Goal: Task Accomplishment & Management: Use online tool/utility

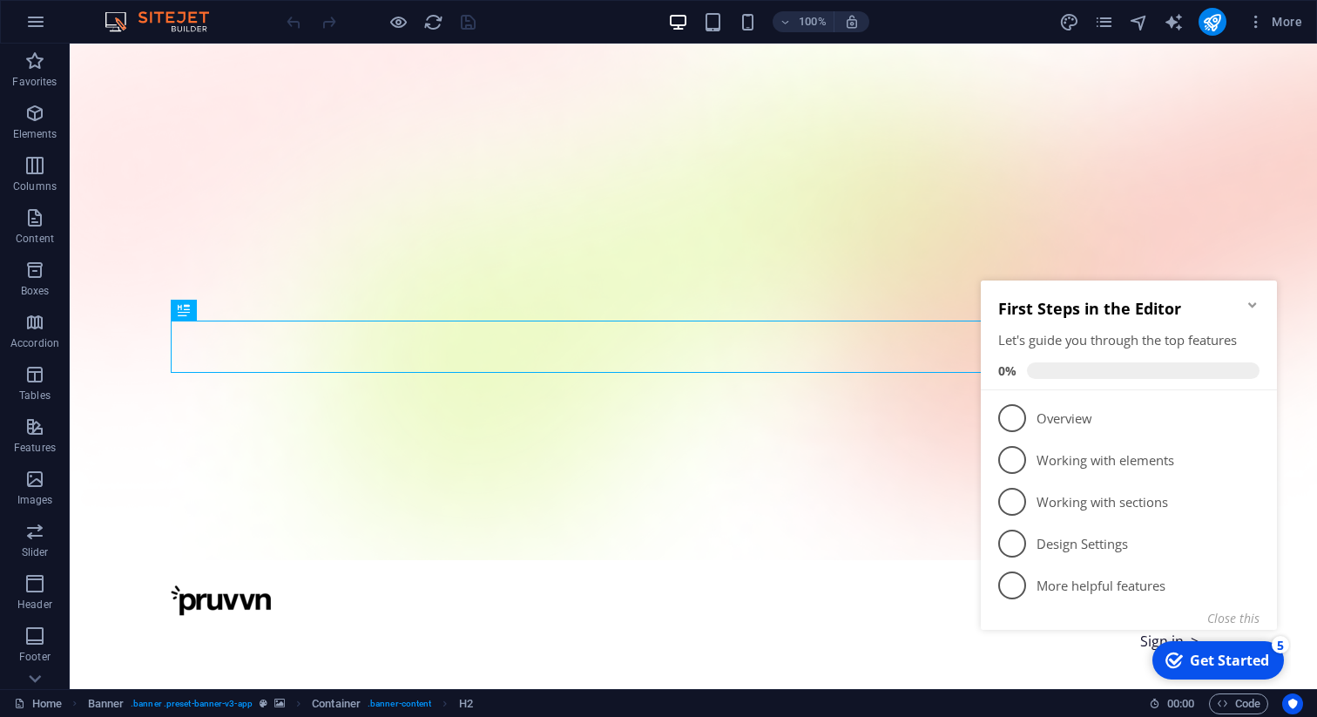
click at [1250, 307] on icon "Minimize checklist" at bounding box center [1253, 305] width 14 height 14
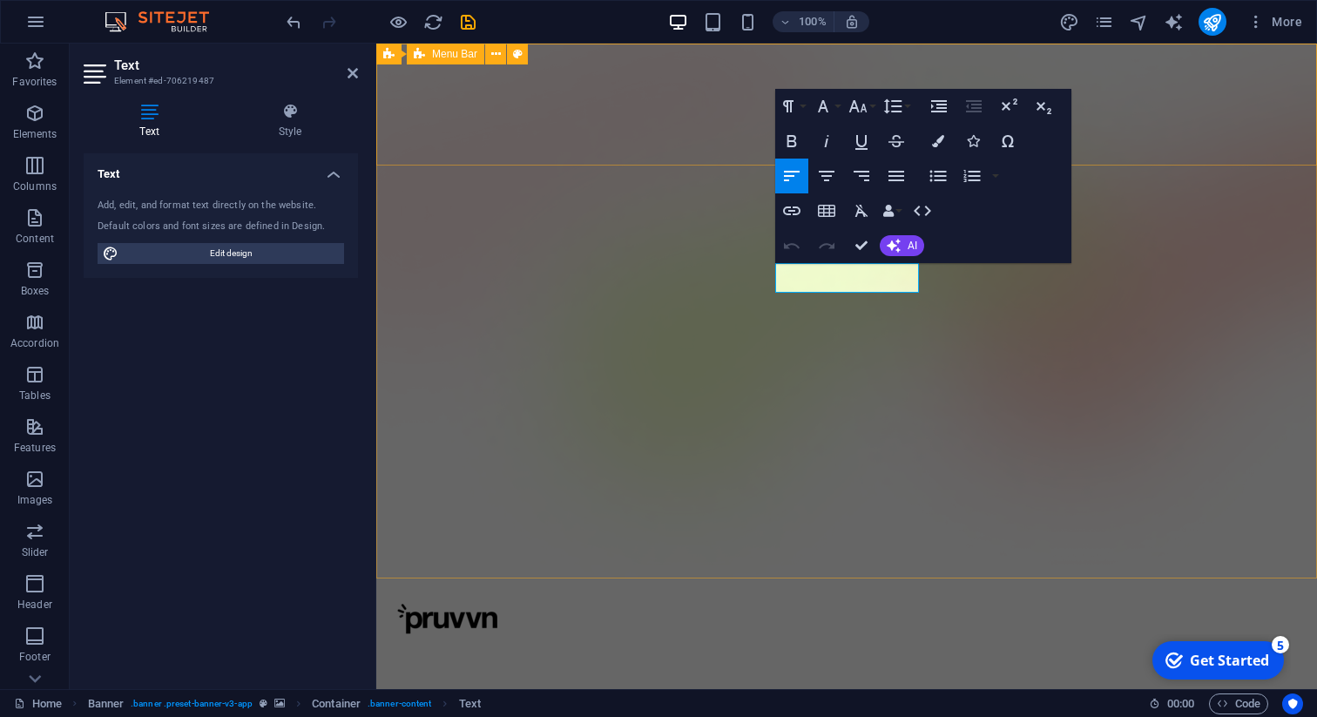
click at [629, 578] on div "Sign in >" at bounding box center [846, 638] width 941 height 121
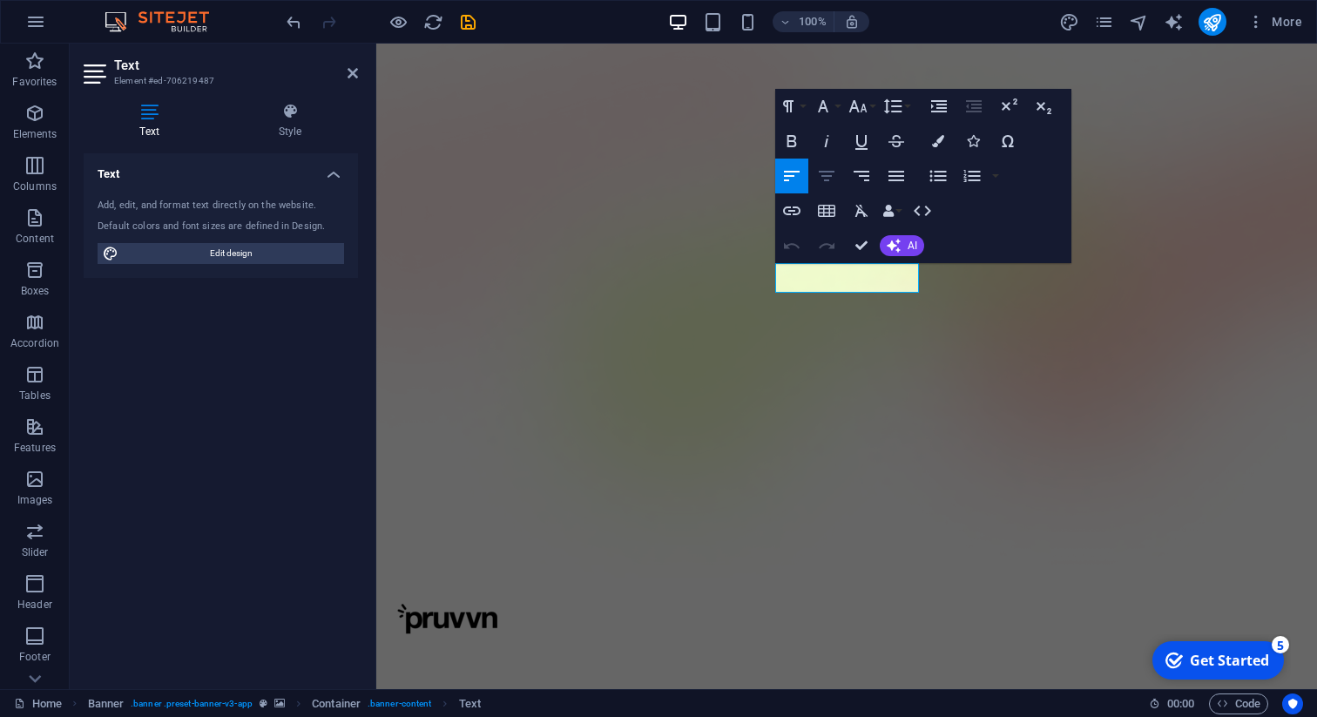
click at [830, 182] on icon "button" at bounding box center [826, 176] width 21 height 21
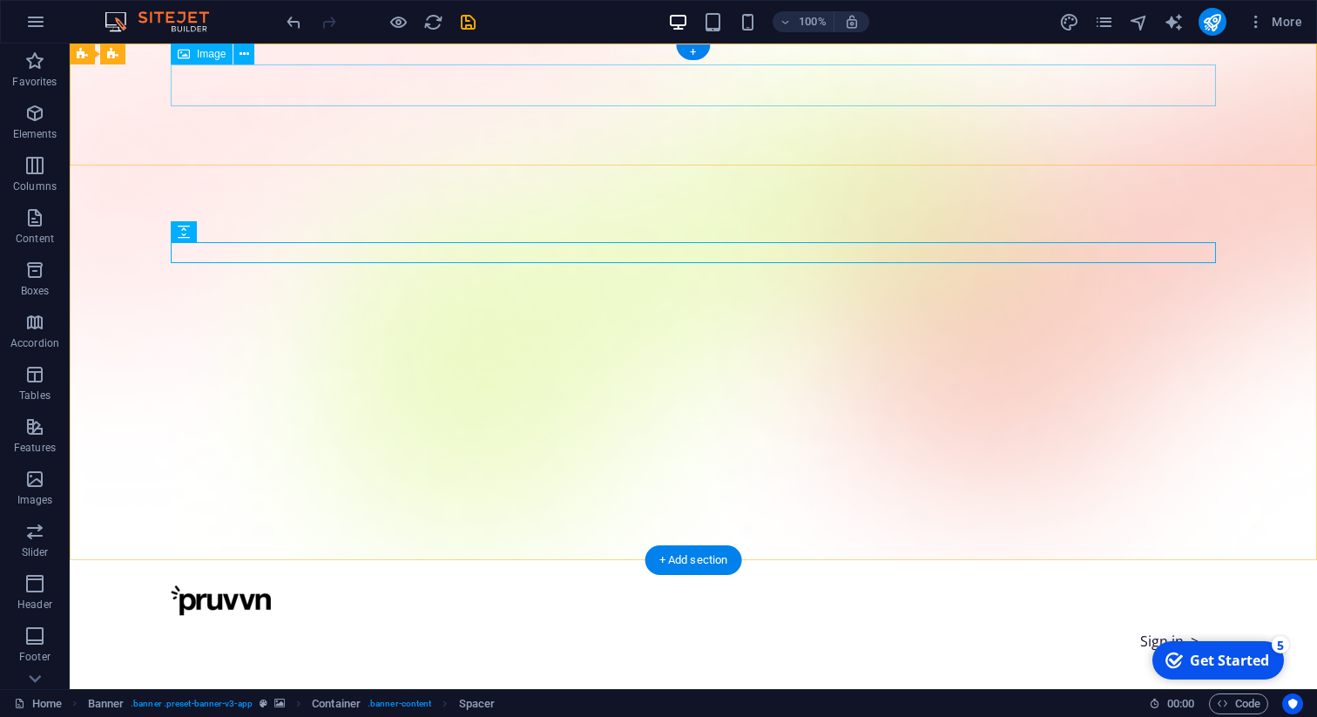
click at [237, 581] on figure at bounding box center [693, 601] width 1045 height 41
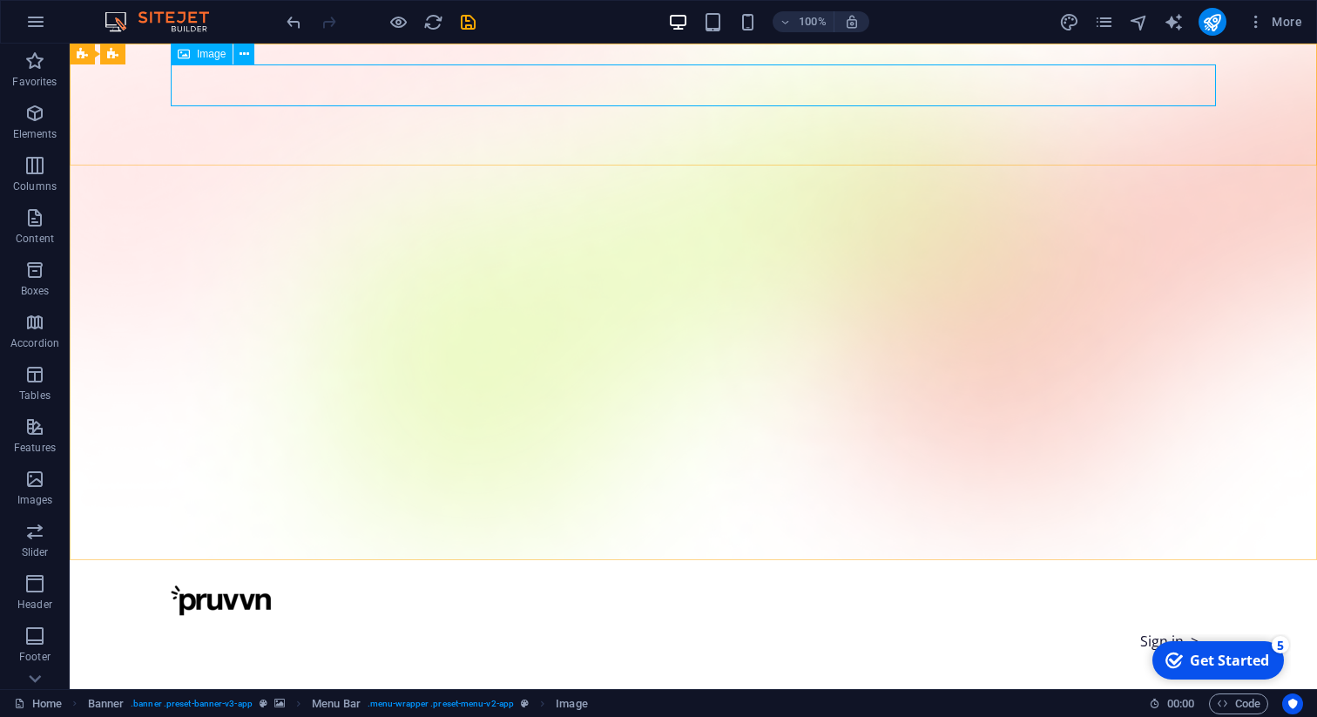
click at [207, 53] on span "Image" at bounding box center [211, 54] width 29 height 10
click at [240, 58] on icon at bounding box center [245, 54] width 10 height 18
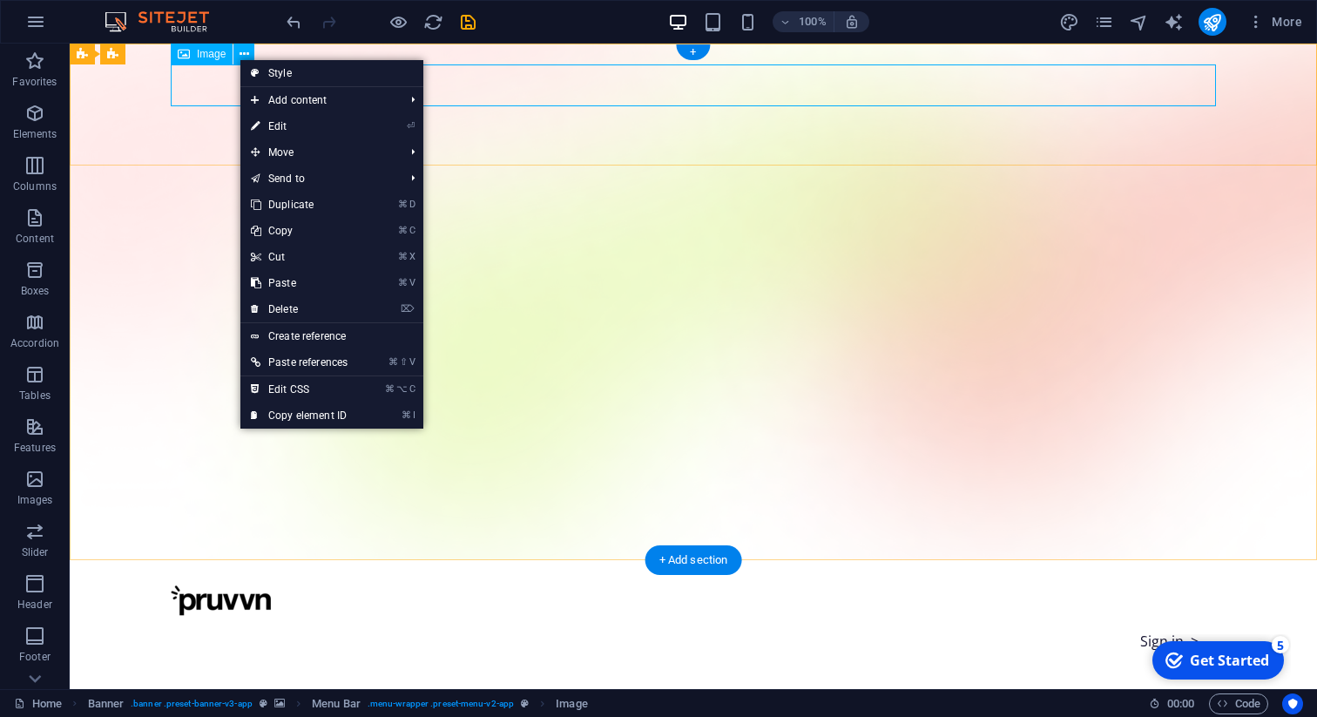
click at [184, 581] on figure at bounding box center [693, 601] width 1045 height 41
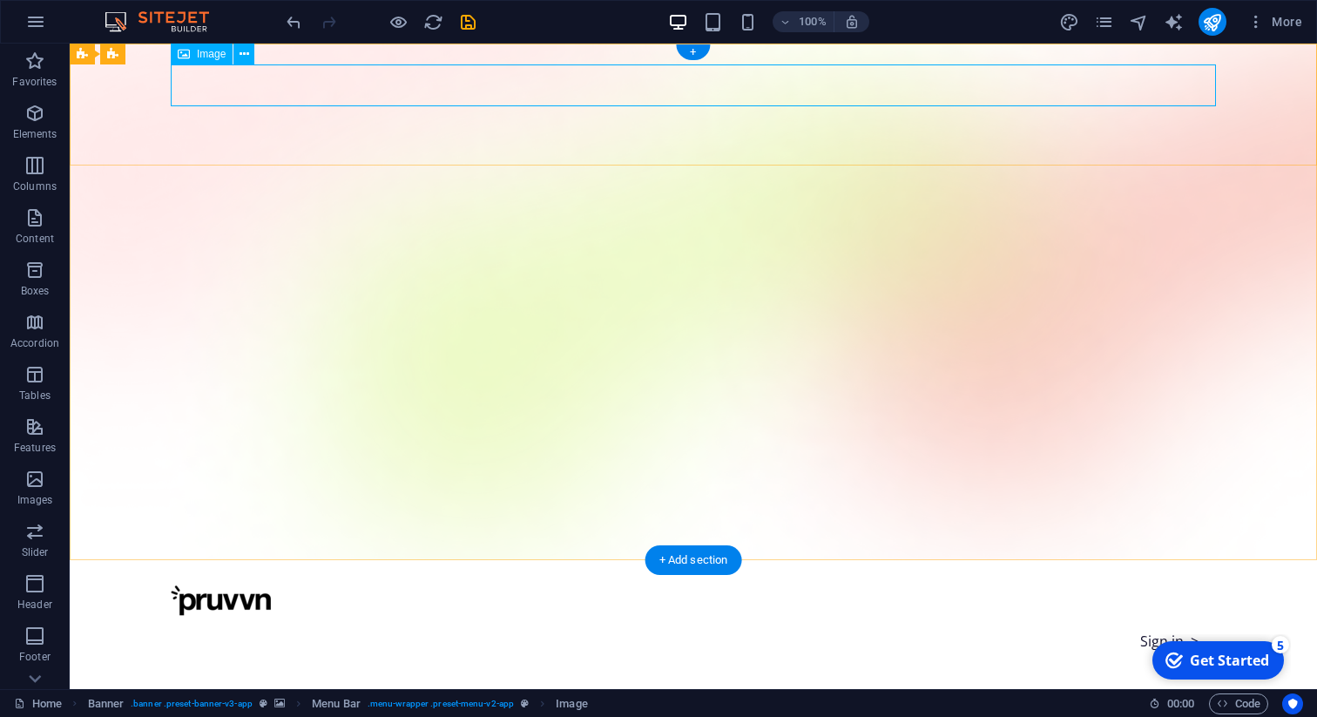
click at [184, 581] on figure at bounding box center [693, 601] width 1045 height 41
select select "px"
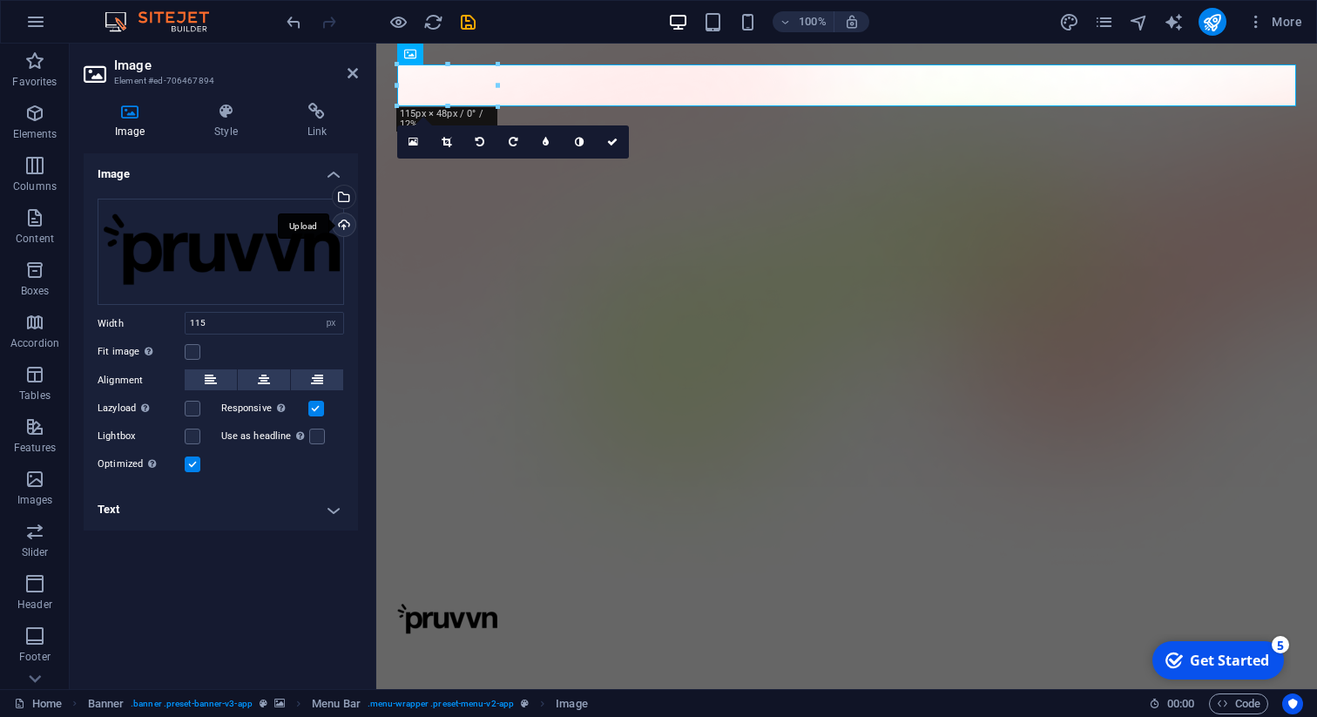
click at [342, 224] on div "Upload" at bounding box center [342, 226] width 26 height 26
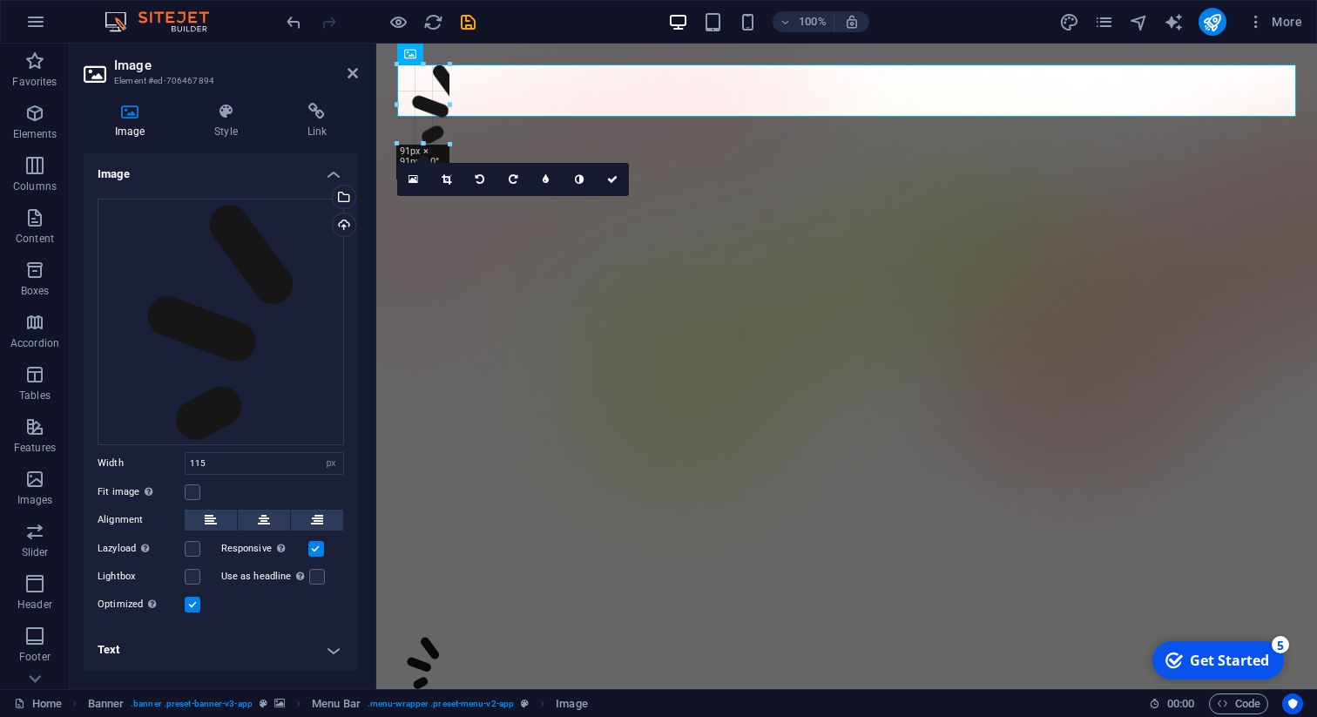
drag, startPoint x: 498, startPoint y: 164, endPoint x: 448, endPoint y: 116, distance: 69.6
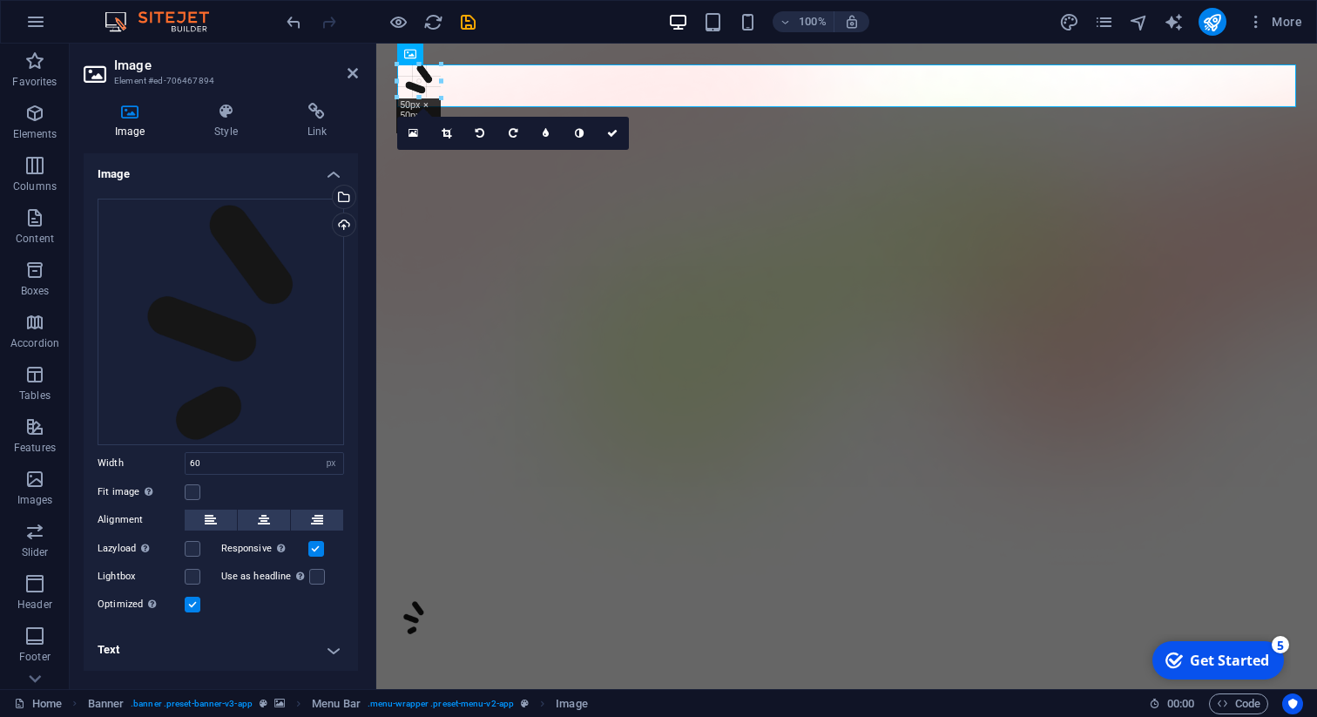
drag, startPoint x: 448, startPoint y: 117, endPoint x: 429, endPoint y: 95, distance: 29.0
type input "39"
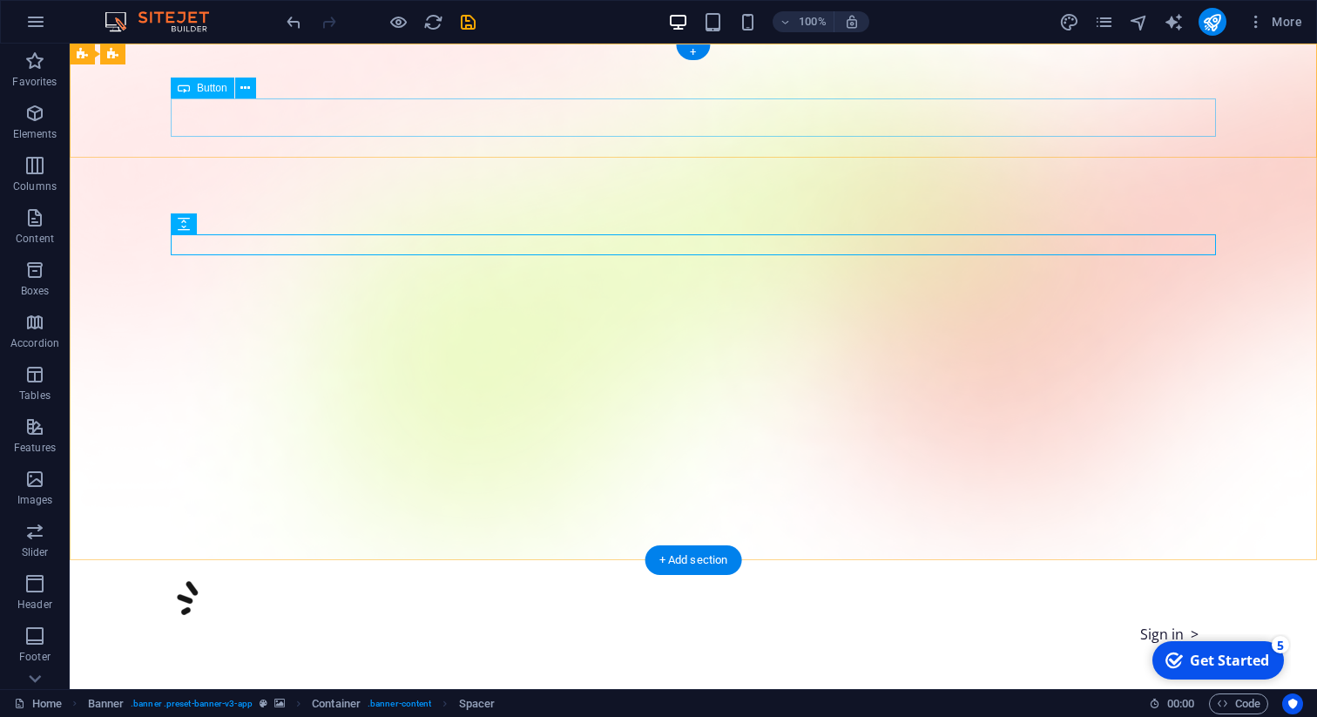
click at [412, 615] on div "Sign in >" at bounding box center [693, 634] width 1045 height 38
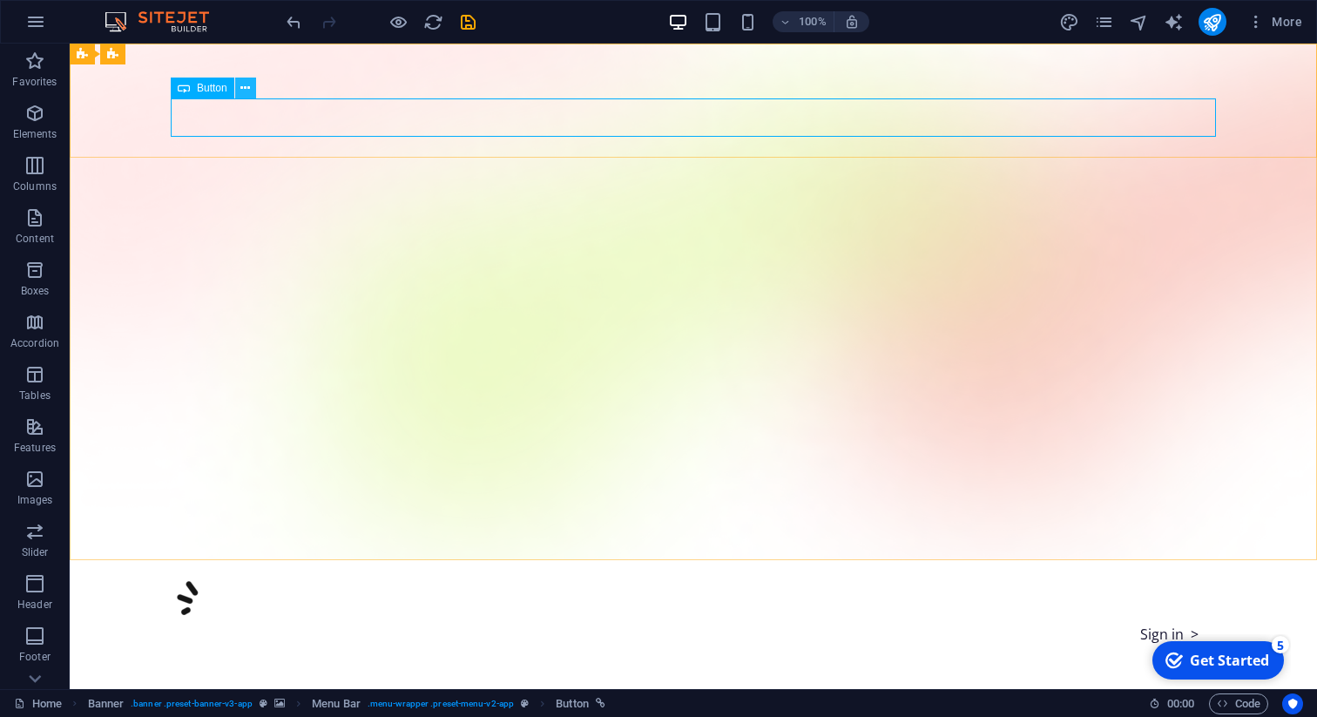
click at [242, 91] on icon at bounding box center [245, 88] width 10 height 18
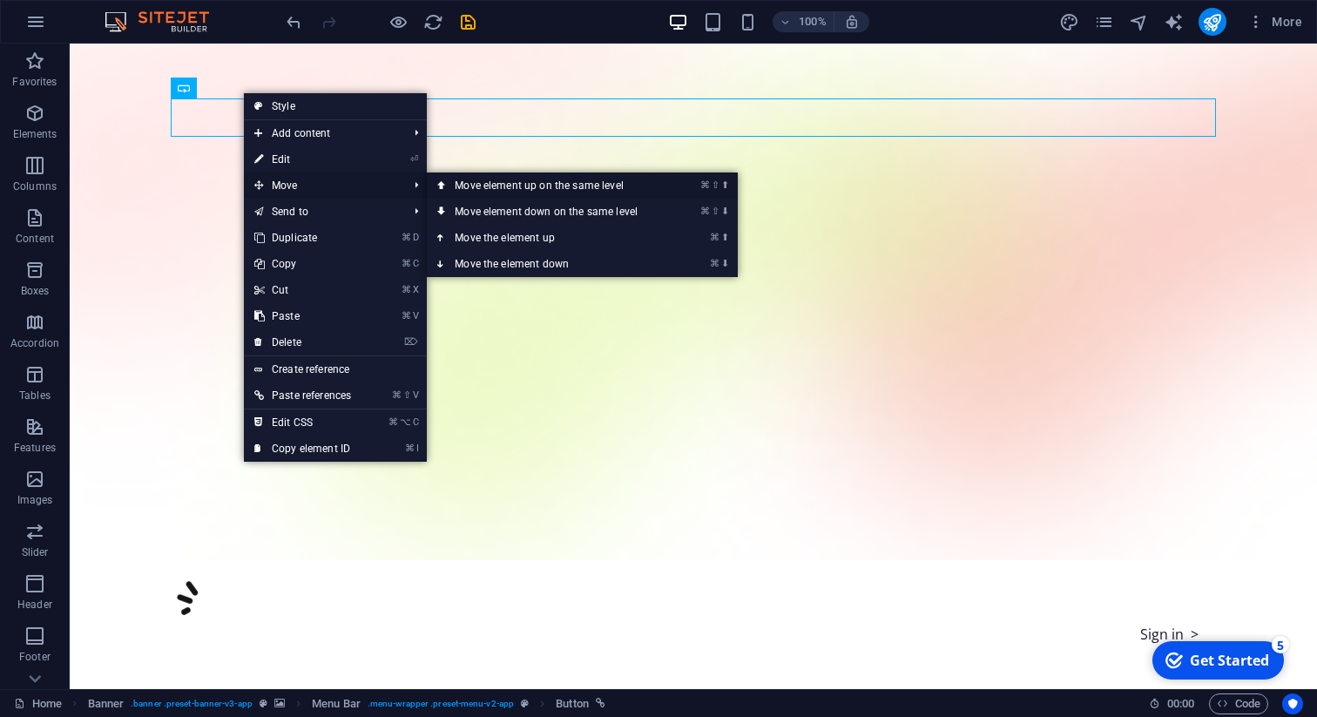
drag, startPoint x: 563, startPoint y: 182, endPoint x: 493, endPoint y: 139, distance: 82.2
click at [563, 182] on link "⌘ ⇧ ⬆ Move element up on the same level" at bounding box center [550, 186] width 246 height 26
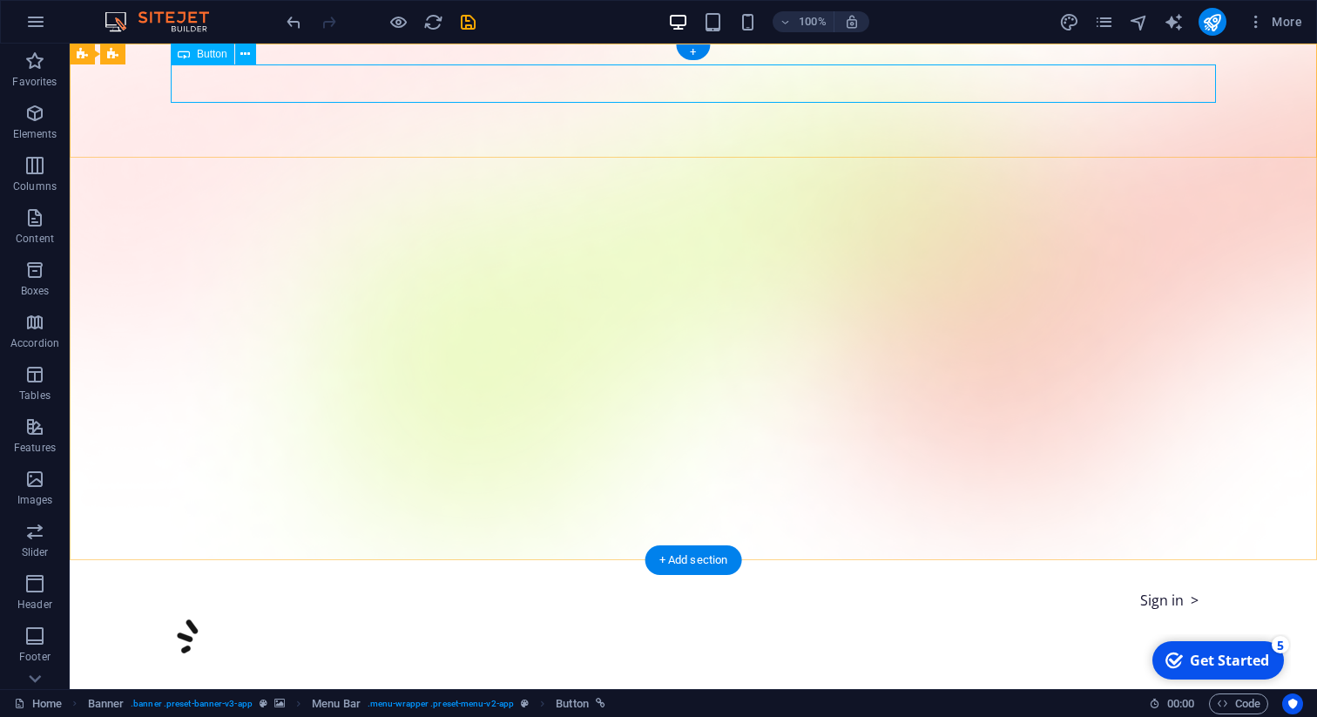
click at [420, 581] on div "Sign in >" at bounding box center [693, 600] width 1045 height 38
click at [241, 57] on icon at bounding box center [245, 54] width 10 height 18
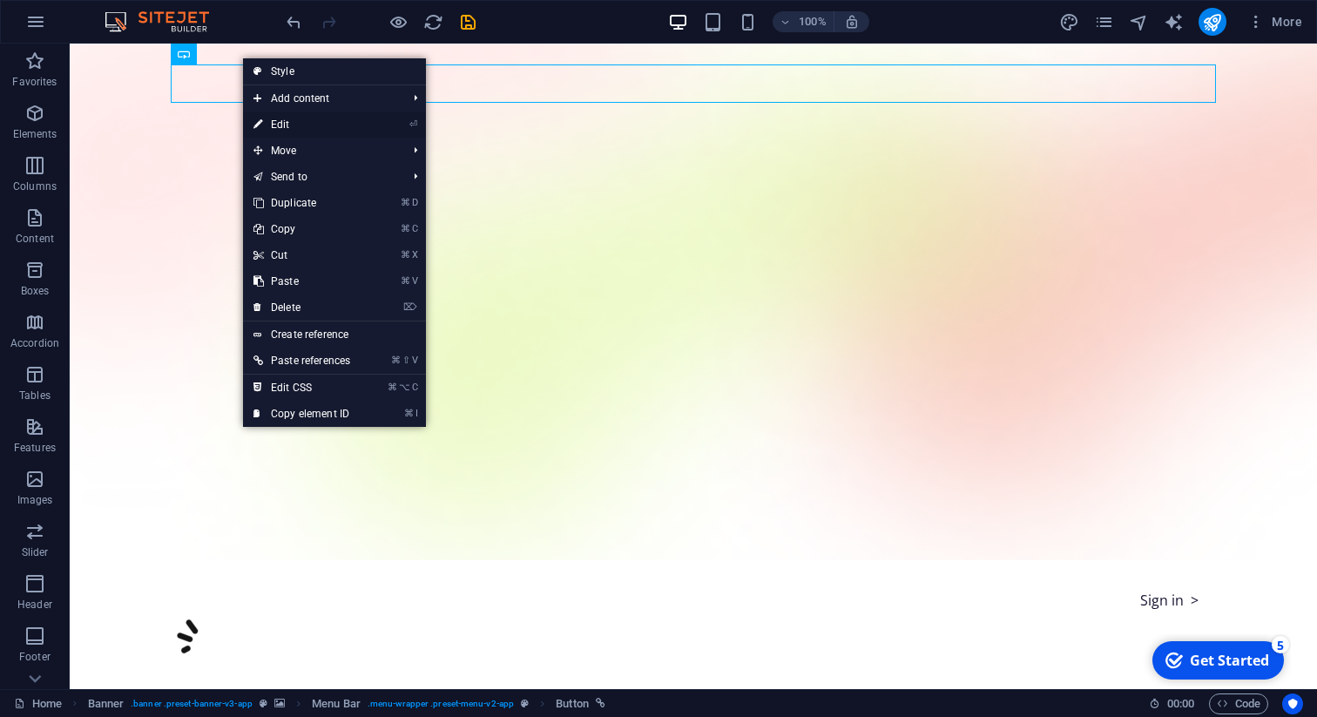
click at [317, 124] on link "⏎ Edit" at bounding box center [302, 125] width 118 height 26
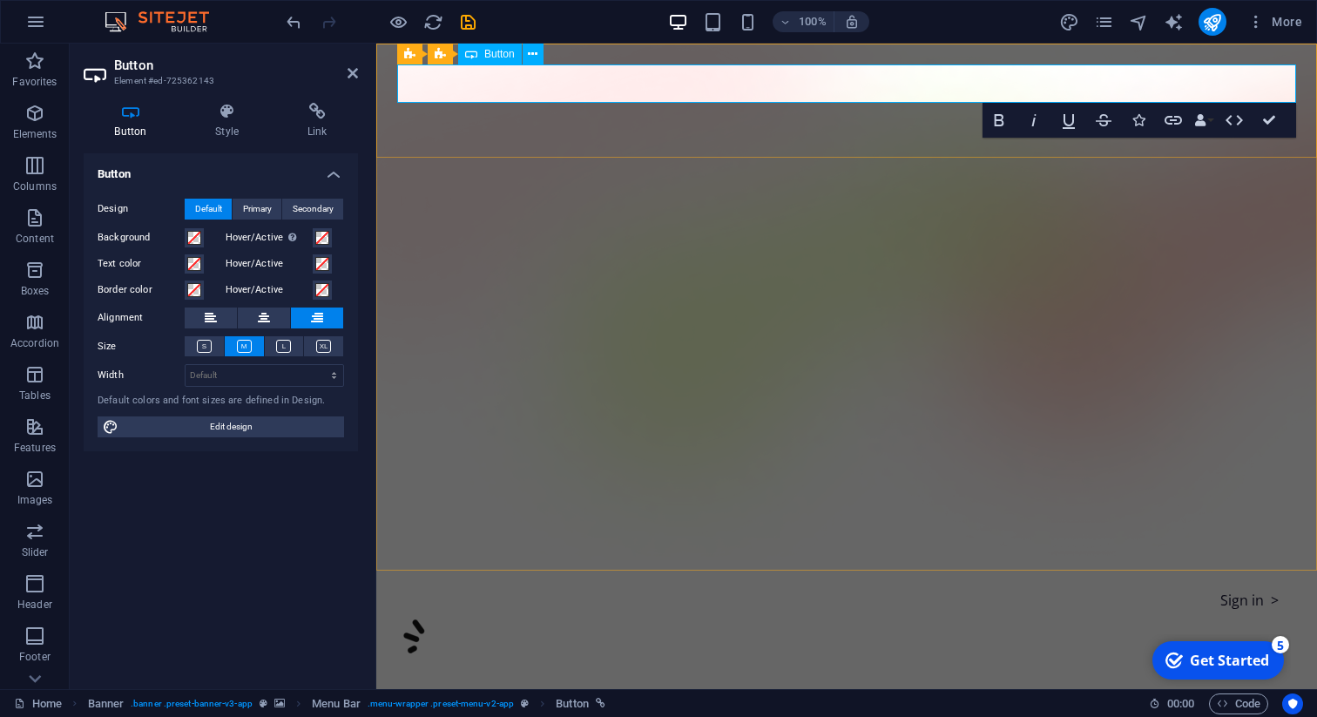
click at [456, 581] on div "Sign in >" at bounding box center [846, 600] width 899 height 38
click at [1228, 581] on link "Sign in >" at bounding box center [1249, 600] width 93 height 38
click at [868, 716] on div at bounding box center [846, 730] width 899 height 28
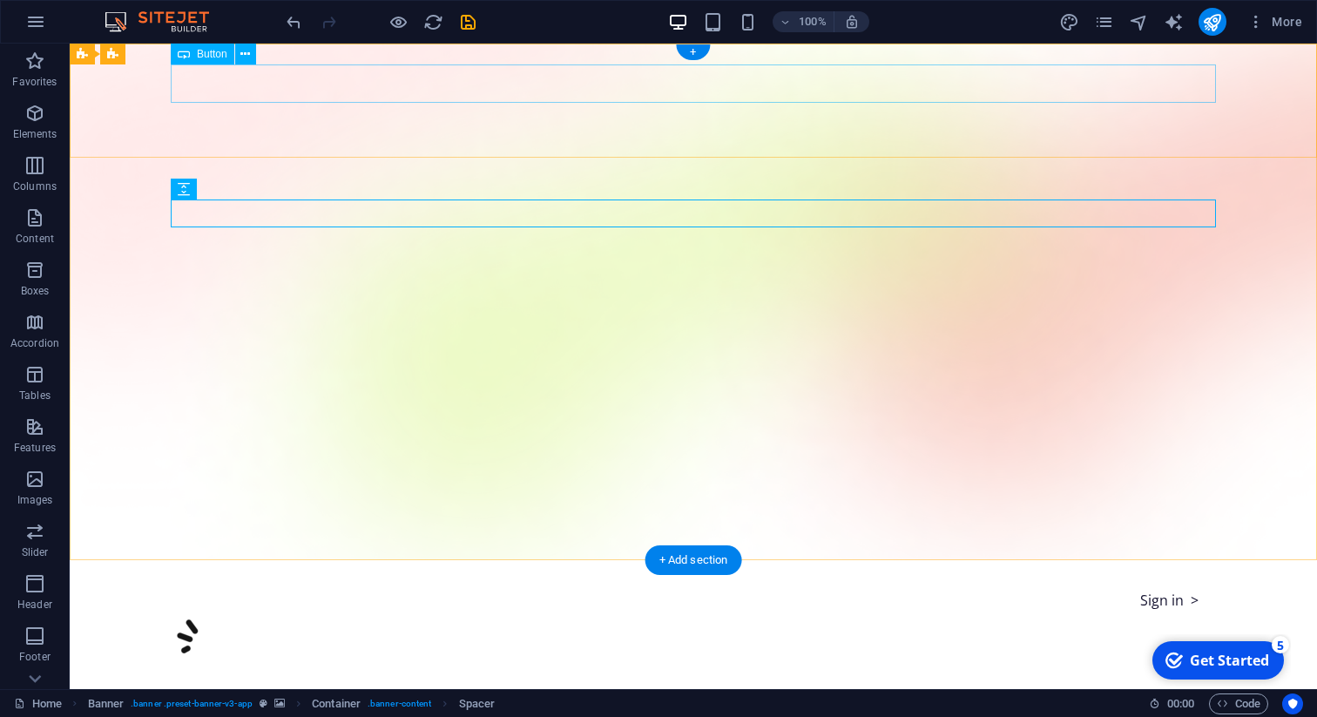
click at [902, 581] on div "Sign in >" at bounding box center [693, 600] width 1045 height 38
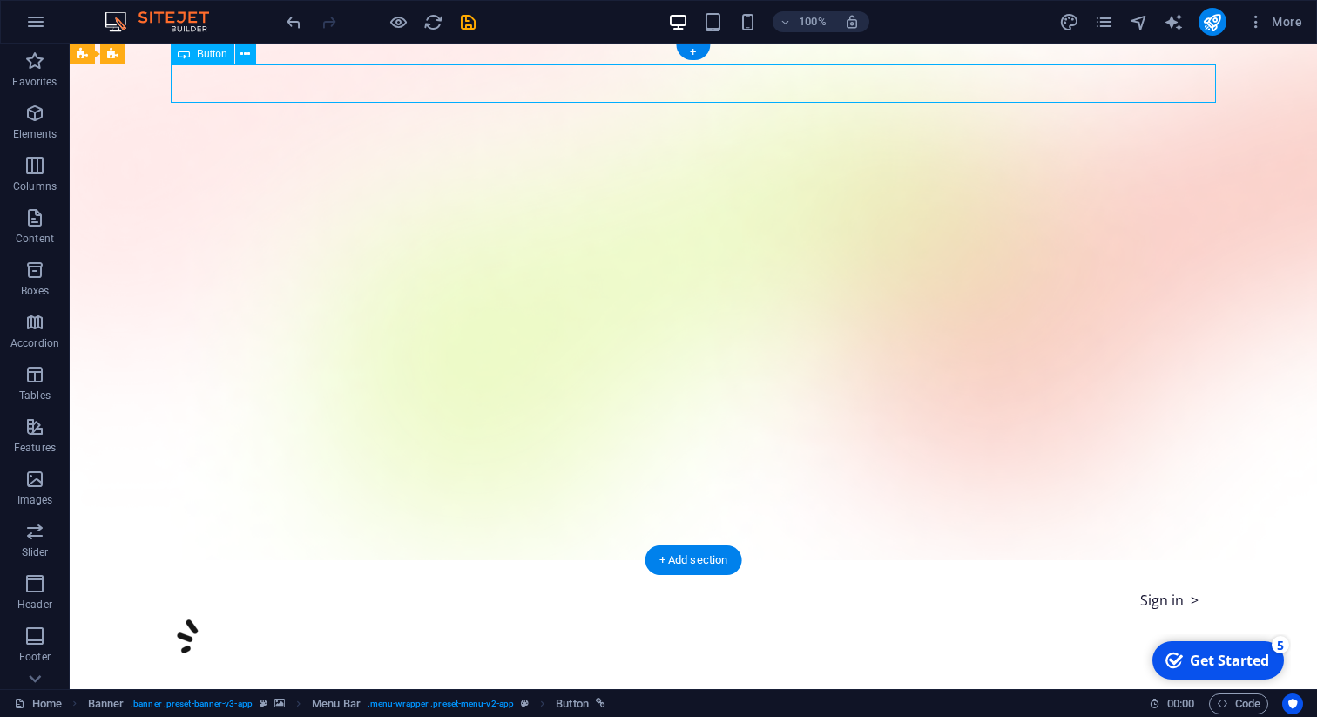
click at [1040, 581] on div "Sign in >" at bounding box center [693, 600] width 1045 height 38
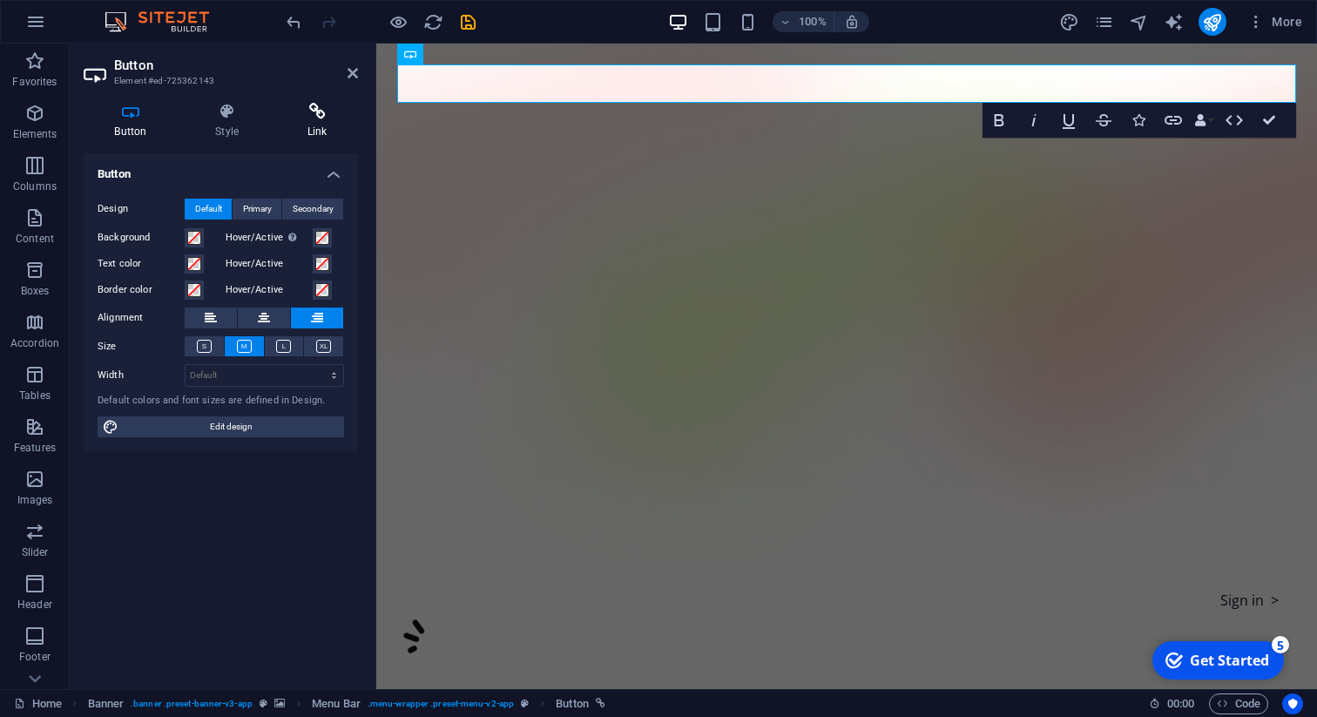
click at [316, 113] on icon at bounding box center [317, 111] width 82 height 17
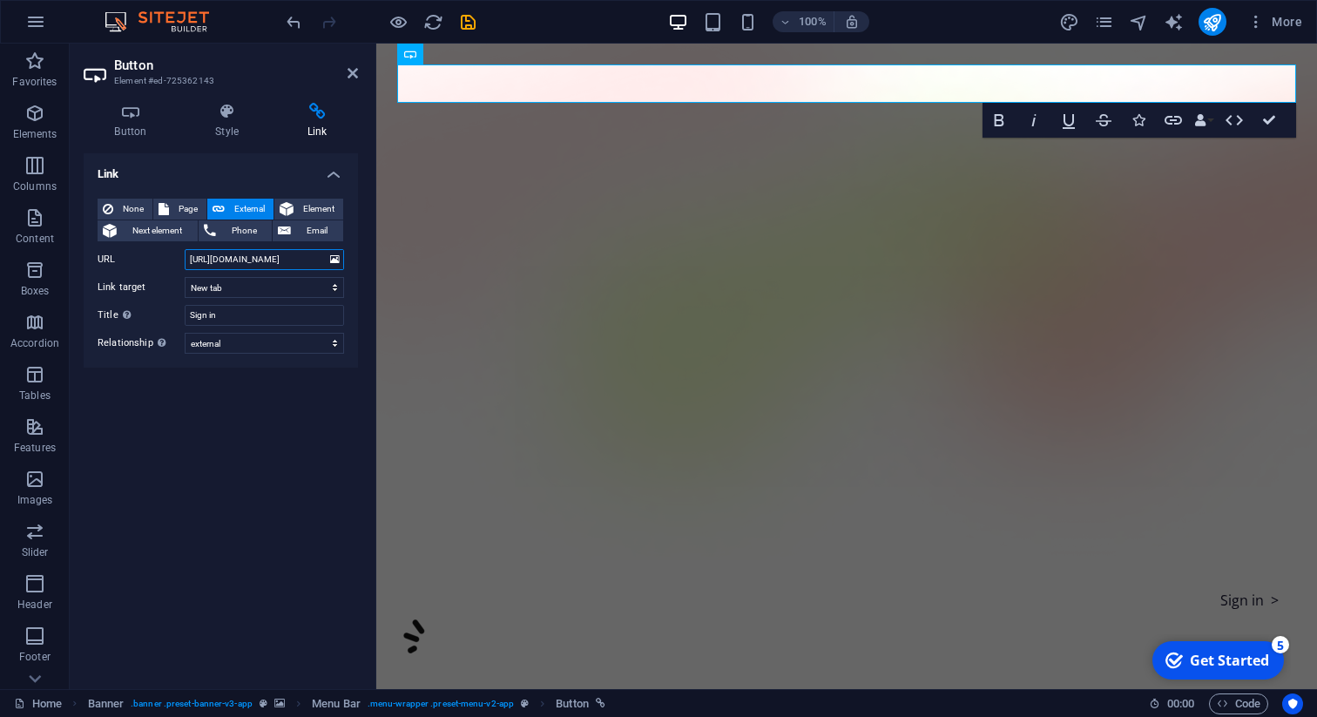
click at [301, 256] on input "[URL][DOMAIN_NAME]" at bounding box center [264, 259] width 159 height 21
click at [554, 581] on div "Sign in >" at bounding box center [846, 600] width 899 height 38
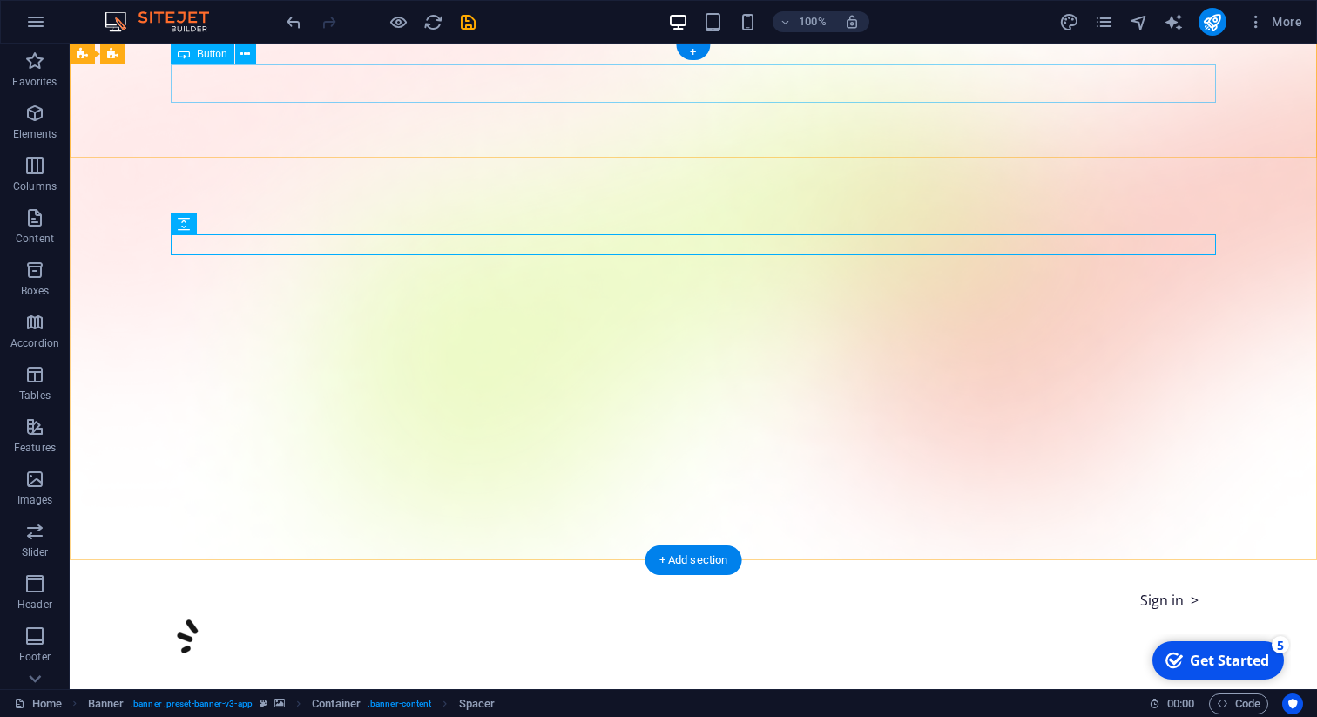
click at [707, 581] on div "Sign in >" at bounding box center [693, 600] width 1045 height 38
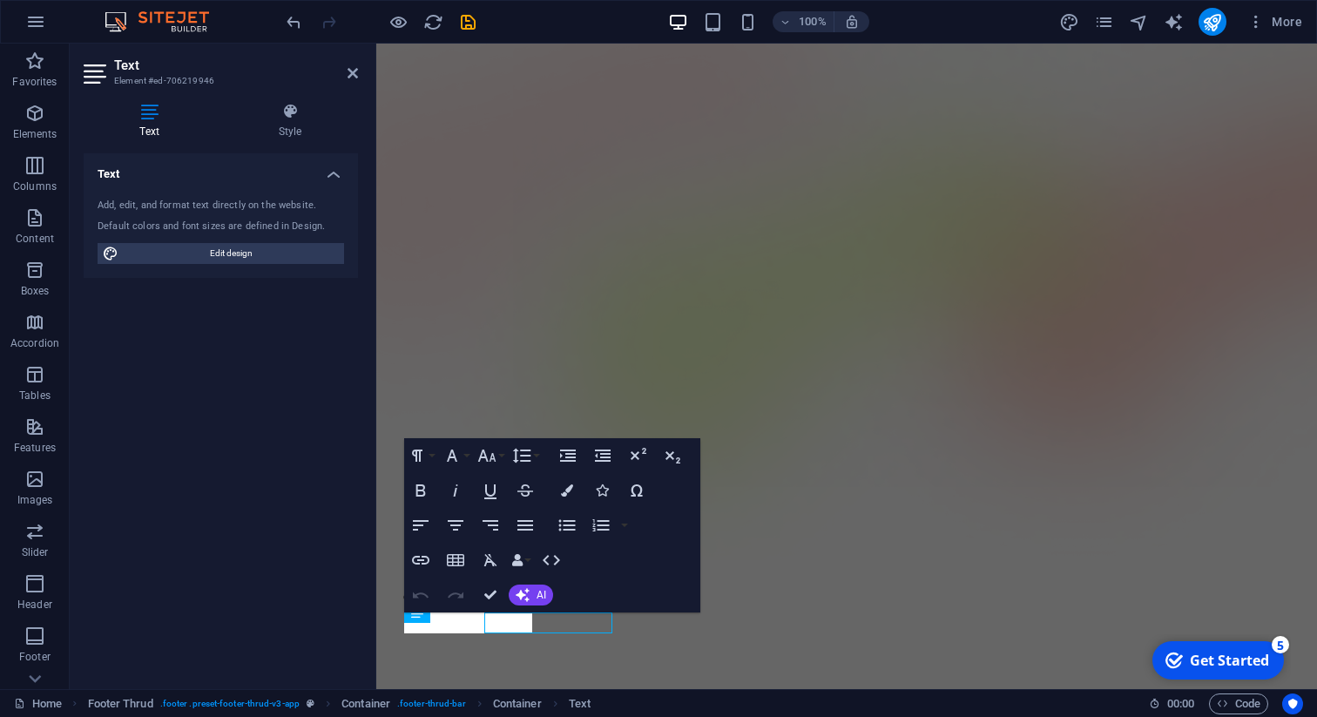
click at [237, 625] on div "Text Add, edit, and format text directly on the website. Default colors and fon…" at bounding box center [221, 414] width 274 height 522
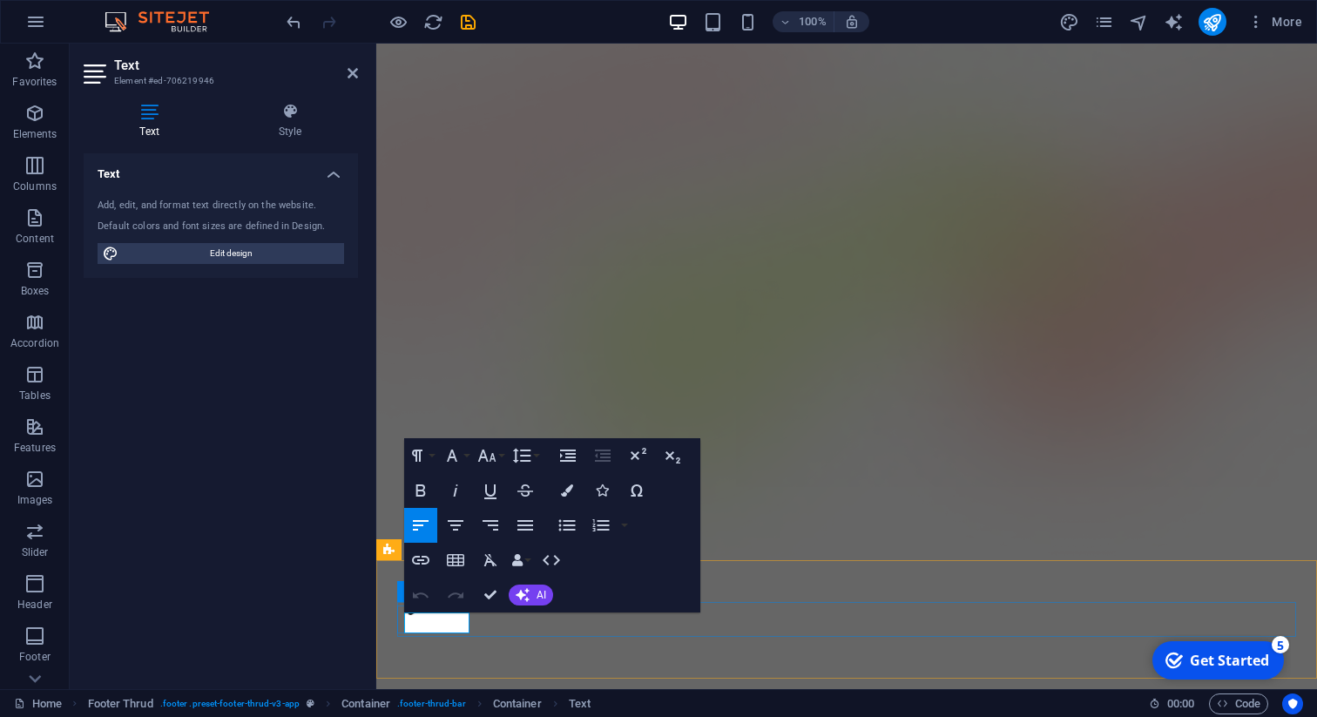
click at [416, 561] on icon "button" at bounding box center [420, 560] width 21 height 21
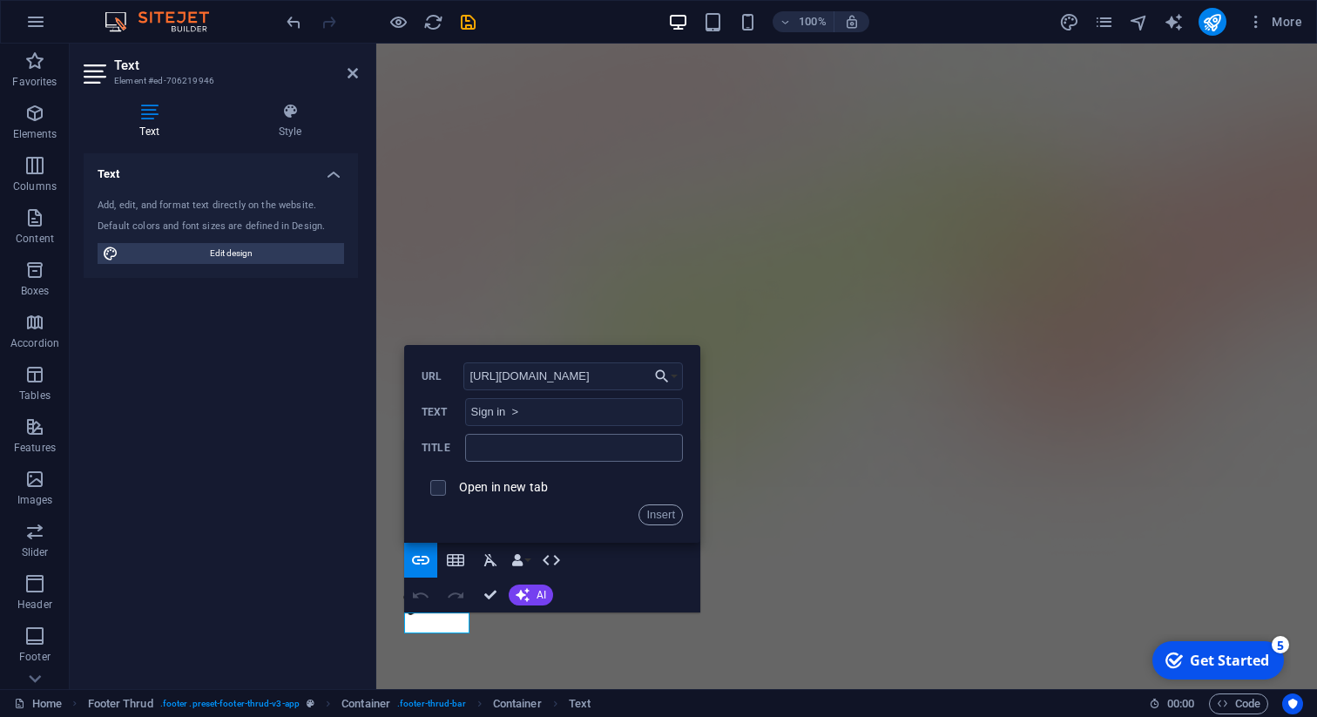
type input "[URL][DOMAIN_NAME]"
click at [554, 448] on input "text" at bounding box center [574, 448] width 218 height 28
type input "L"
type input "Sign in"
click at [438, 490] on input "checkbox" at bounding box center [436, 485] width 16 height 16
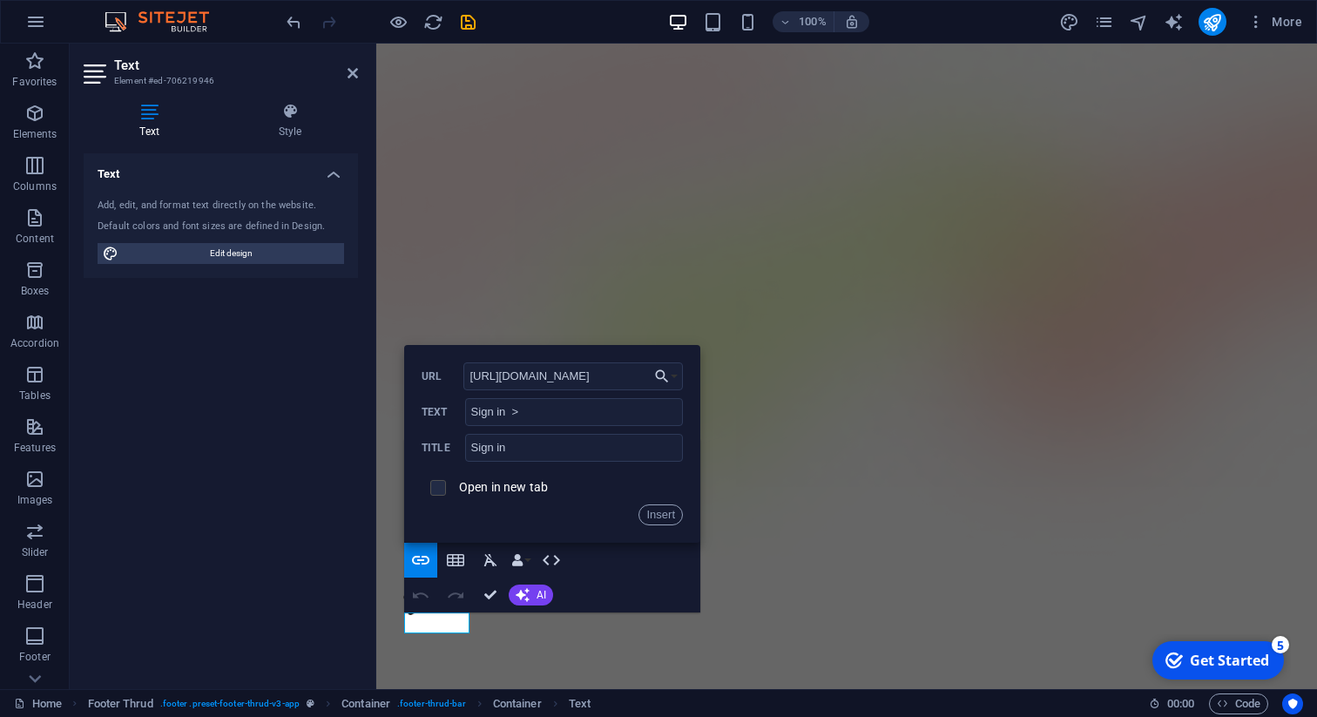
checkbox input "true"
click at [660, 518] on button "Insert" at bounding box center [661, 514] width 44 height 21
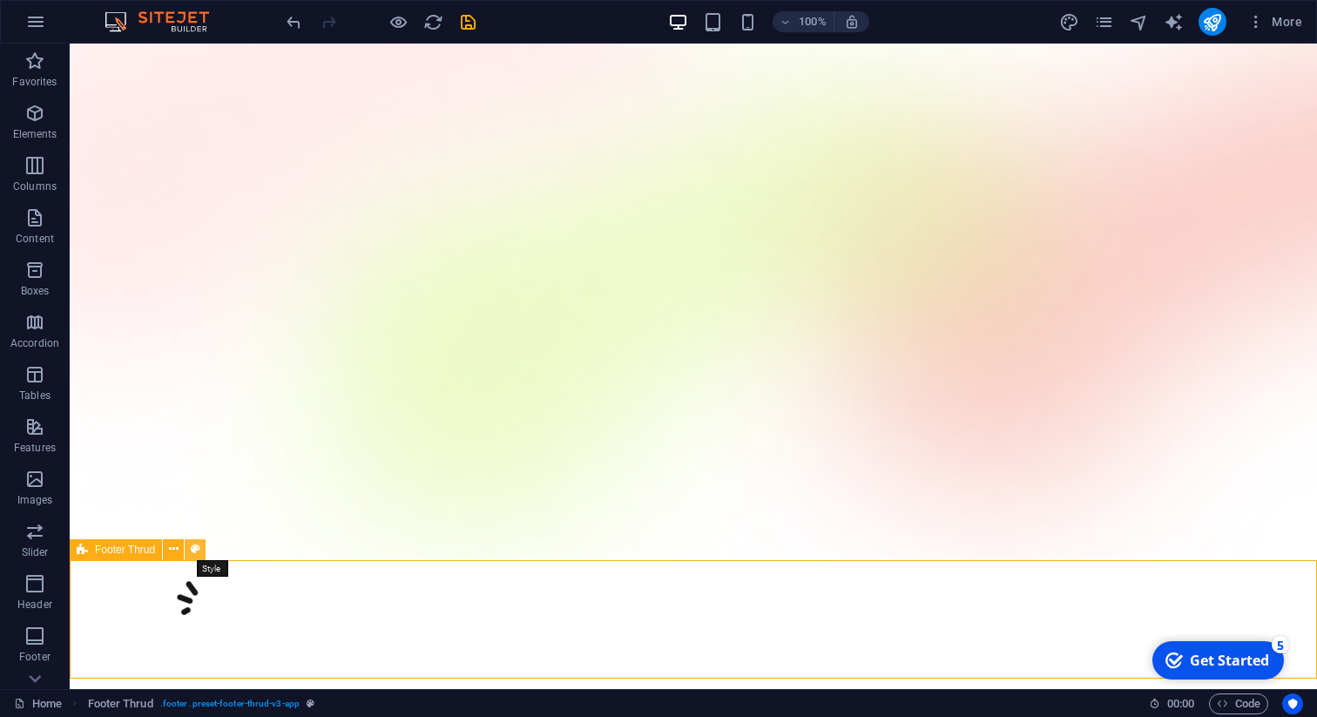
click at [189, 546] on button at bounding box center [195, 549] width 21 height 21
select select "rem"
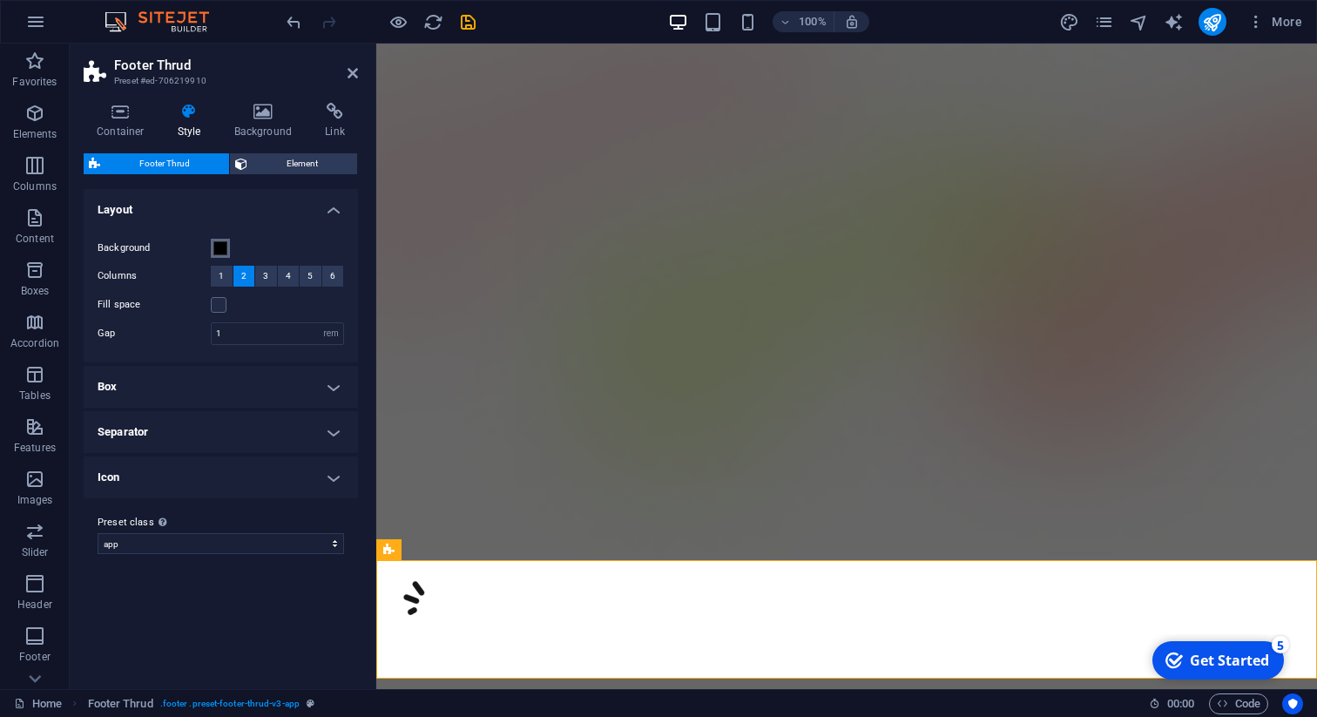
click at [220, 246] on span at bounding box center [220, 248] width 14 height 14
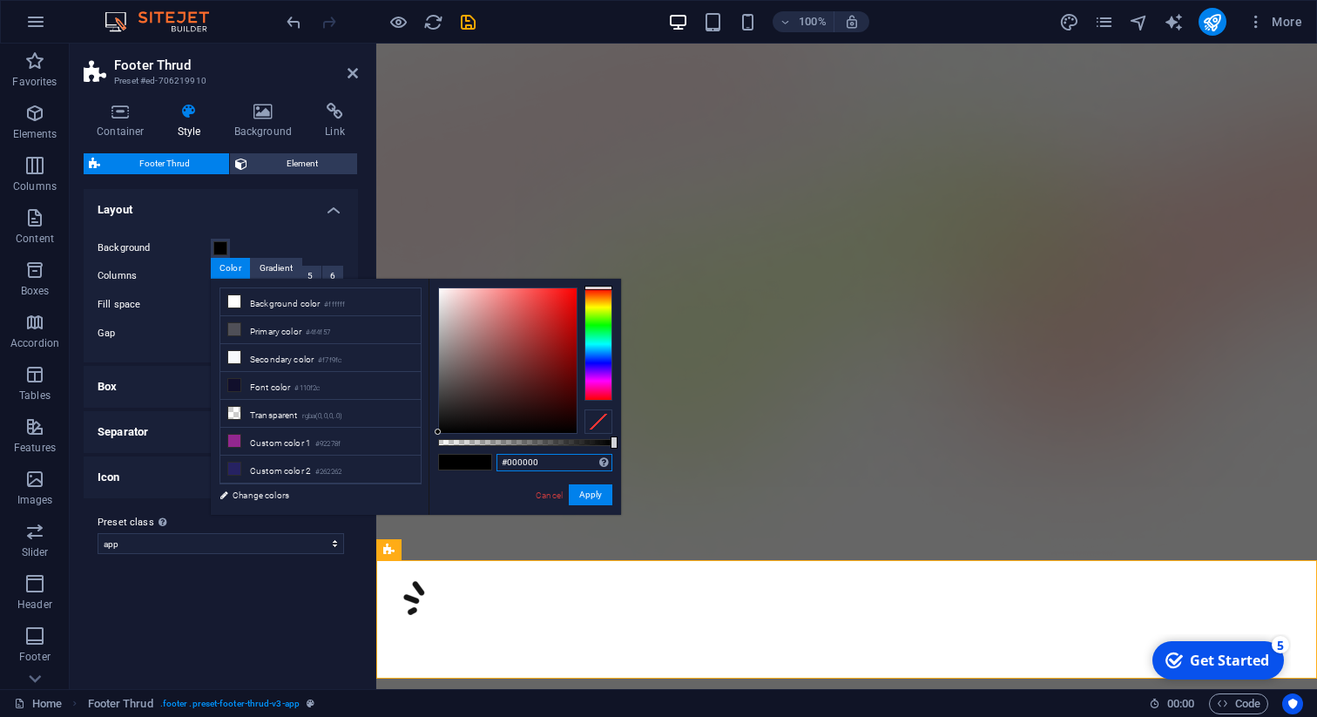
click at [565, 466] on input "#000000" at bounding box center [555, 462] width 116 height 17
paste input "161616"
type input "#161616"
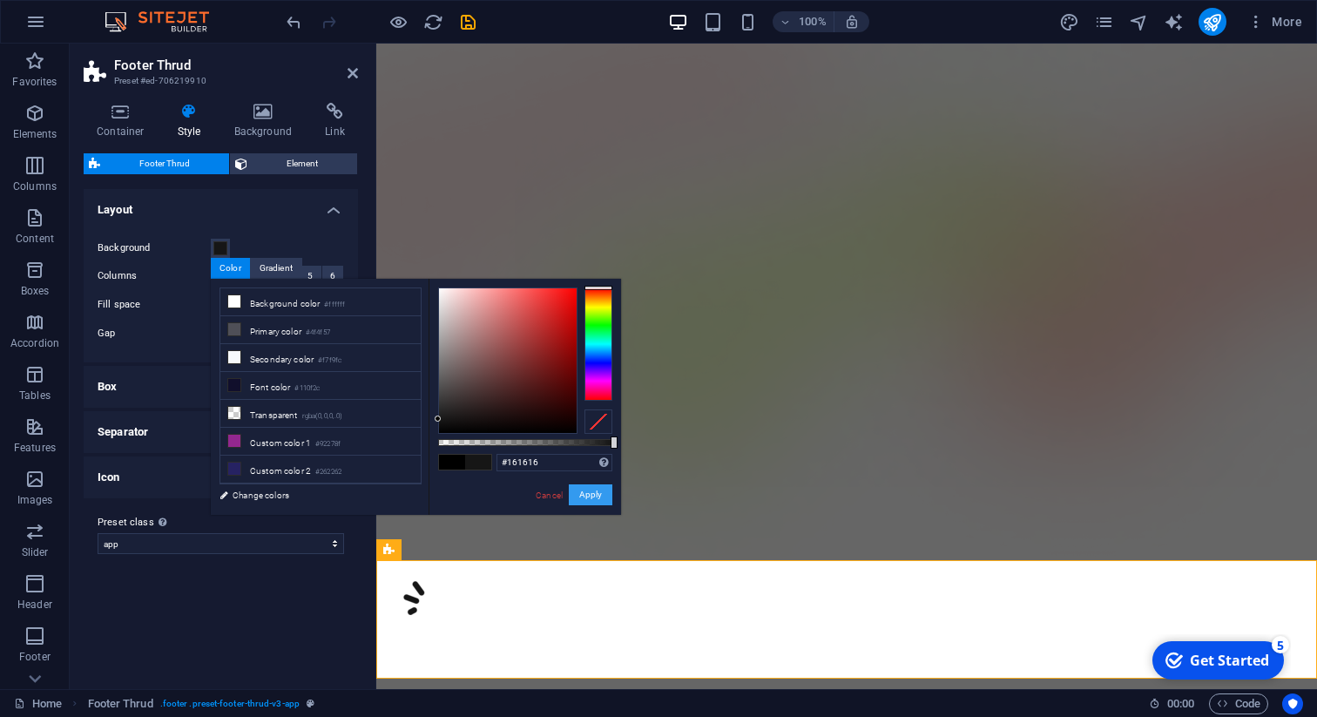
click at [594, 494] on button "Apply" at bounding box center [591, 494] width 44 height 21
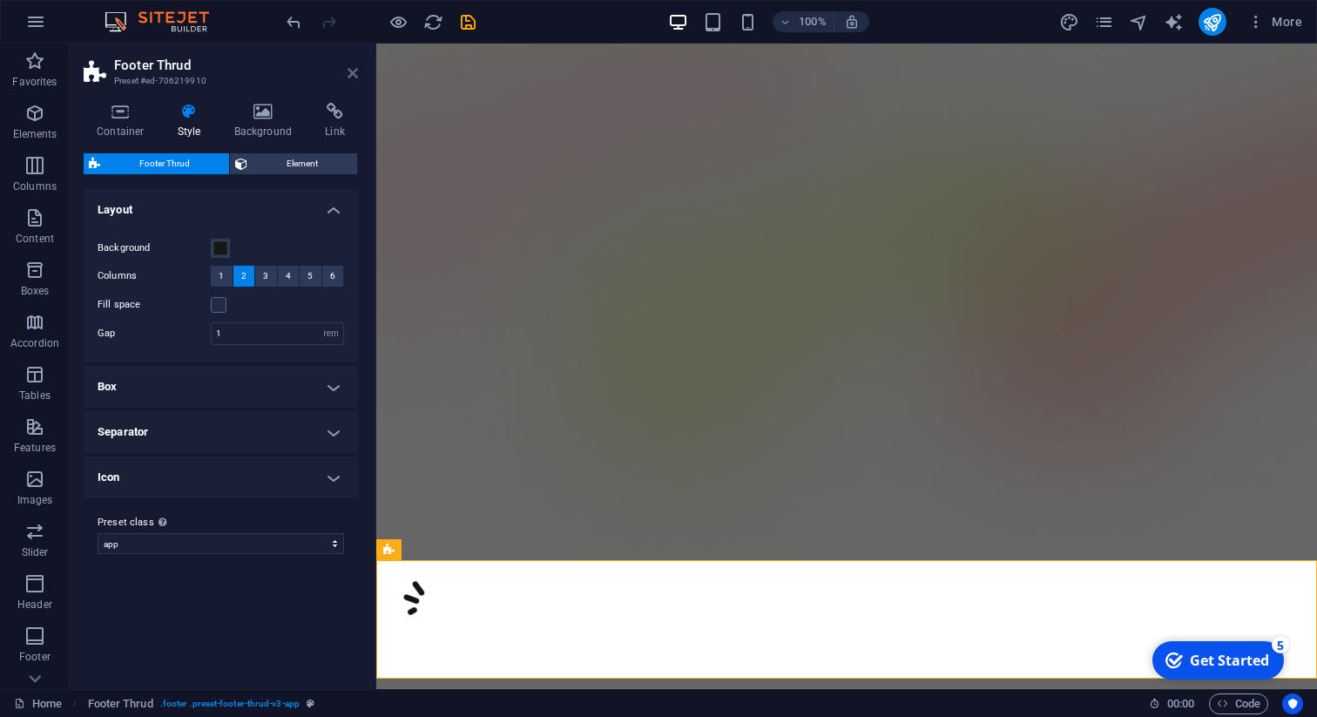
click at [348, 71] on icon at bounding box center [353, 73] width 10 height 14
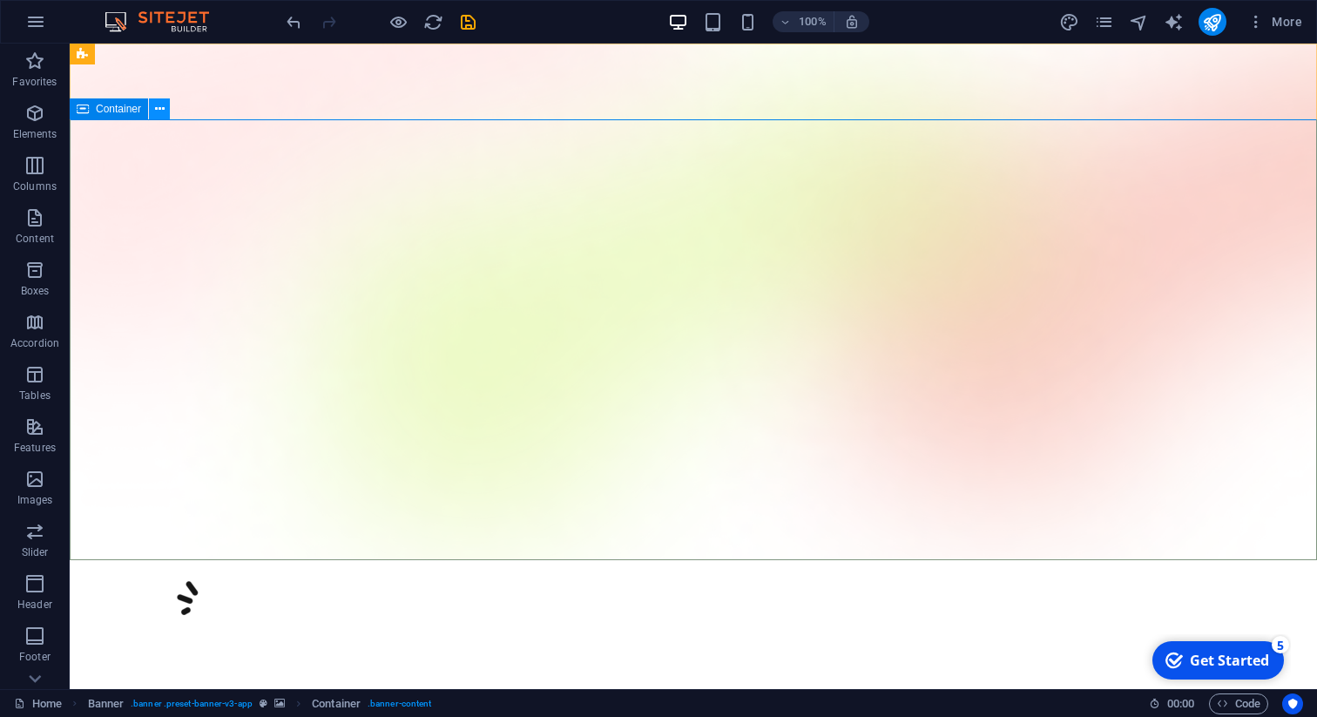
click at [159, 107] on icon at bounding box center [160, 109] width 10 height 18
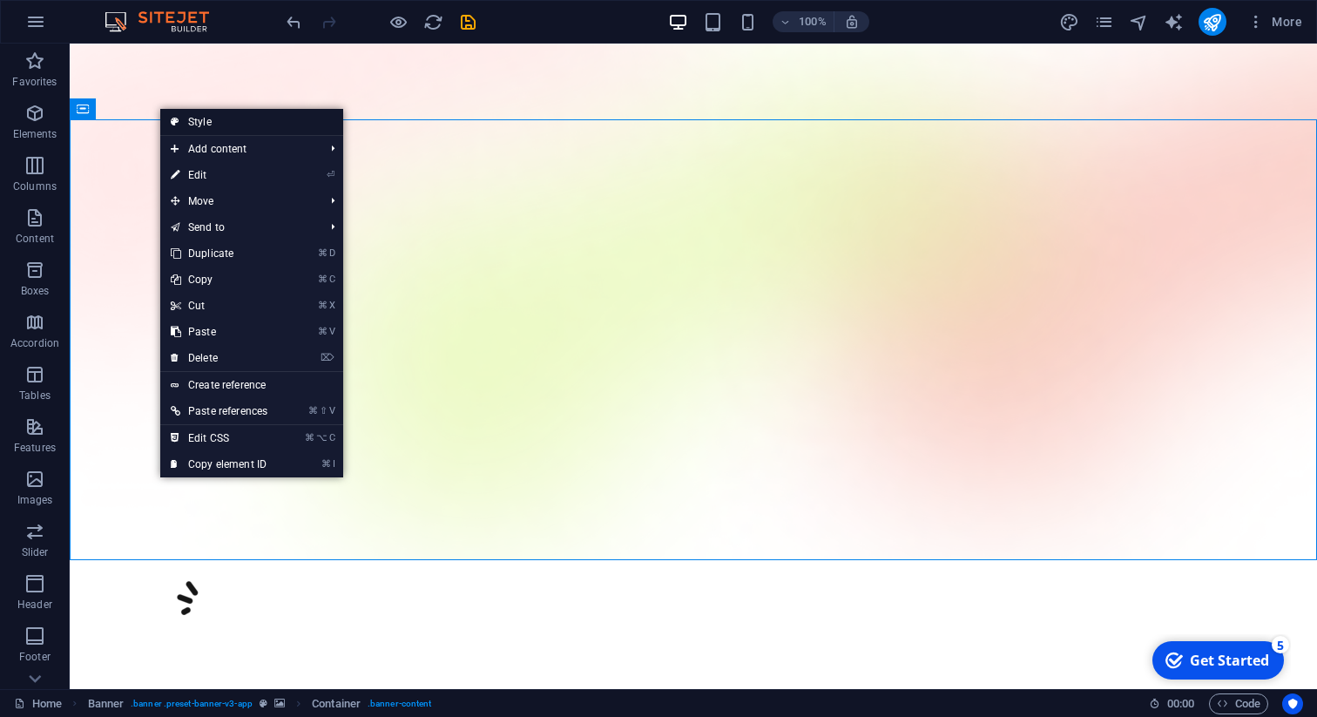
click at [206, 121] on link "Style" at bounding box center [251, 122] width 183 height 26
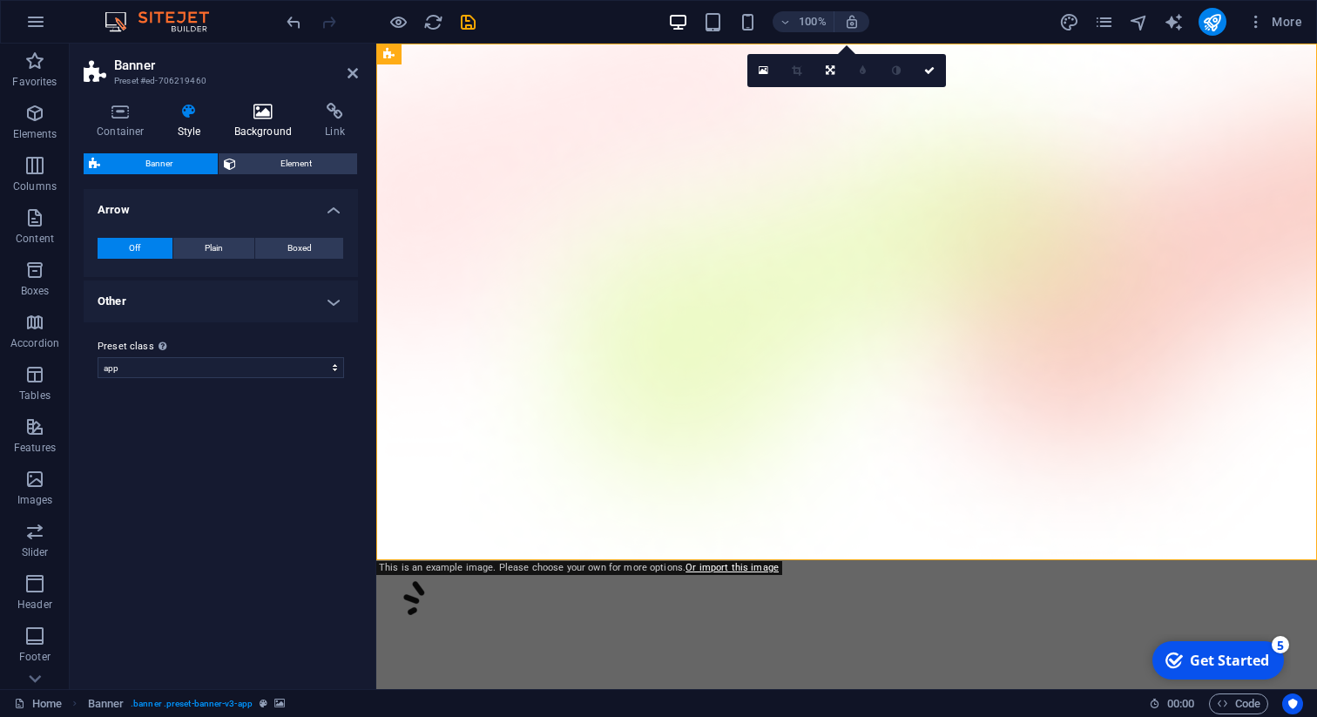
click at [267, 115] on icon at bounding box center [263, 111] width 85 height 17
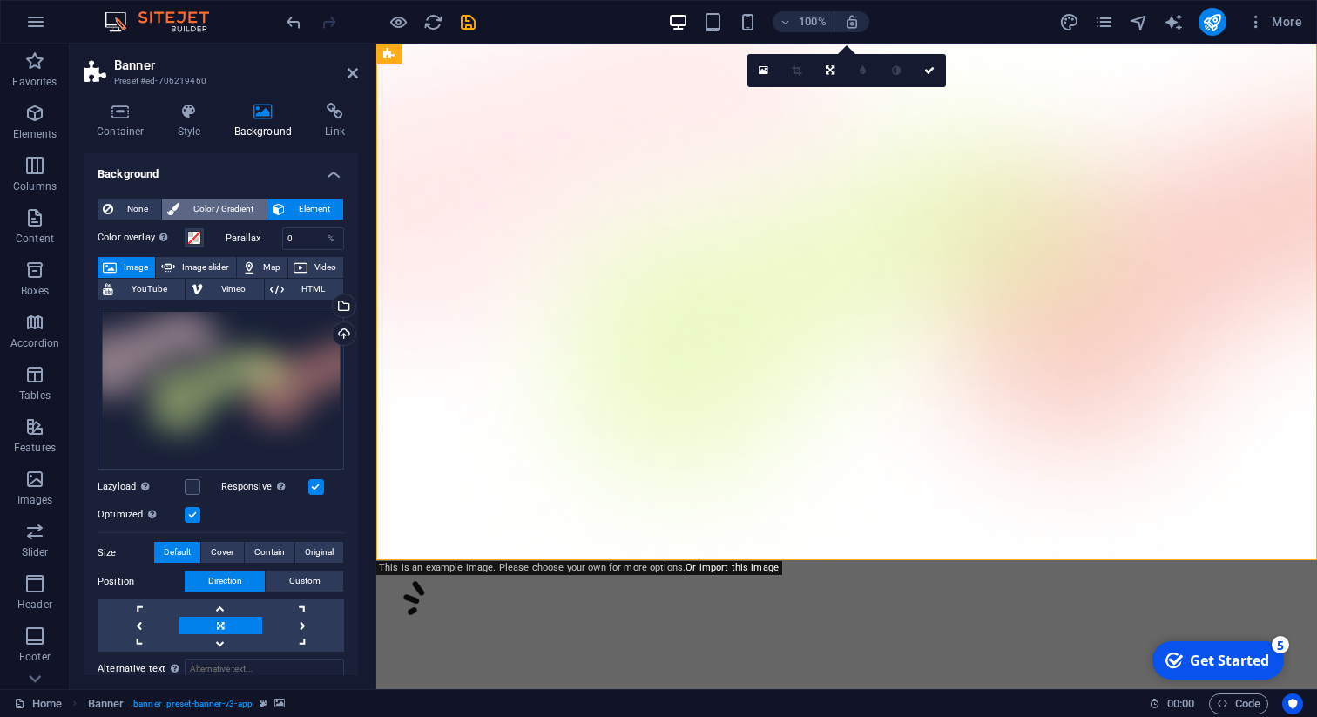
click at [202, 206] on span "Color / Gradient" at bounding box center [223, 209] width 77 height 21
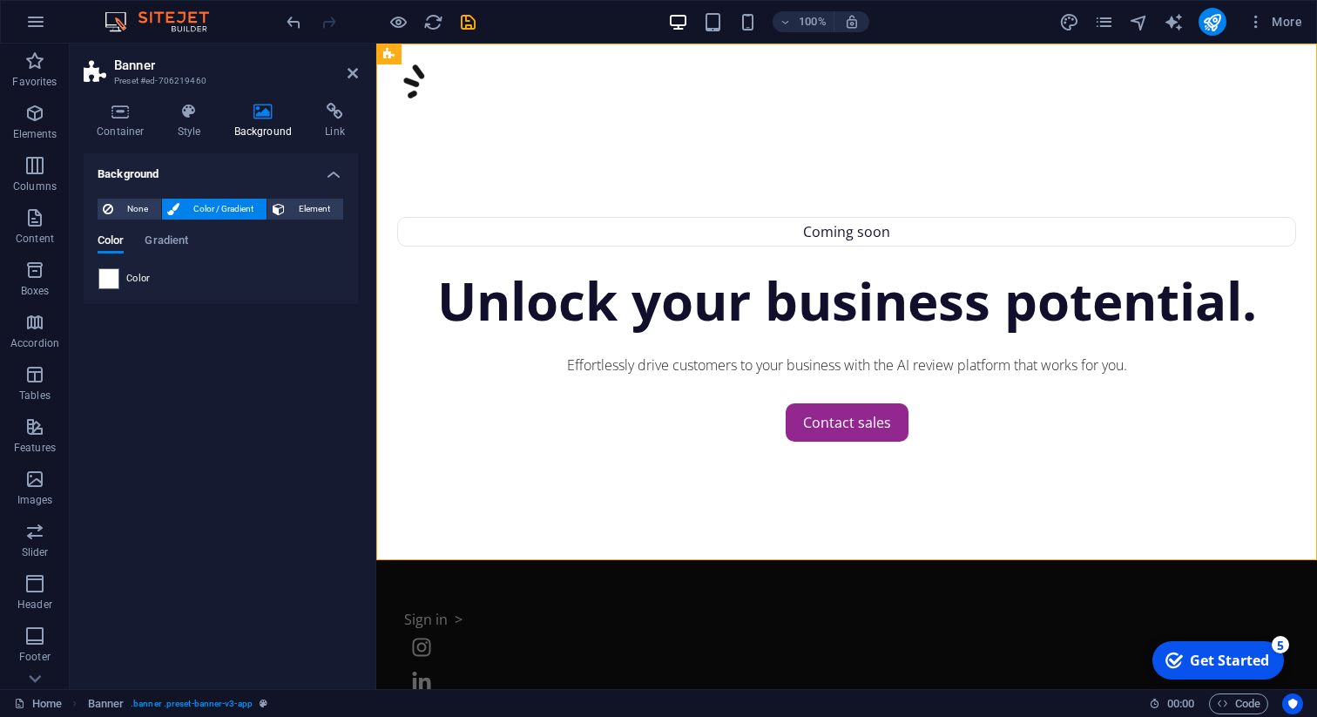
click at [148, 281] on span "Color" at bounding box center [138, 279] width 24 height 14
click at [118, 279] on span at bounding box center [108, 278] width 19 height 19
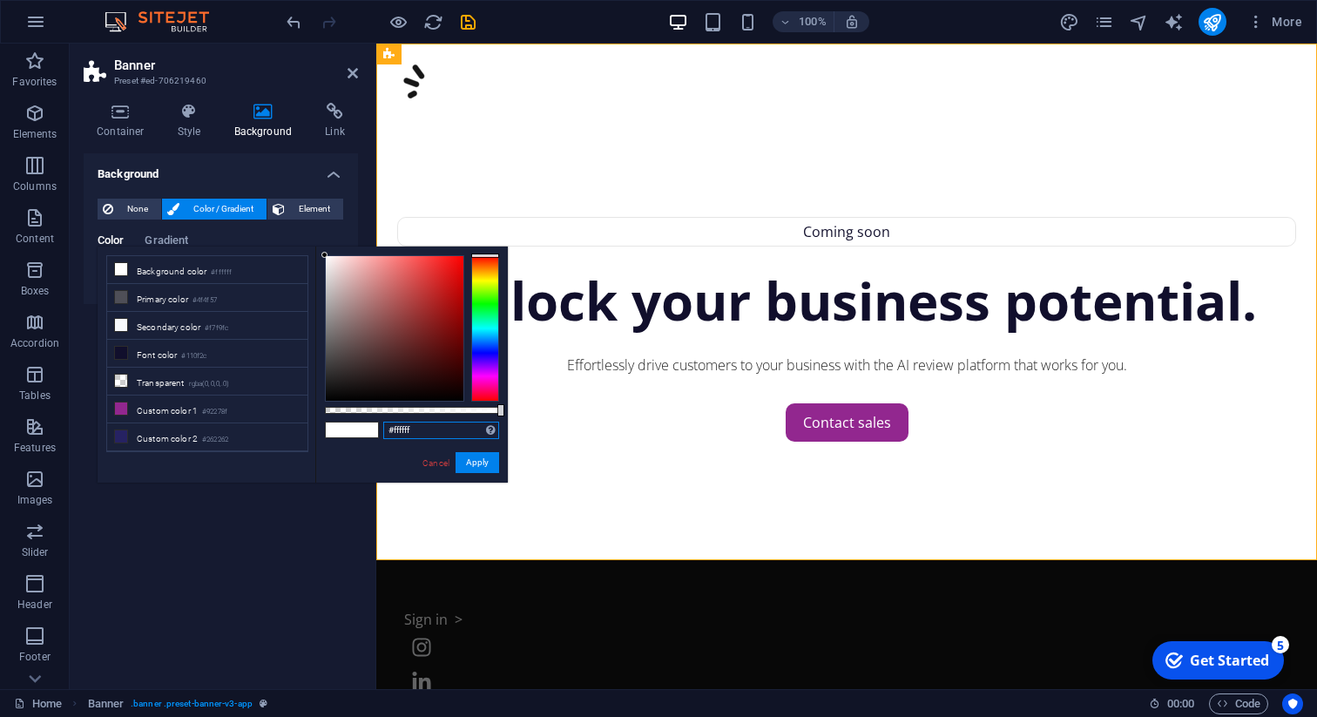
click at [421, 430] on input "#ffffff" at bounding box center [441, 430] width 116 height 17
paste input "161616"
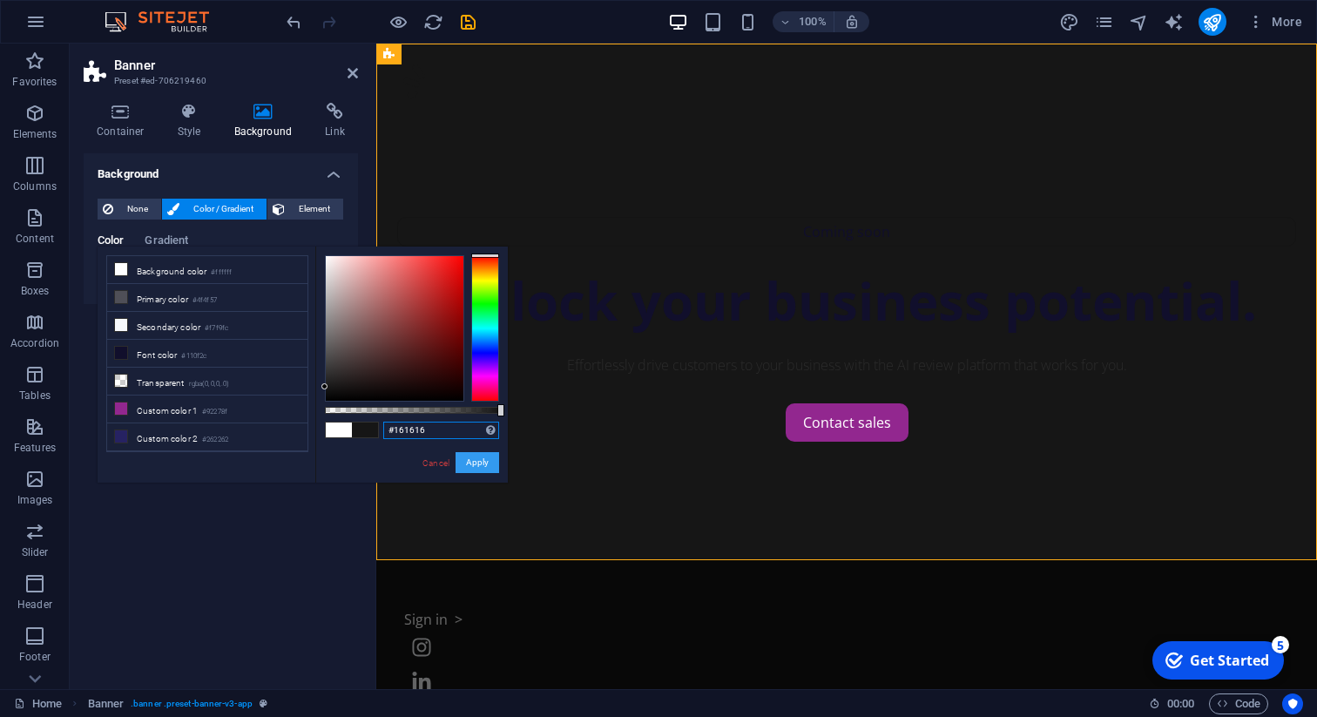
type input "#161616"
click at [477, 463] on button "Apply" at bounding box center [478, 462] width 44 height 21
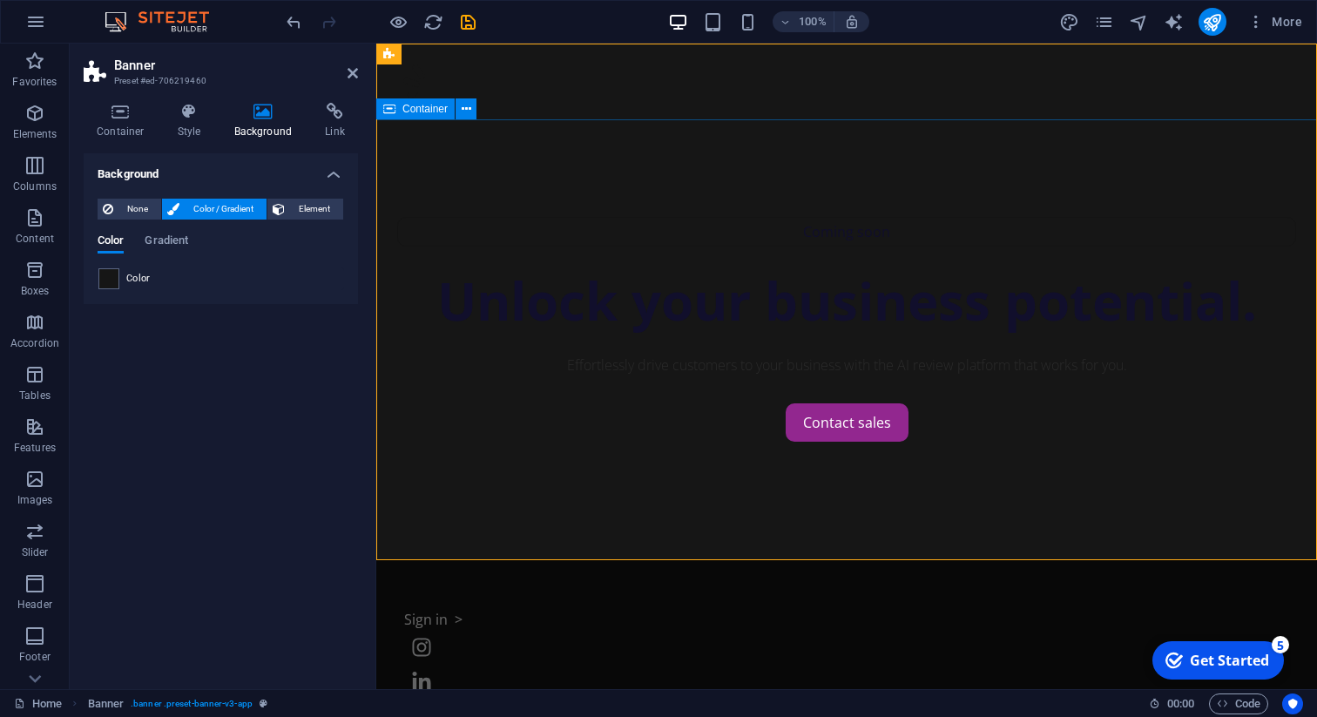
click at [470, 511] on div "Coming soon Unlock your business potential. Effortlessly drive customers to you…" at bounding box center [846, 315] width 941 height 392
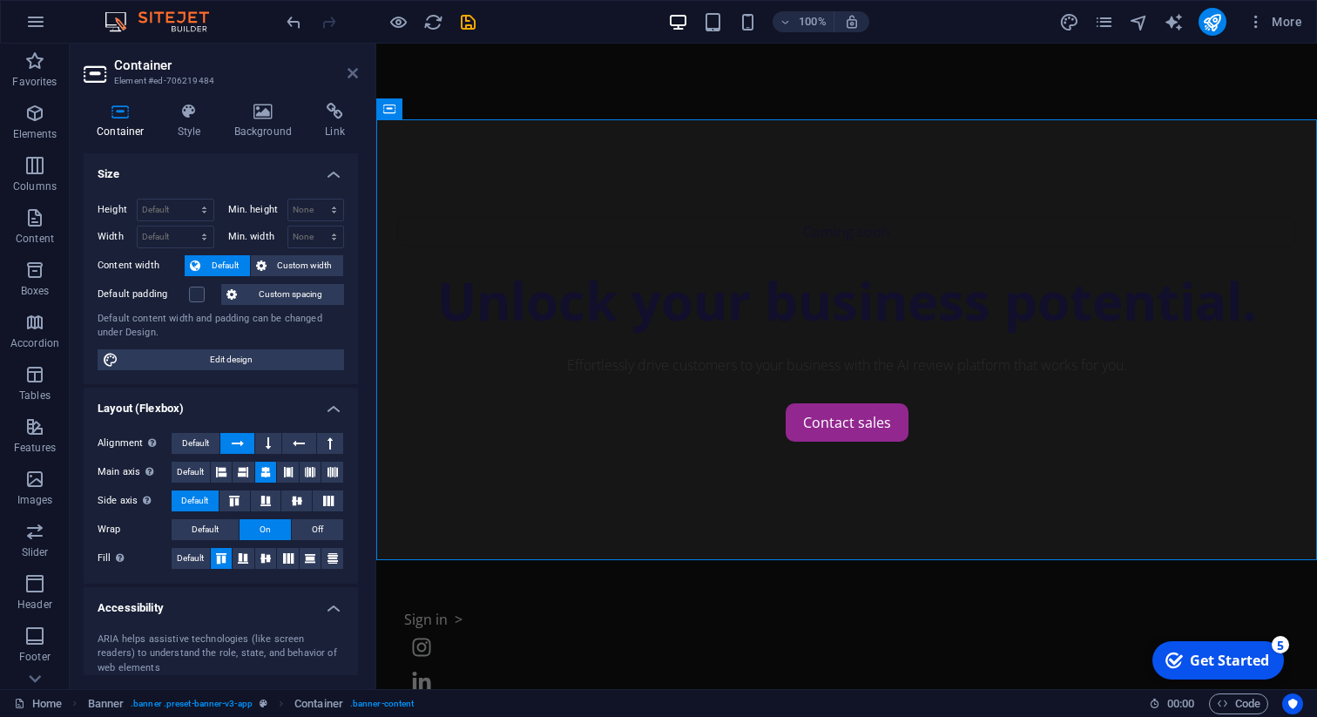
click at [353, 77] on icon at bounding box center [353, 73] width 10 height 14
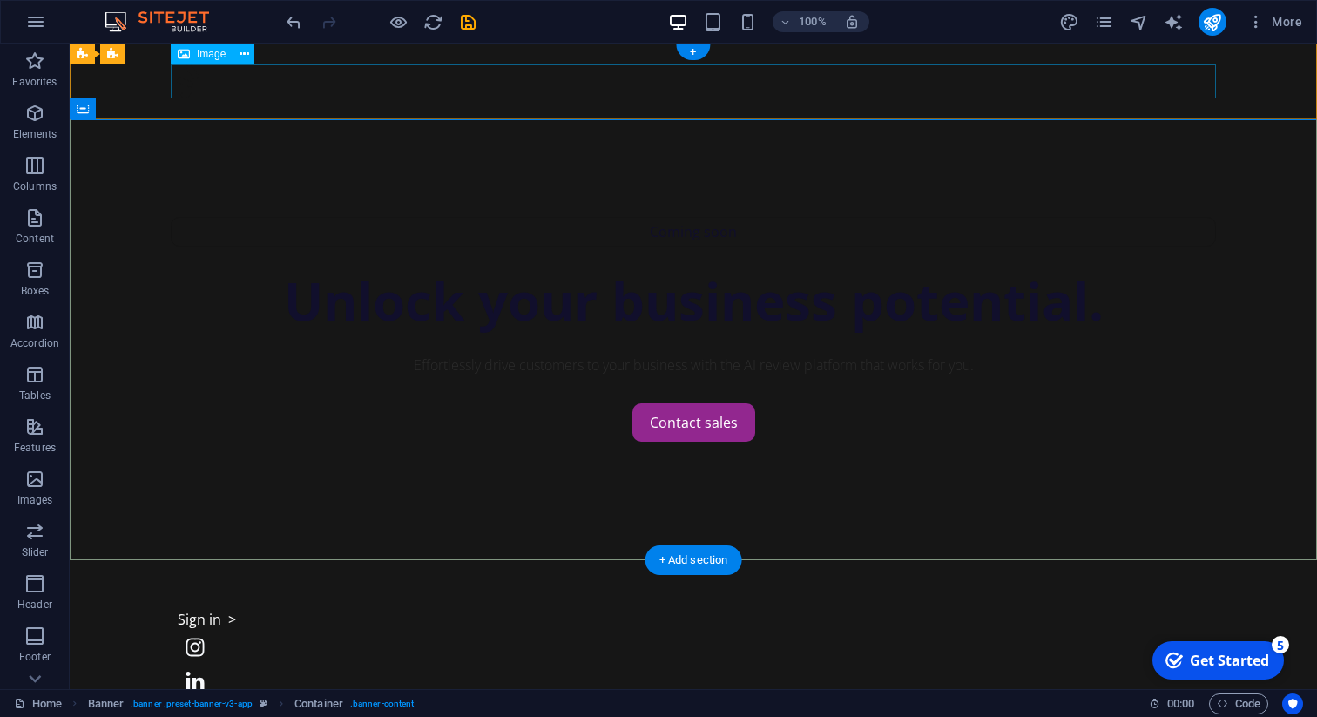
click at [353, 77] on figure at bounding box center [693, 81] width 1045 height 34
select select "px"
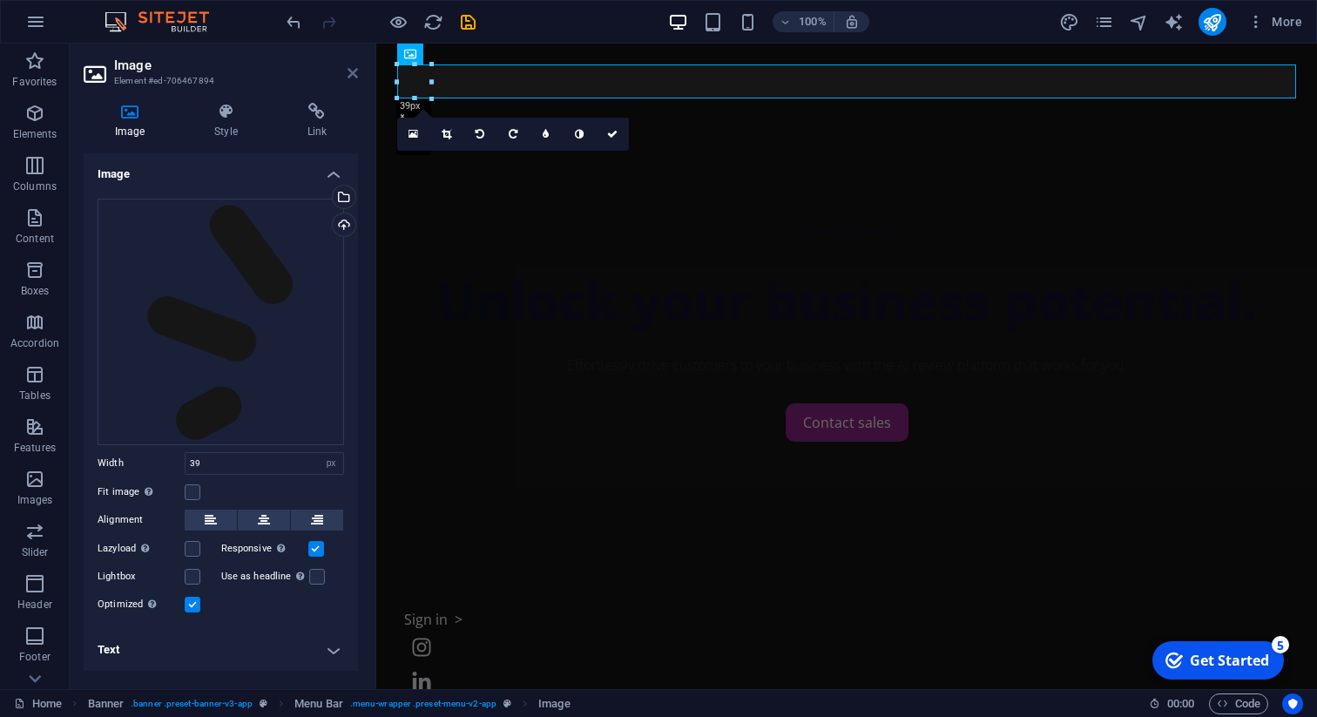
click at [353, 75] on icon at bounding box center [353, 73] width 10 height 14
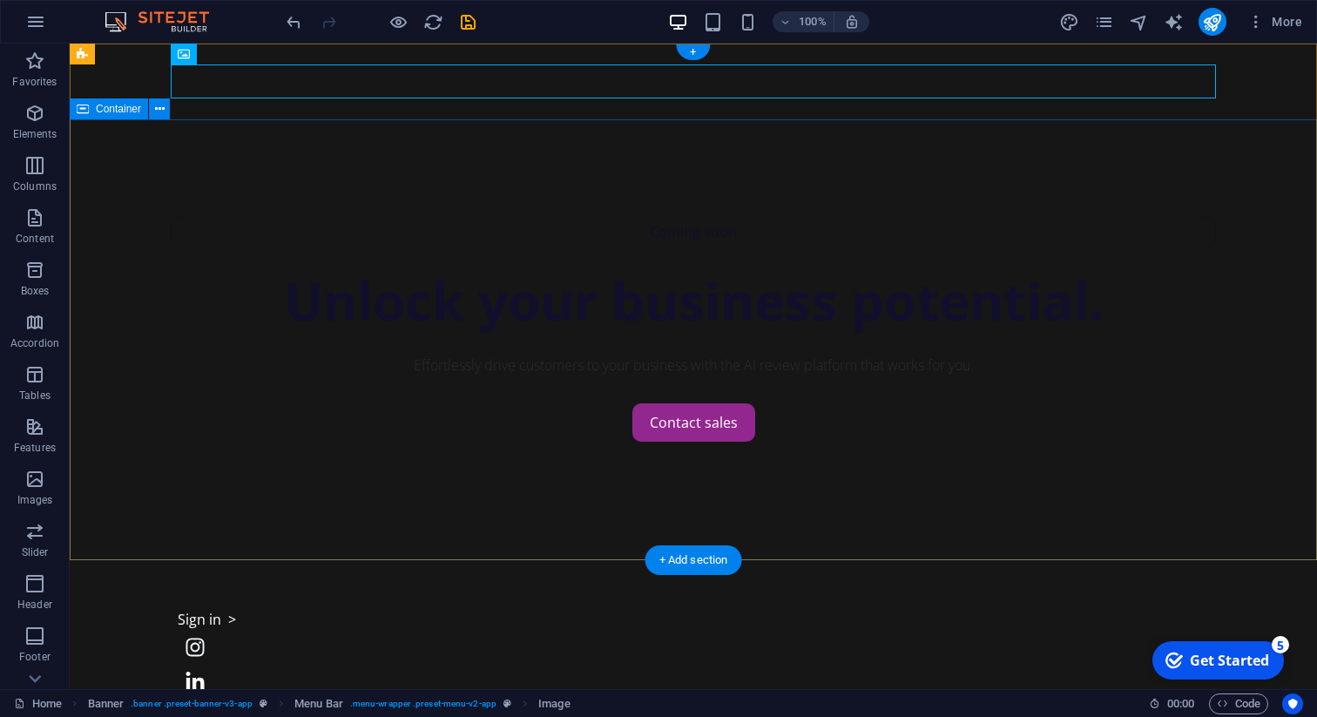
click at [1304, 398] on div "Coming soon Unlock your business potential. Effortlessly drive customers to you…" at bounding box center [694, 315] width 1248 height 392
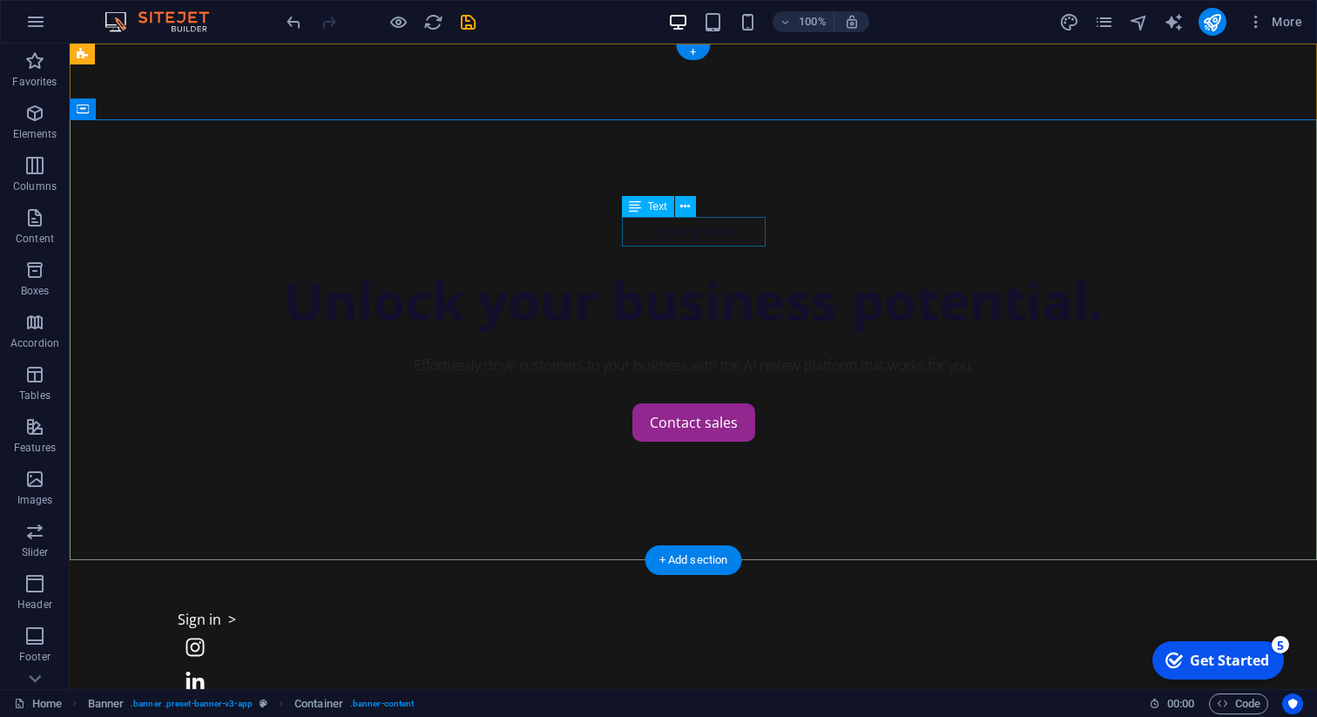
click at [714, 230] on div "Coming soon" at bounding box center [693, 232] width 1045 height 30
click at [758, 254] on div at bounding box center [693, 261] width 1045 height 28
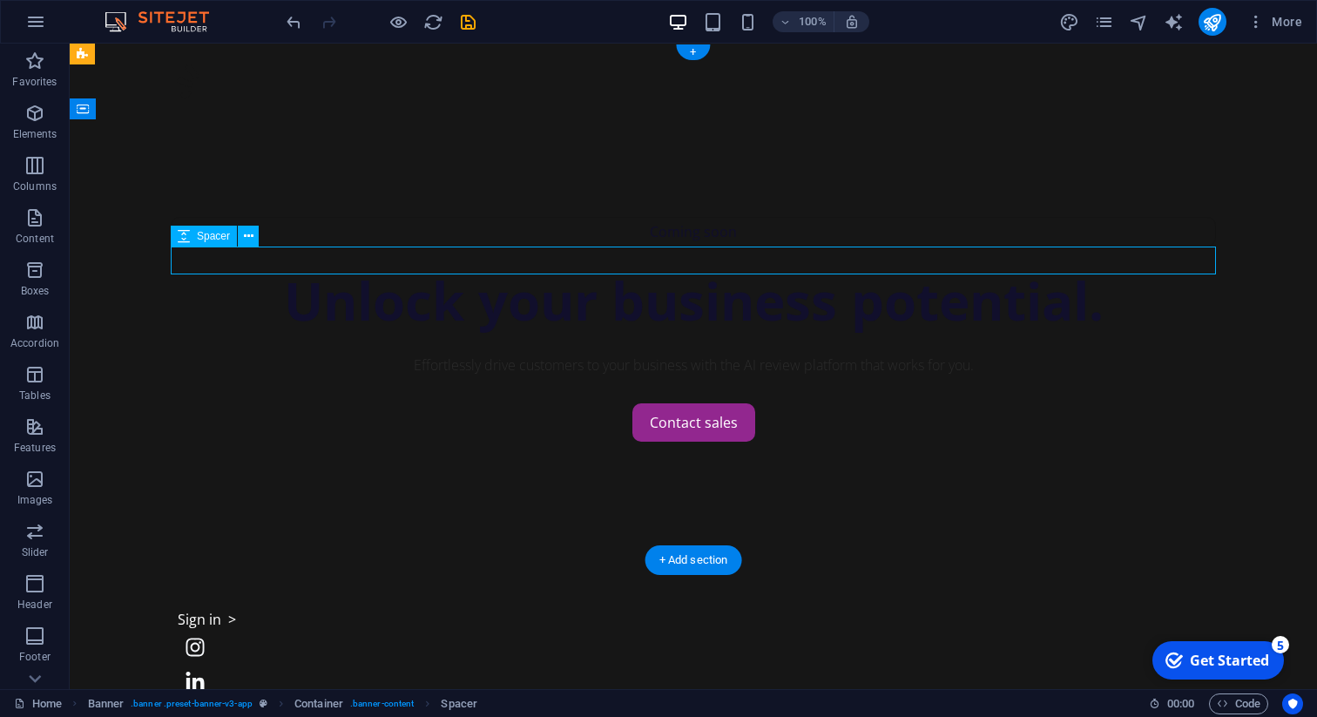
click at [707, 261] on div at bounding box center [693, 261] width 1045 height 28
select select "px"
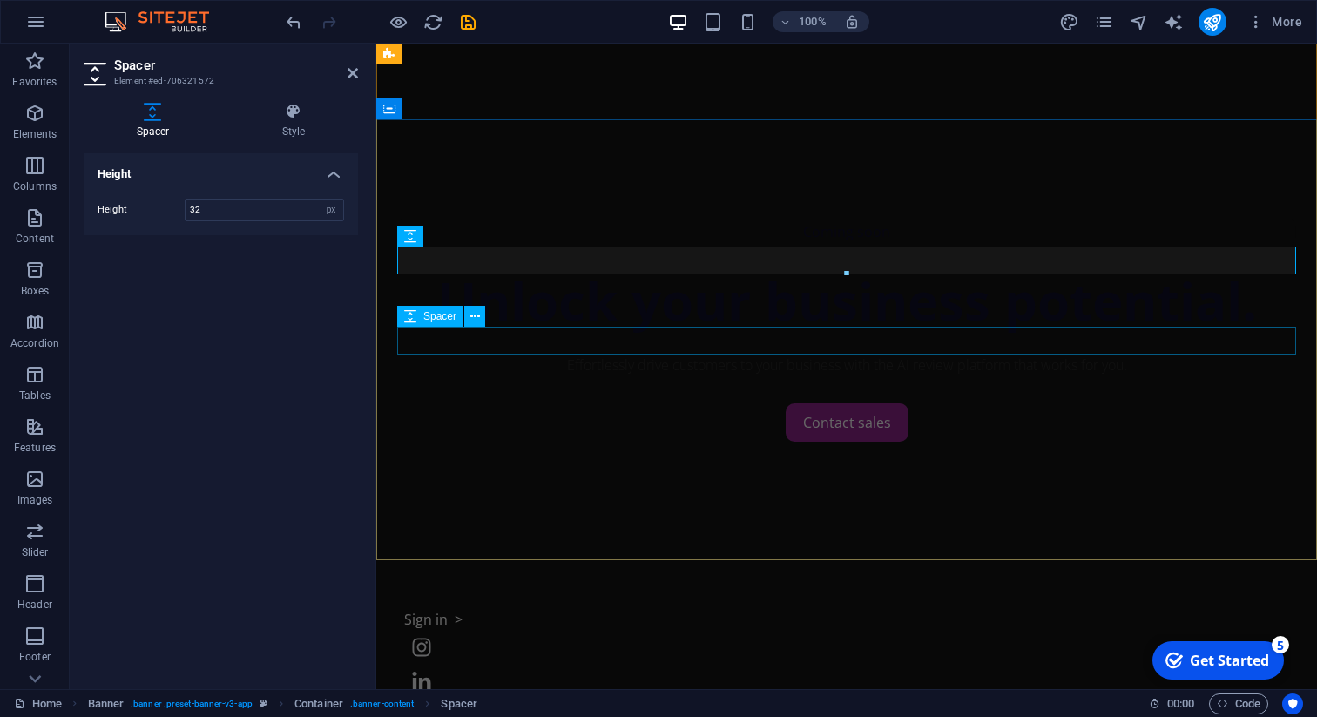
click at [655, 338] on div at bounding box center [846, 341] width 899 height 28
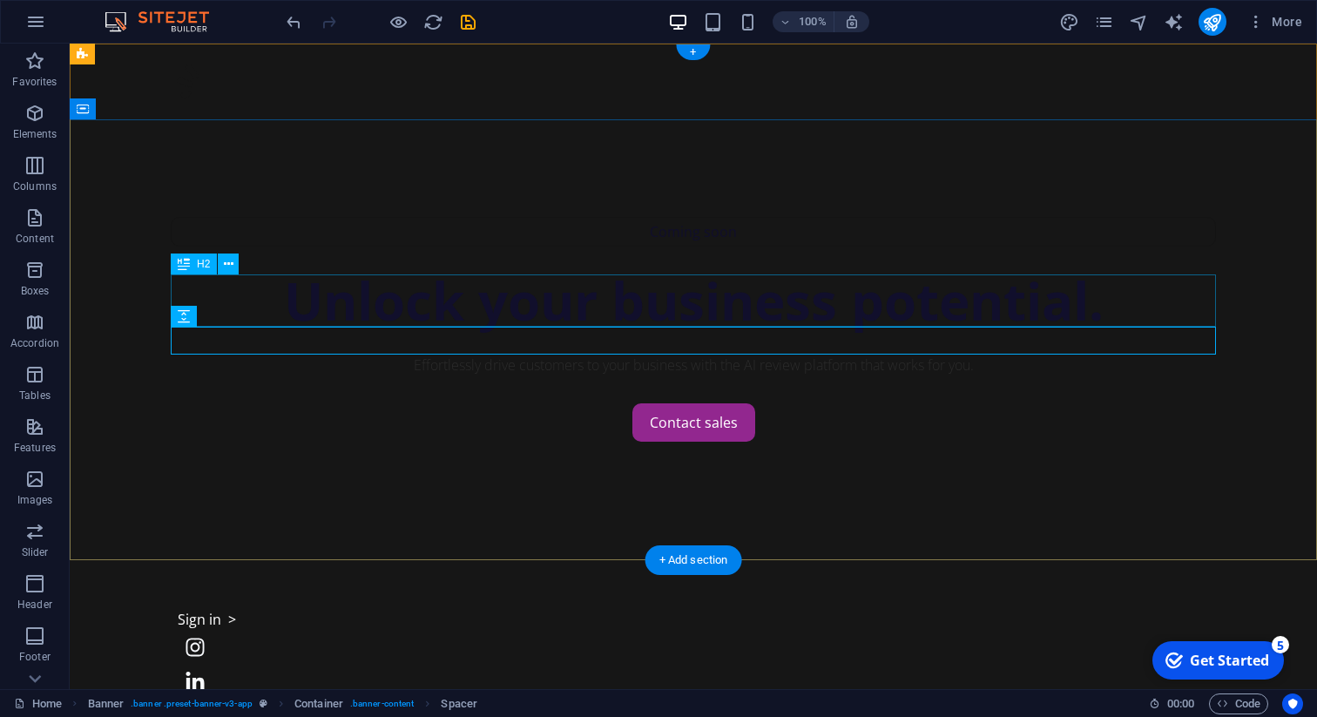
click at [690, 318] on div "Unlock your business potential." at bounding box center [693, 300] width 1045 height 52
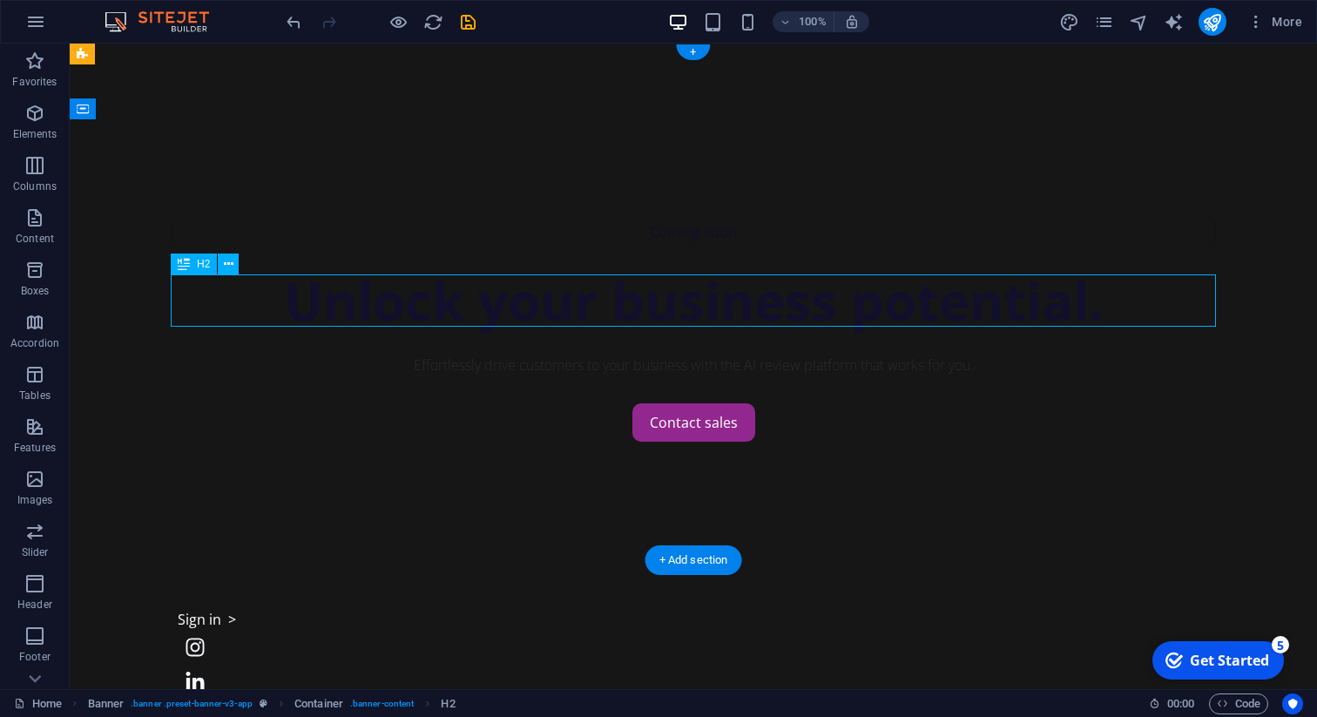
click at [690, 318] on div "Unlock your business potential." at bounding box center [693, 300] width 1045 height 52
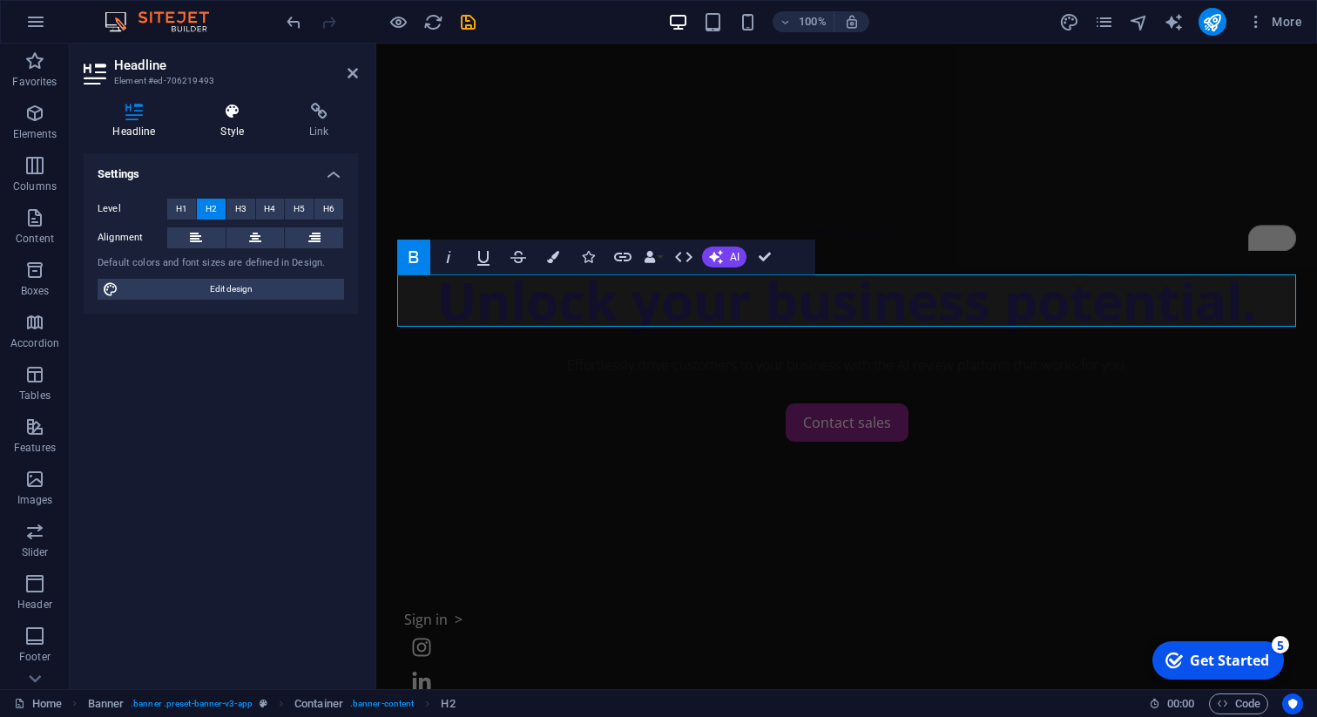
click at [228, 116] on icon at bounding box center [233, 111] width 82 height 17
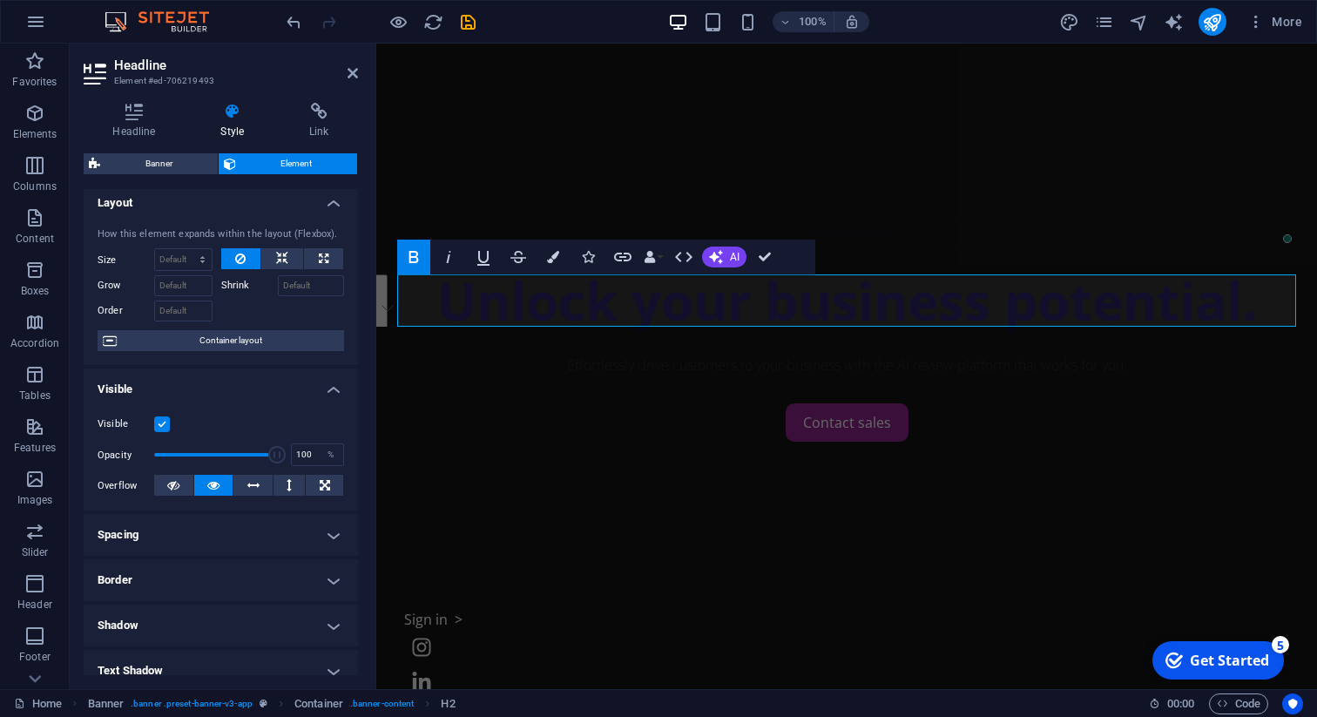
scroll to position [0, 0]
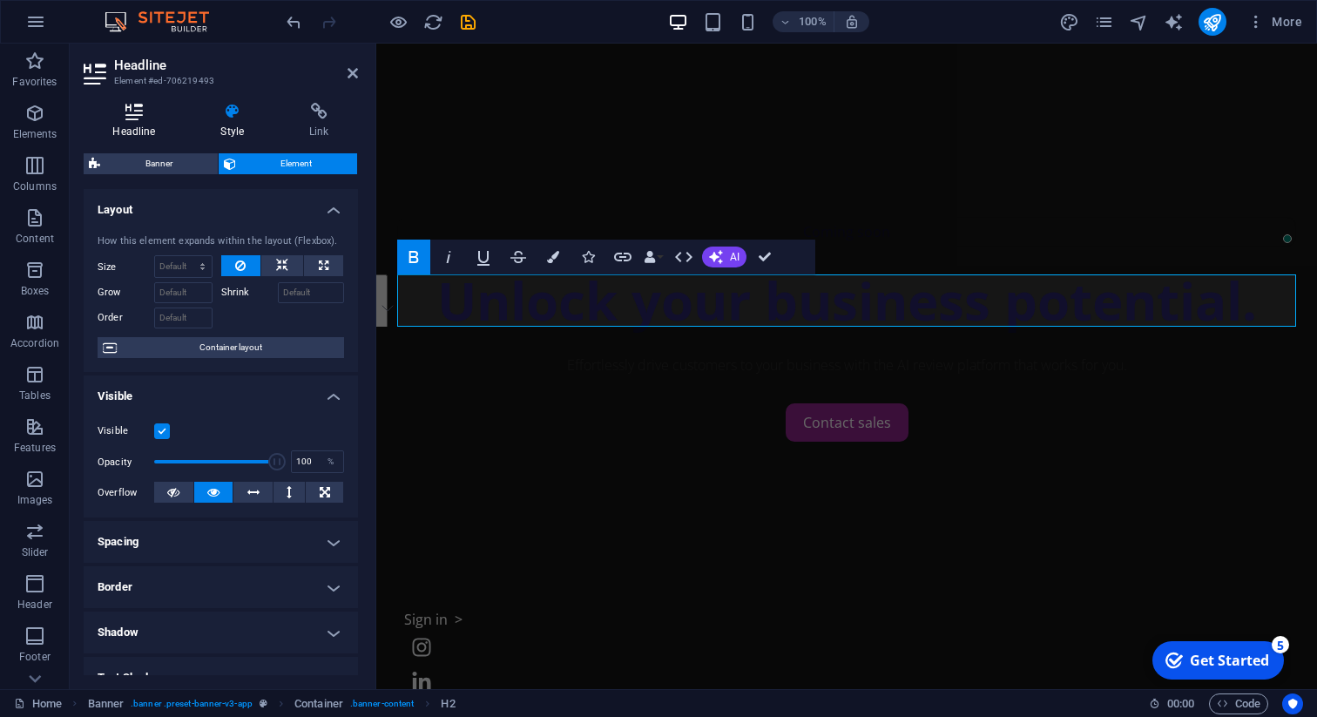
click at [132, 121] on h4 "Headline" at bounding box center [138, 121] width 108 height 37
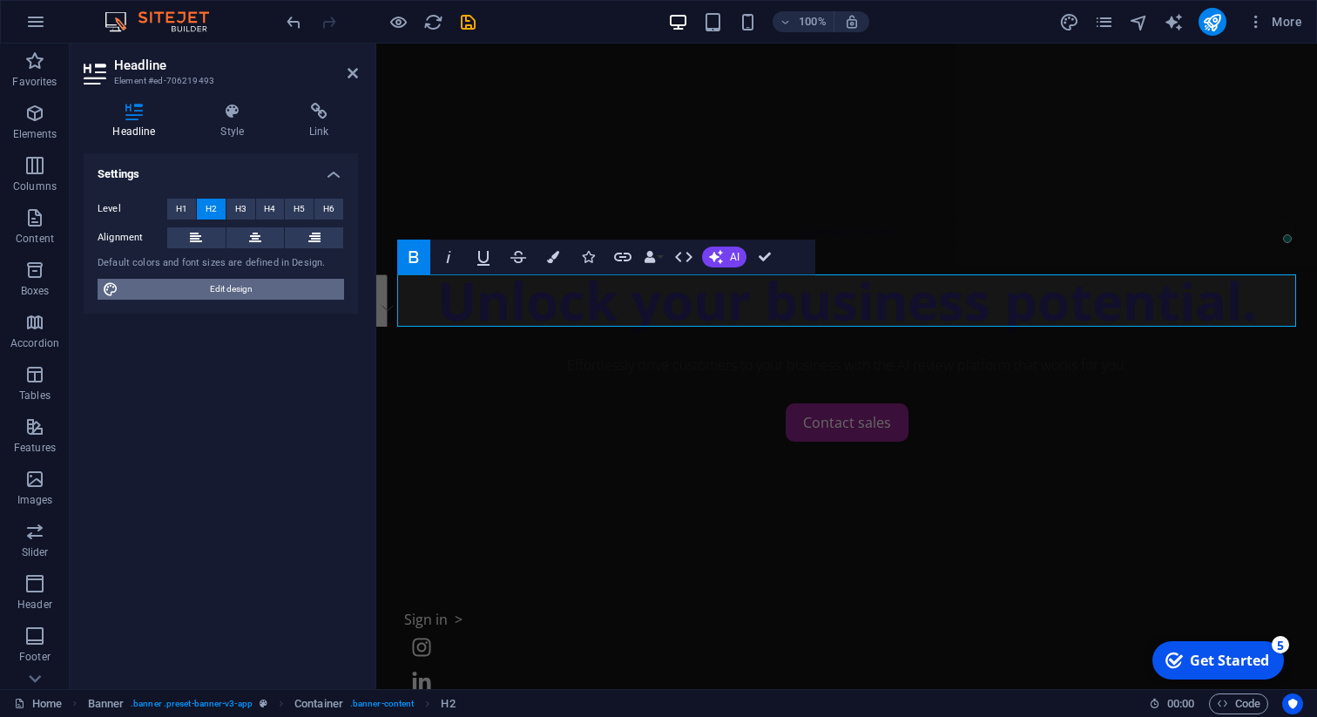
click at [233, 285] on span "Edit design" at bounding box center [231, 289] width 215 height 21
select select "px"
select select "400"
select select "px"
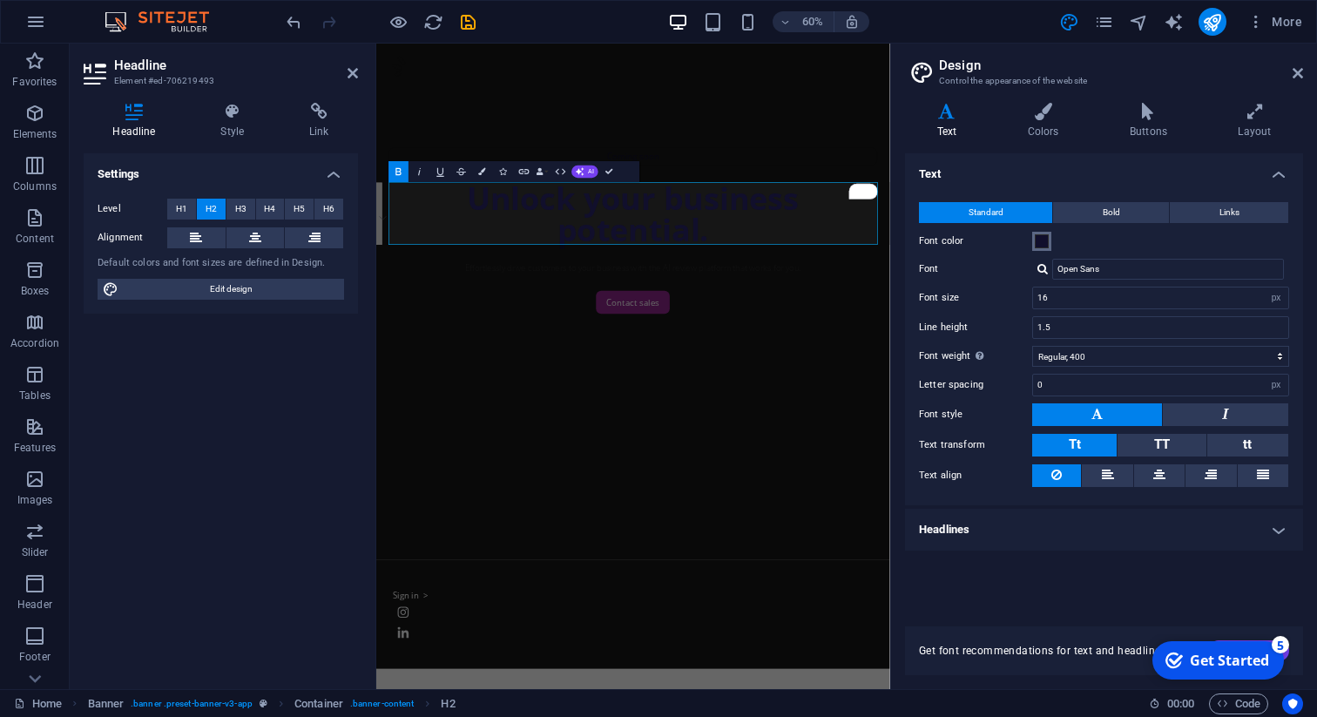
click at [1045, 242] on span at bounding box center [1042, 241] width 14 height 14
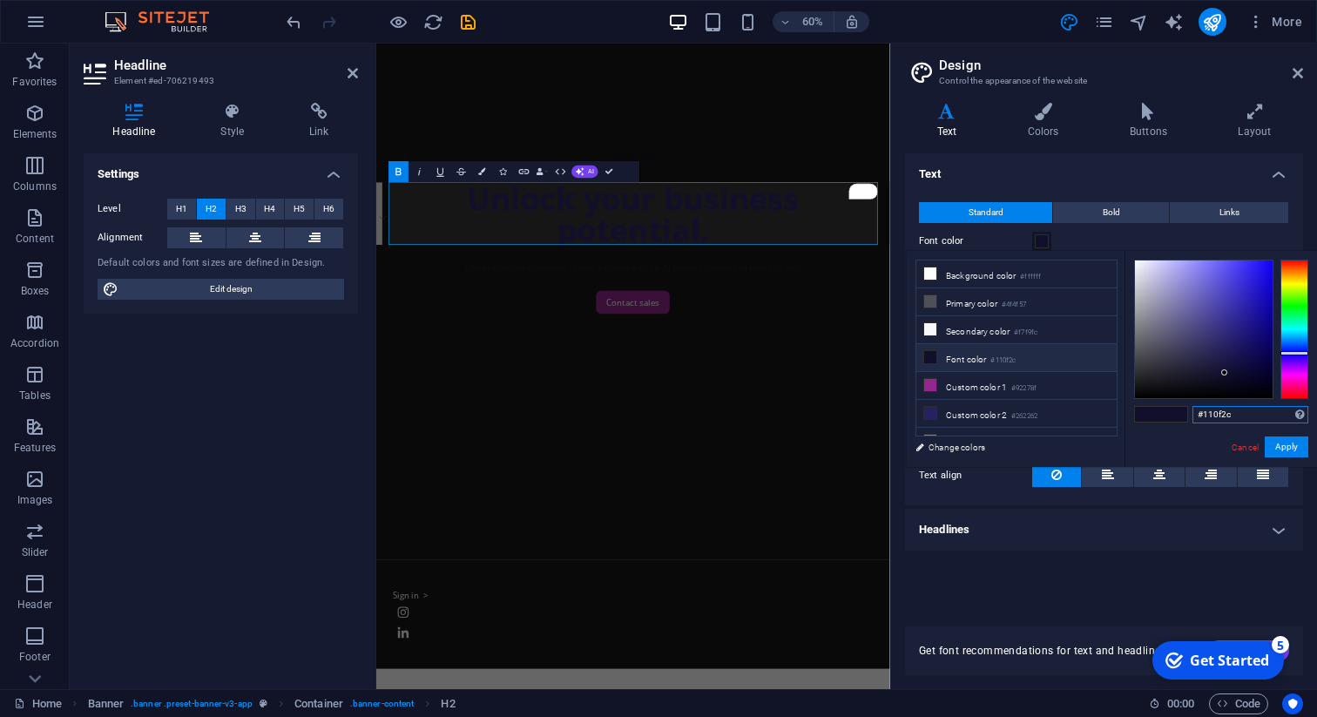
click at [1236, 416] on input "#110f2c" at bounding box center [1251, 414] width 116 height 17
type input "#ffffff"
drag, startPoint x: 1202, startPoint y: 322, endPoint x: 1087, endPoint y: 227, distance: 149.1
click at [1087, 227] on body "[DOMAIN_NAME] Home Favorites Elements Columns Content Boxes Accordion Tables Fe…" at bounding box center [658, 358] width 1317 height 717
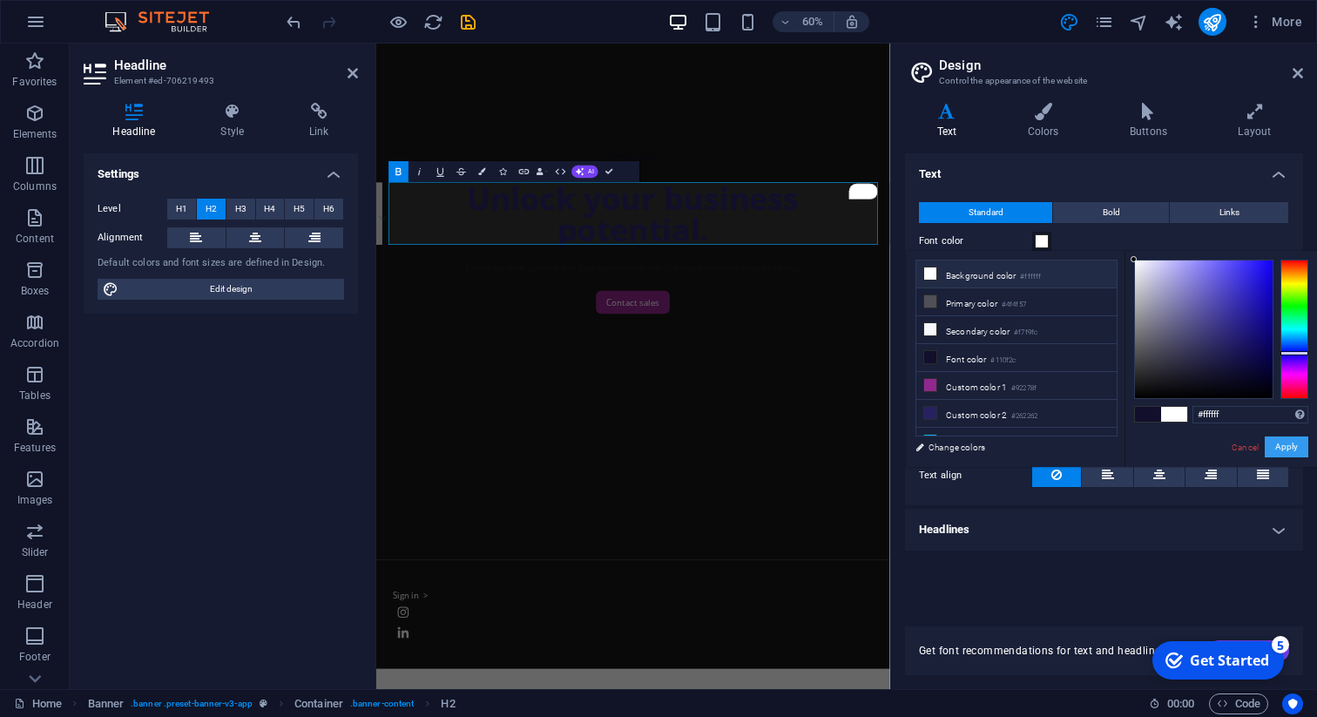
click at [1288, 447] on button "Apply" at bounding box center [1287, 446] width 44 height 21
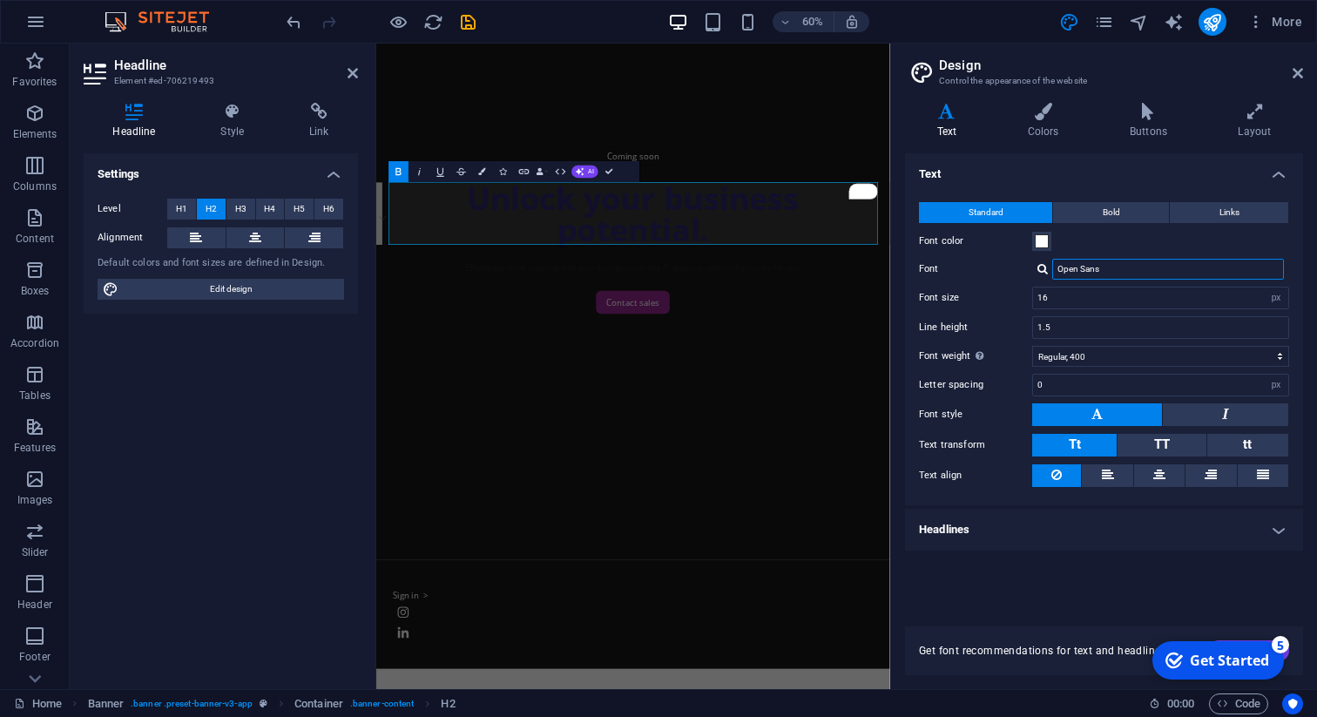
click at [1111, 269] on input "Open Sans" at bounding box center [1168, 269] width 232 height 21
click at [1040, 271] on div at bounding box center [1043, 268] width 10 height 11
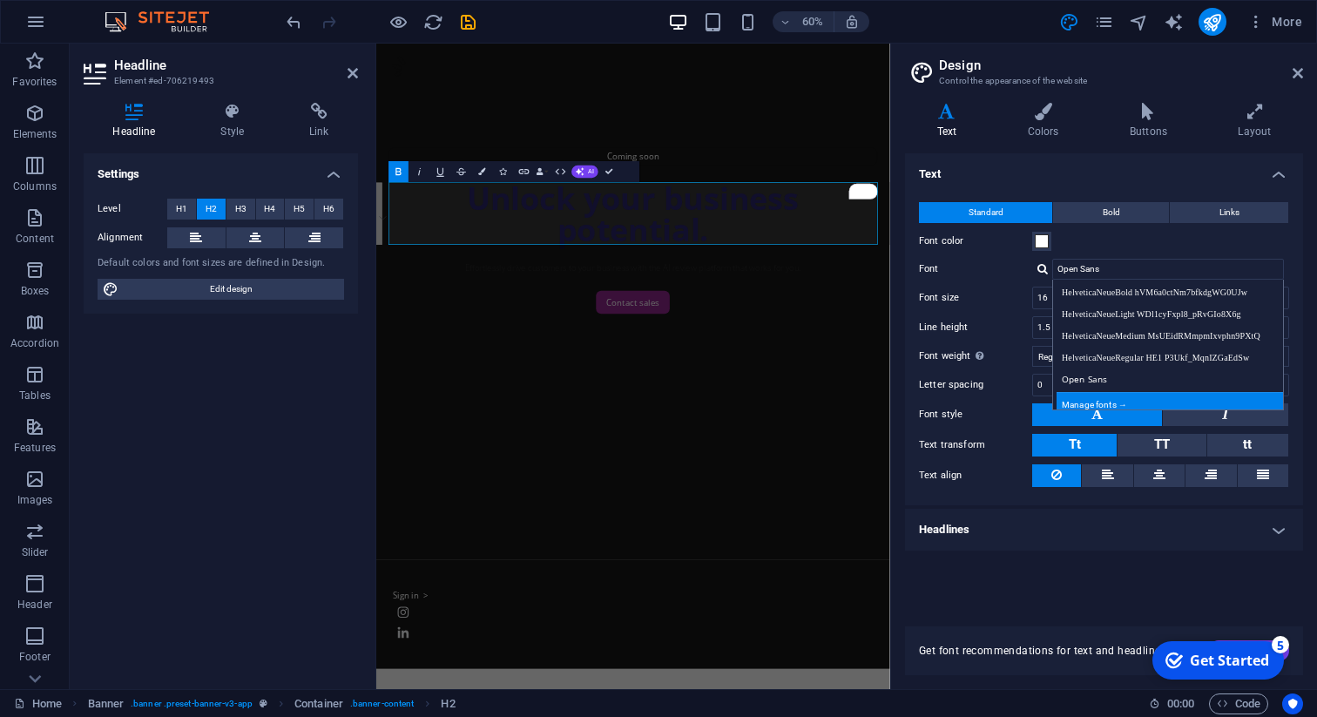
click at [1120, 401] on div "Manage fonts →" at bounding box center [1172, 403] width 230 height 22
select select "popularity"
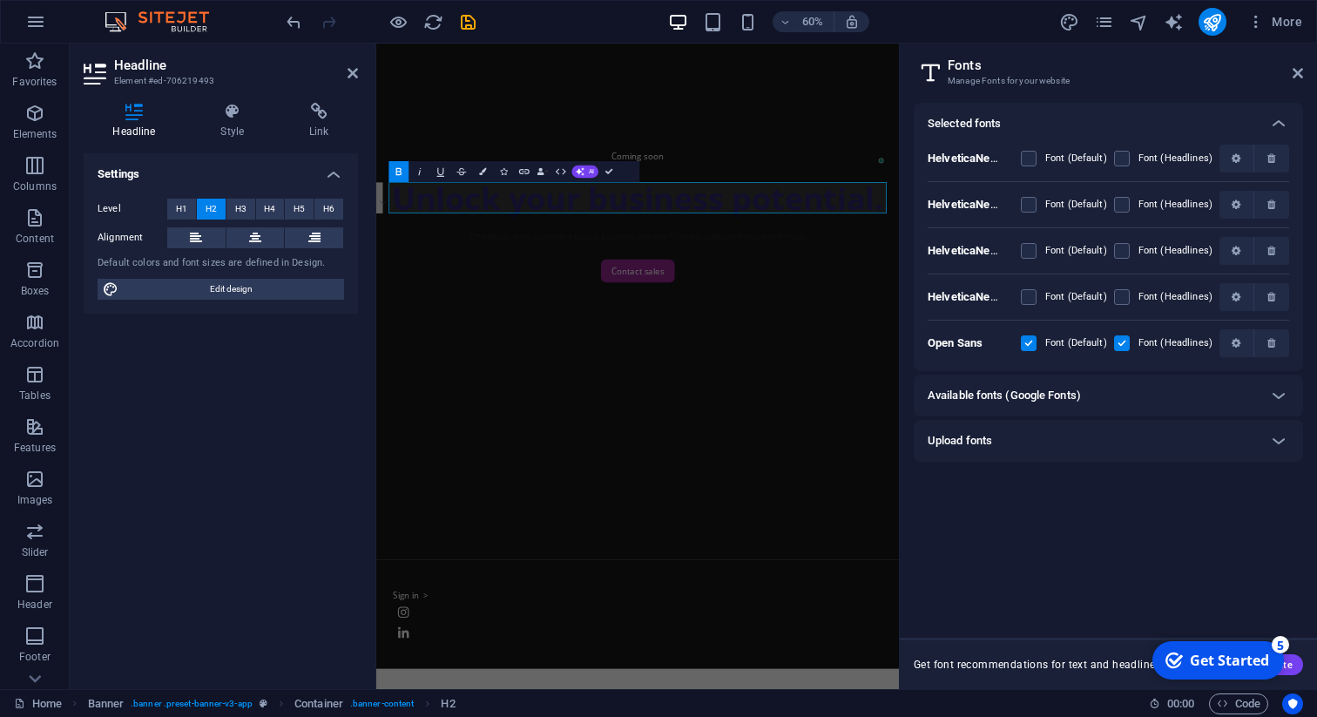
click at [1130, 439] on div "Upload fonts" at bounding box center [1093, 440] width 330 height 21
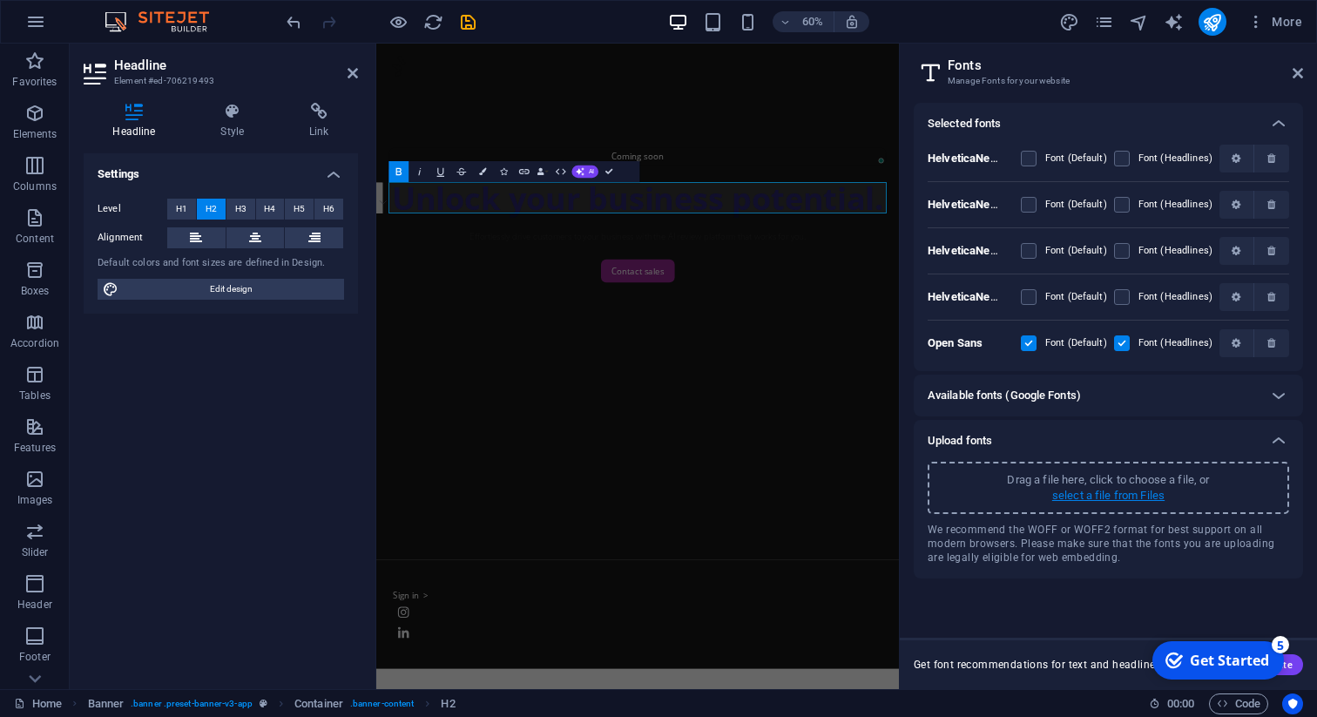
click at [1126, 497] on p "select a file from Files" at bounding box center [1108, 496] width 112 height 16
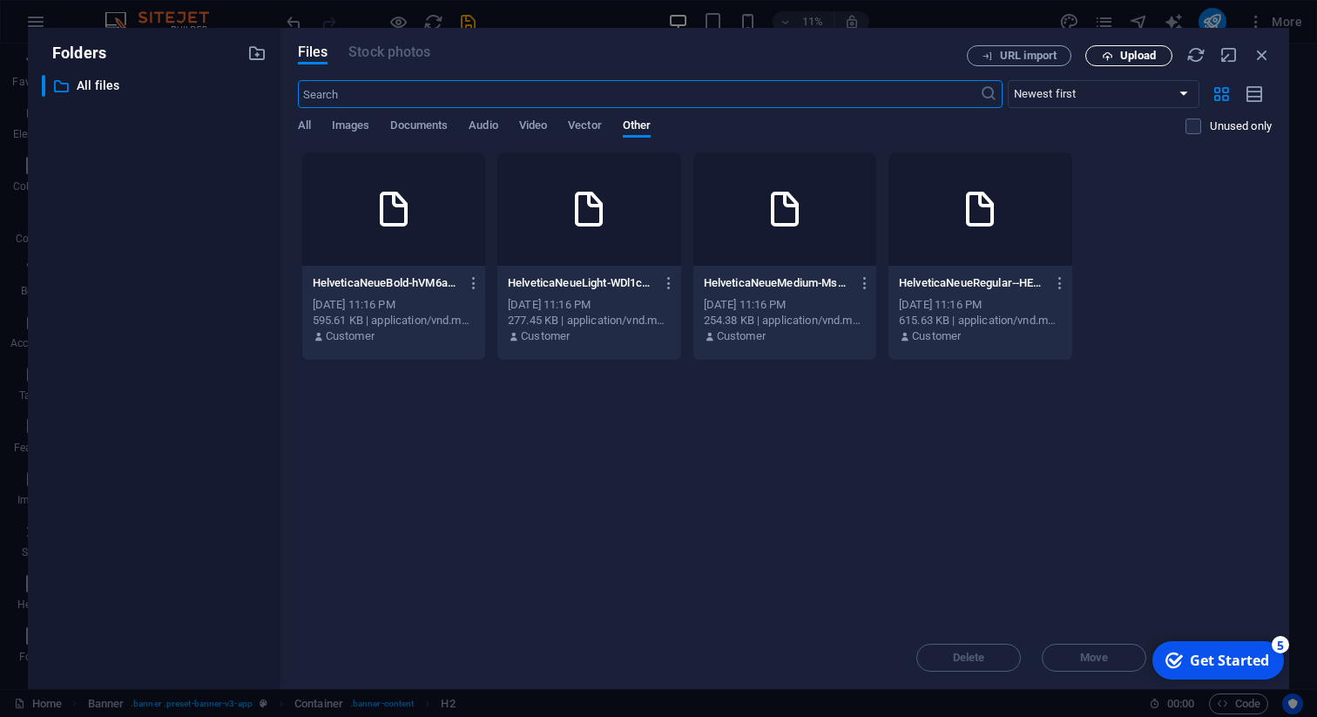
click at [1103, 59] on icon "button" at bounding box center [1107, 56] width 11 height 11
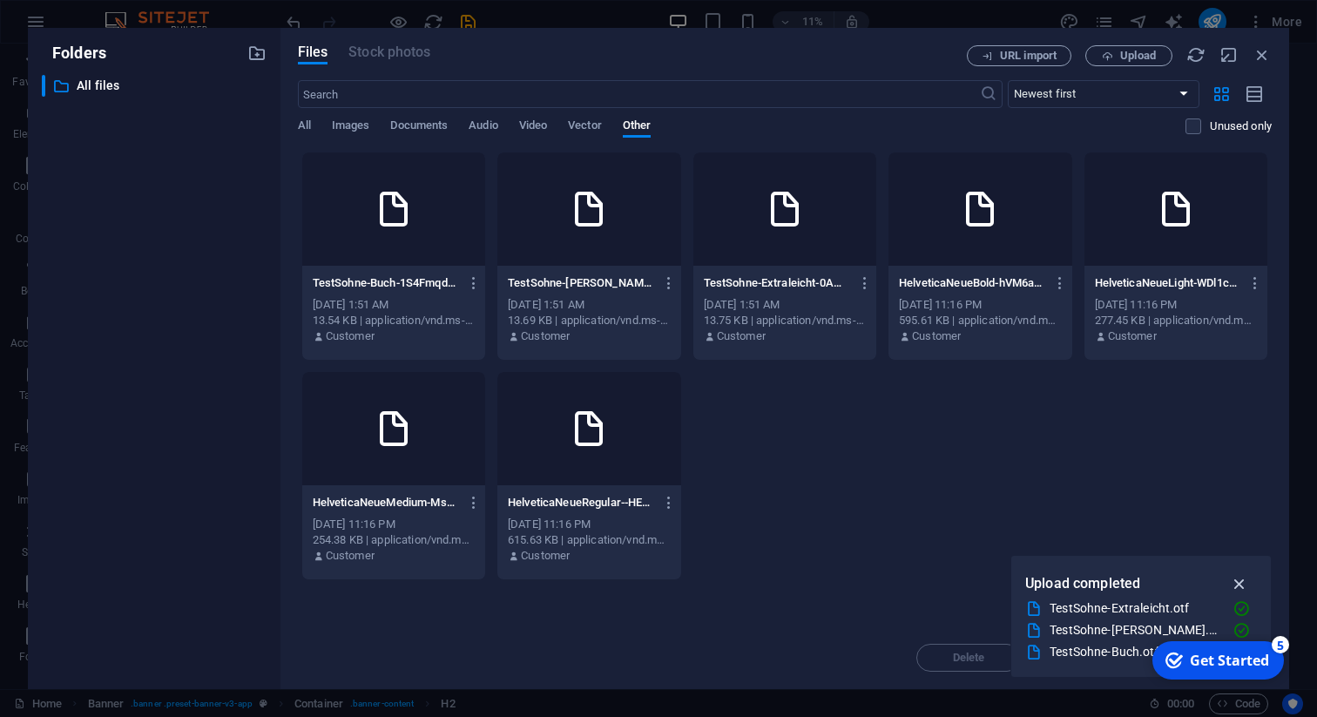
click at [1241, 578] on icon "button" at bounding box center [1240, 583] width 20 height 19
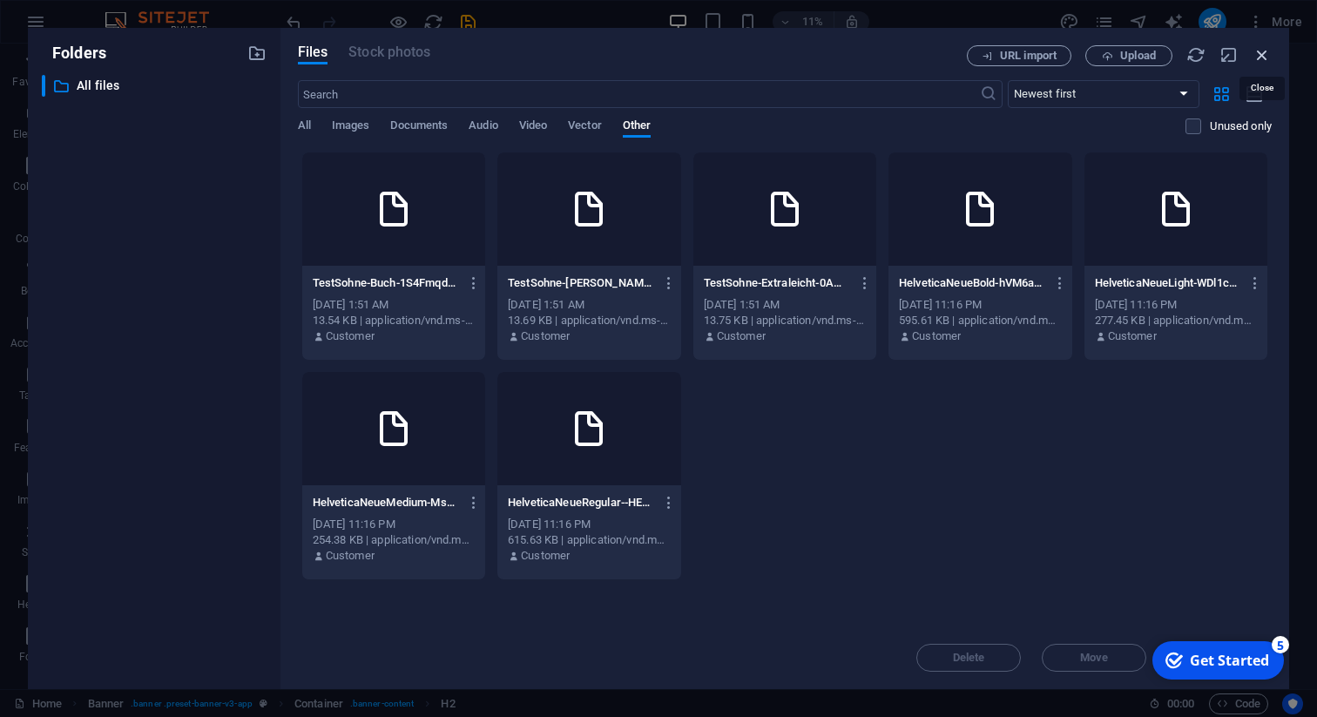
click at [1261, 52] on icon "button" at bounding box center [1262, 54] width 19 height 19
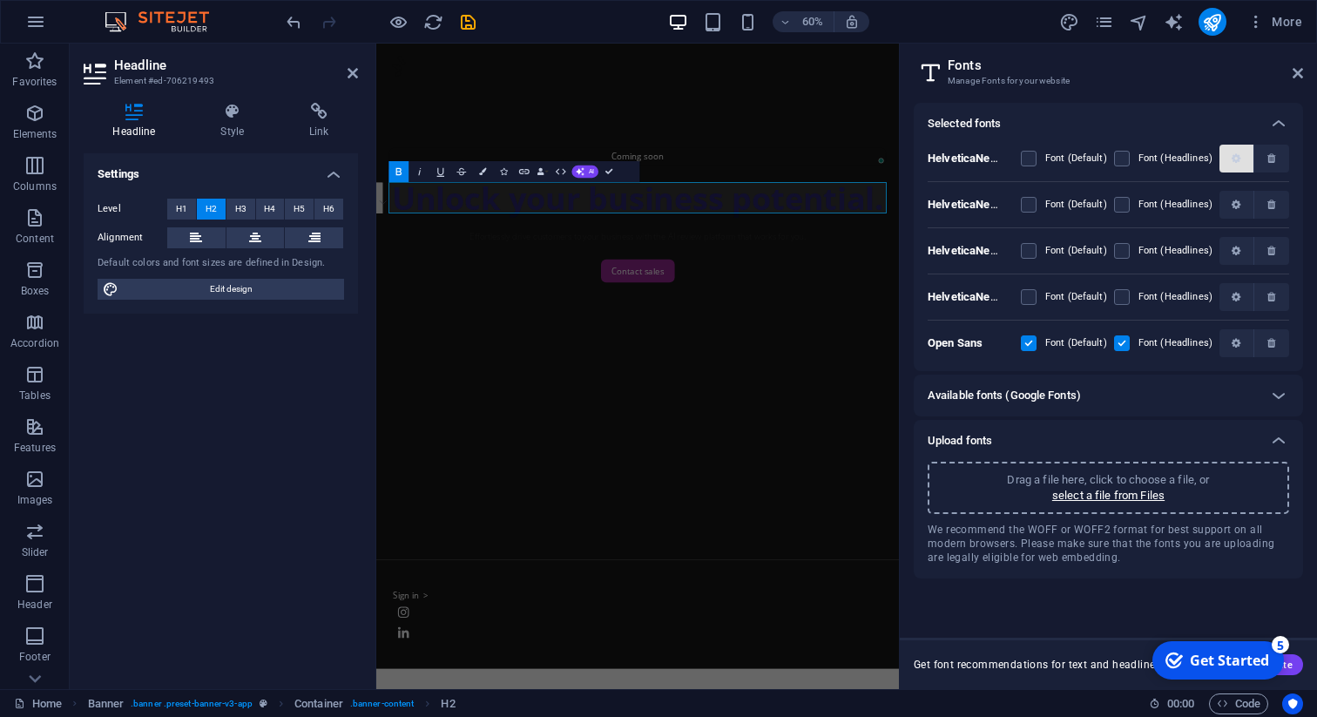
click at [1237, 158] on icon "button" at bounding box center [1236, 158] width 9 height 10
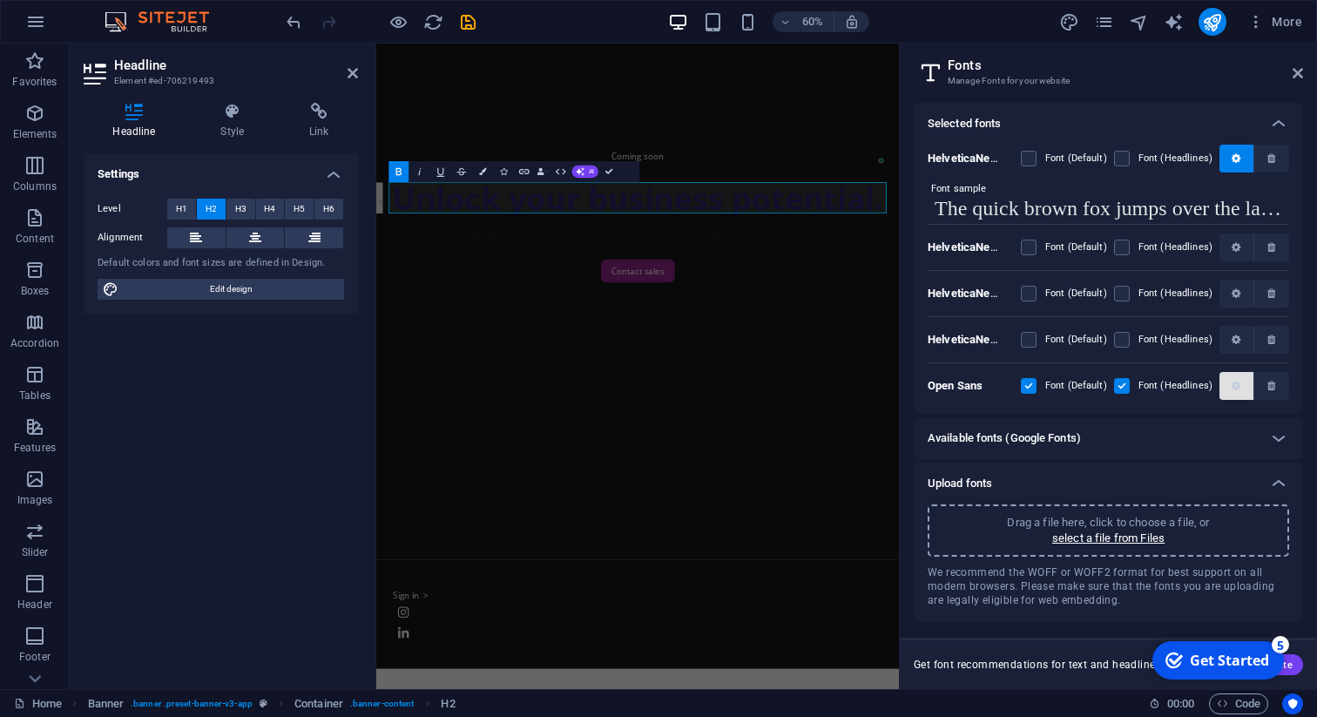
click at [1228, 383] on span "button" at bounding box center [1237, 386] width 20 height 10
click at [1296, 78] on icon at bounding box center [1298, 73] width 10 height 14
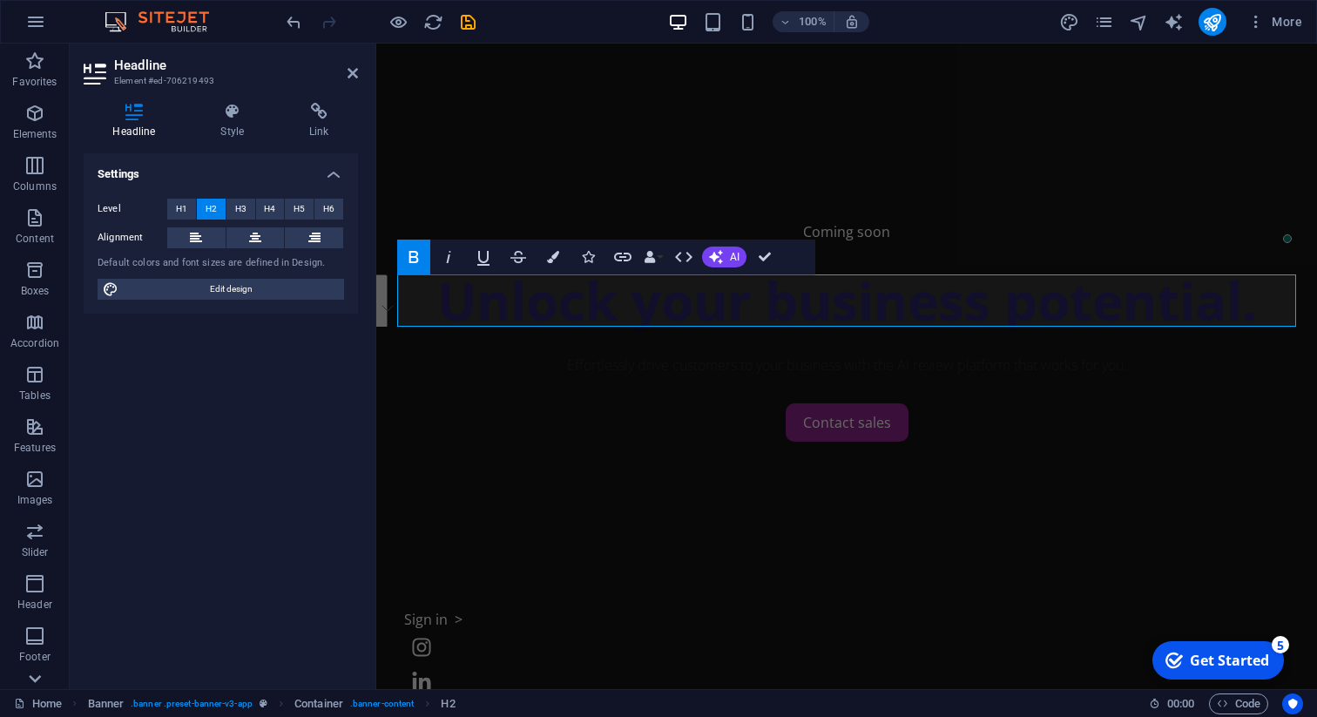
click at [33, 66] on icon at bounding box center [35, 54] width 24 height 24
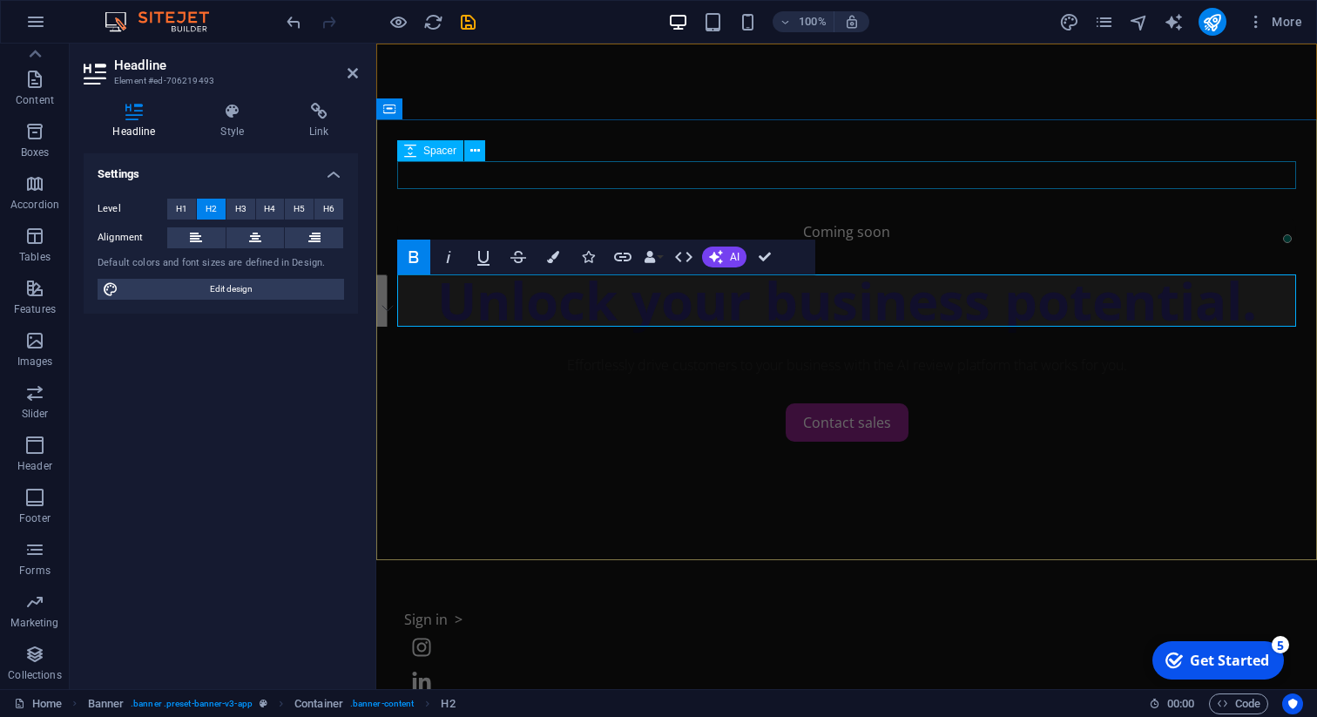
click at [799, 178] on div at bounding box center [846, 175] width 899 height 28
select select "px"
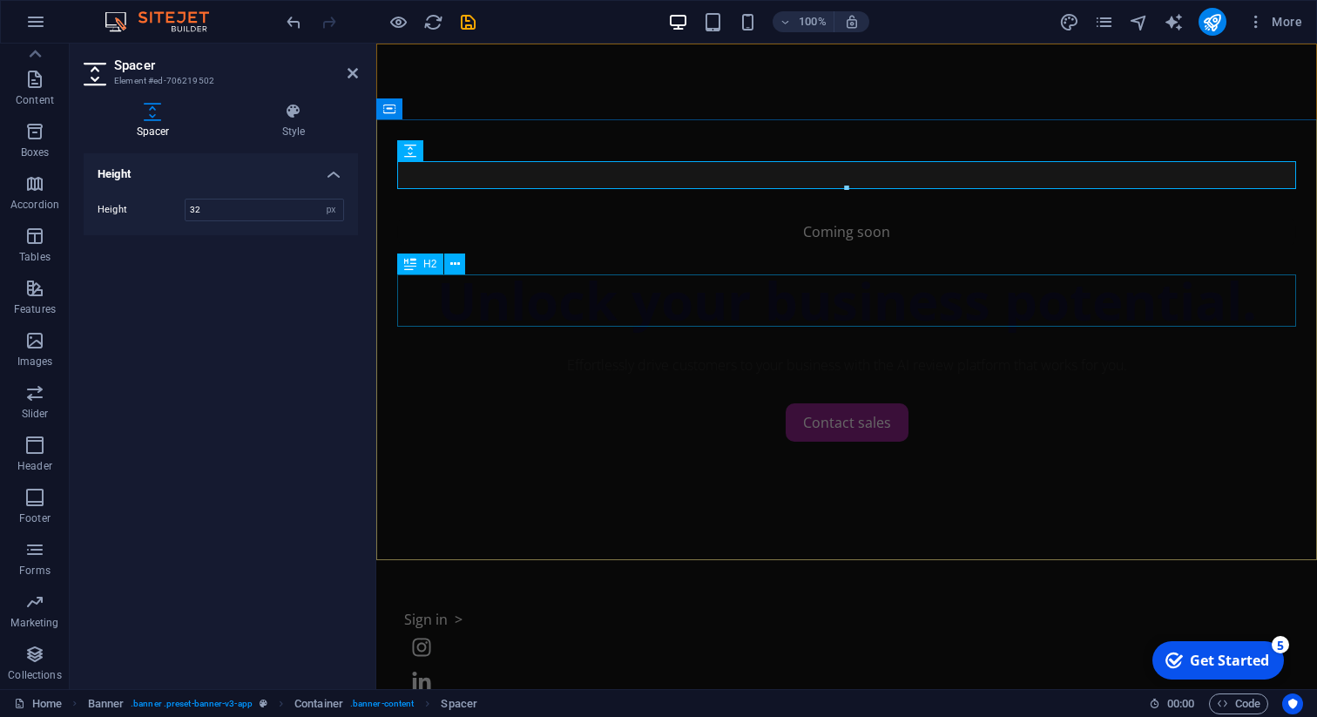
click at [738, 319] on div "Unlock your business potential." at bounding box center [846, 300] width 899 height 52
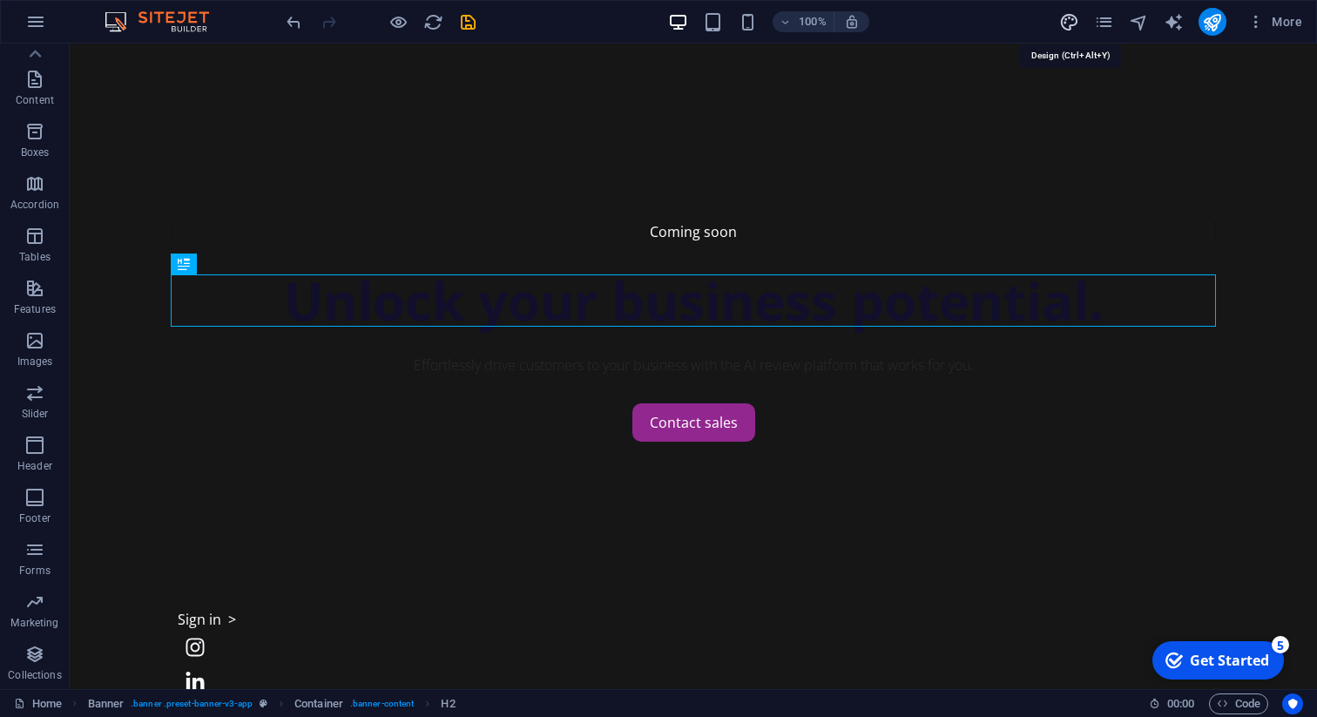
click at [1071, 23] on icon "design" at bounding box center [1069, 22] width 20 height 20
select select "px"
select select "400"
select select "px"
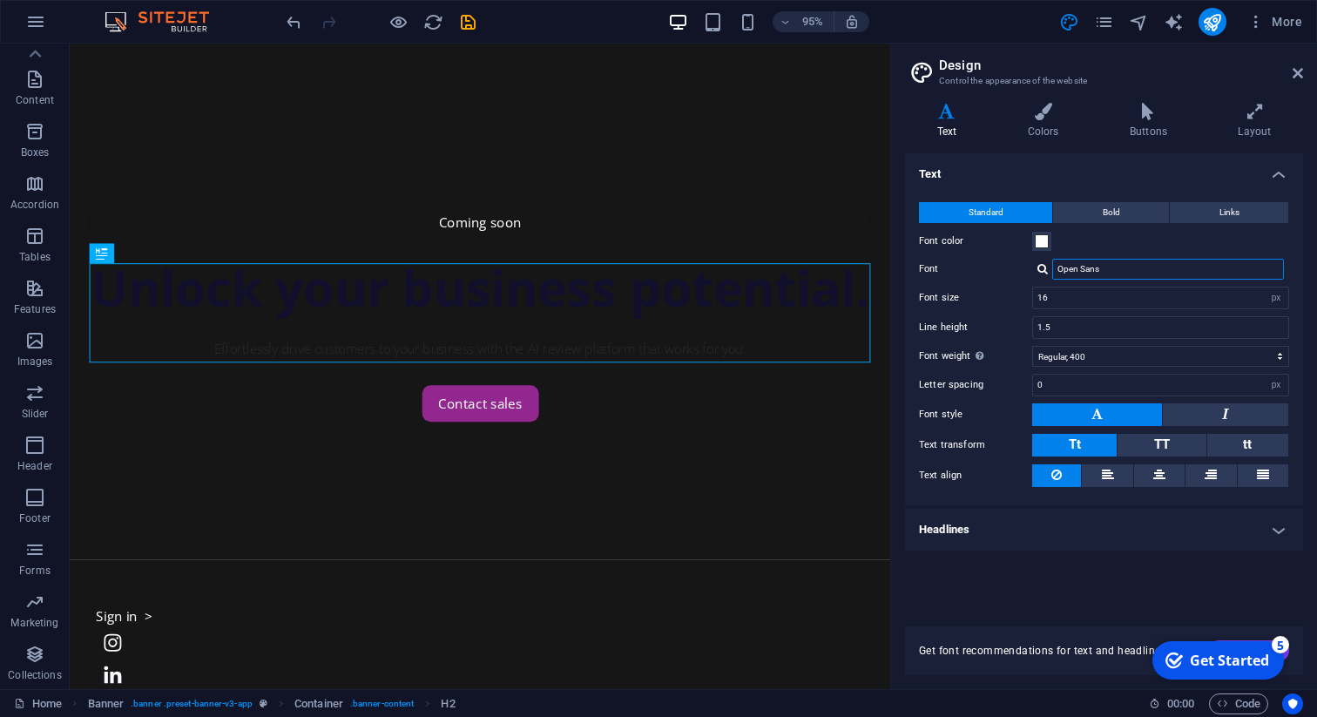
click at [1106, 270] on input "Open Sans" at bounding box center [1168, 269] width 232 height 21
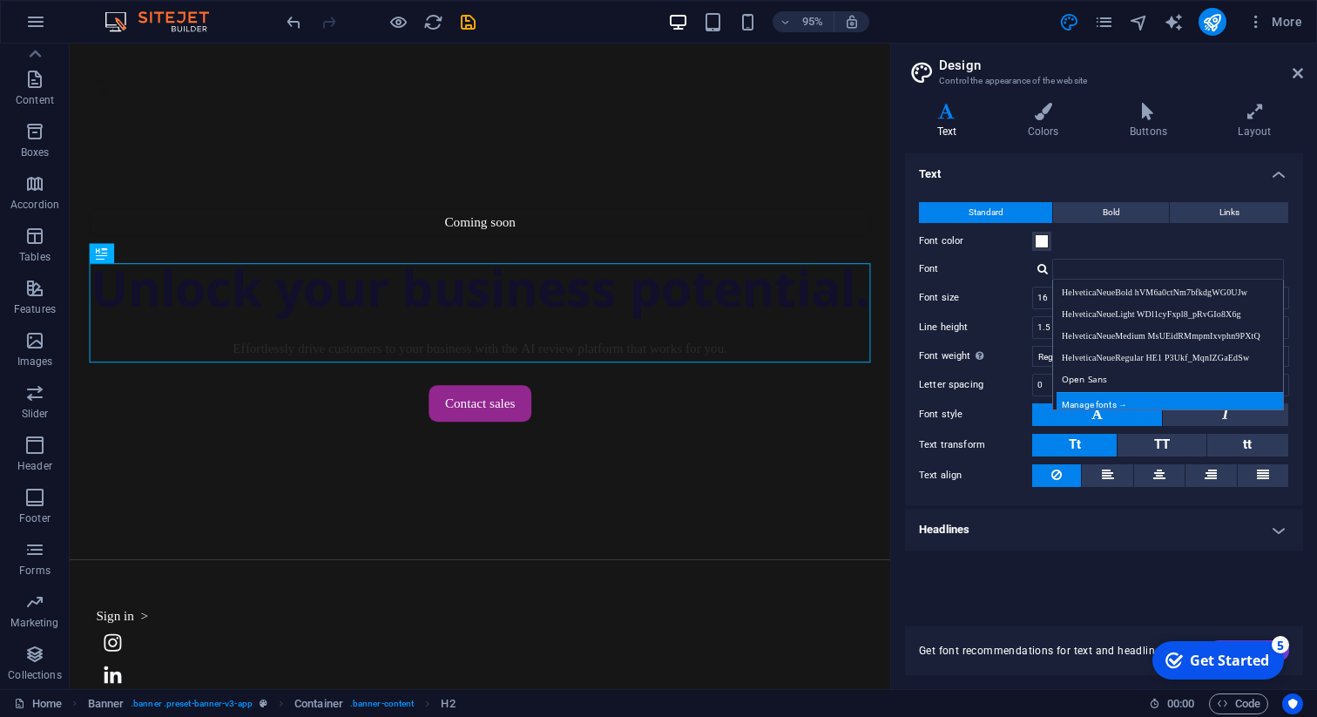
click at [1113, 400] on div "Manage fonts →" at bounding box center [1172, 403] width 230 height 22
select select "popularity"
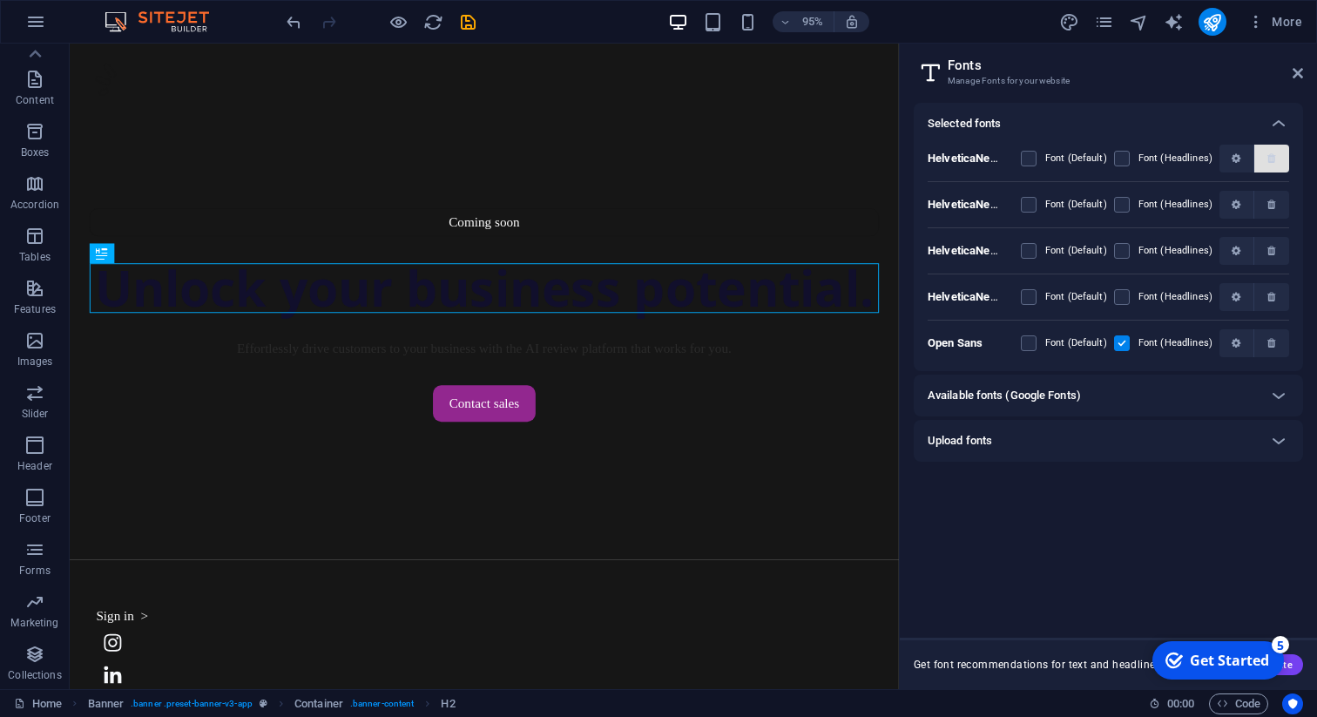
click at [1275, 154] on icon "button" at bounding box center [1272, 158] width 8 height 10
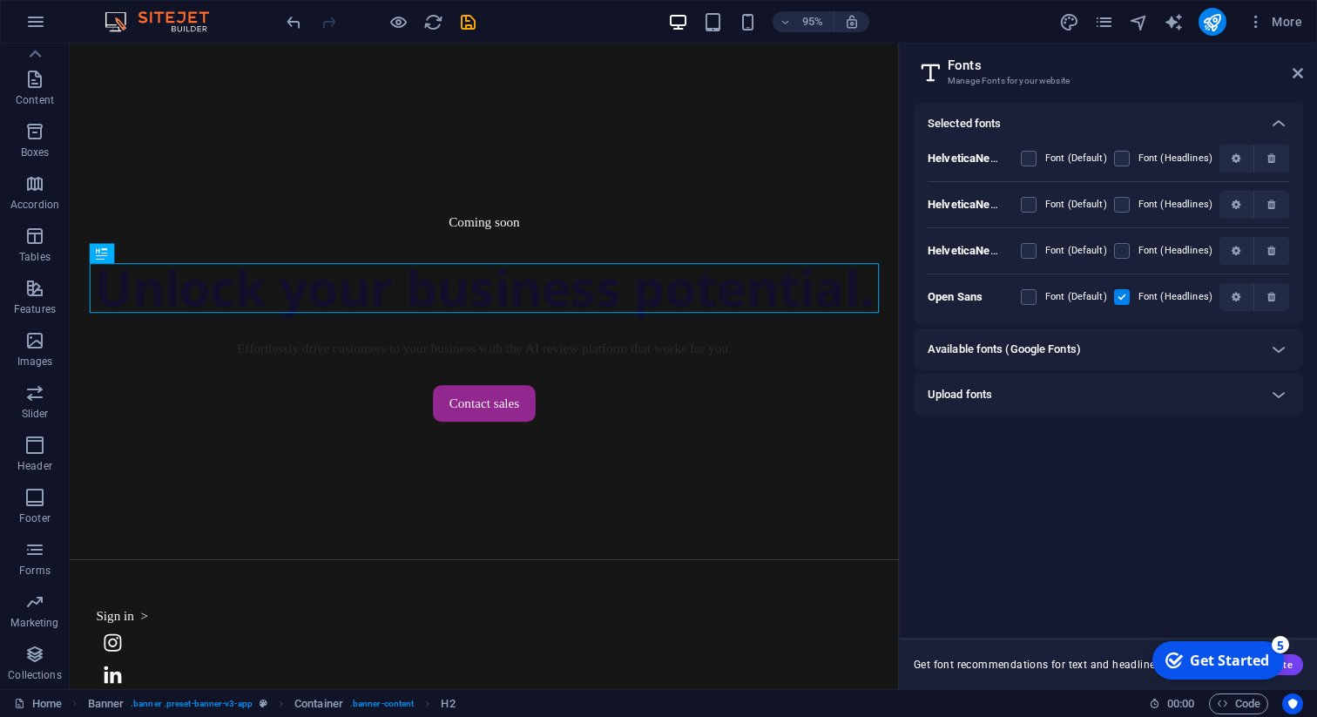
click at [1275, 154] on icon "button" at bounding box center [1272, 158] width 8 height 10
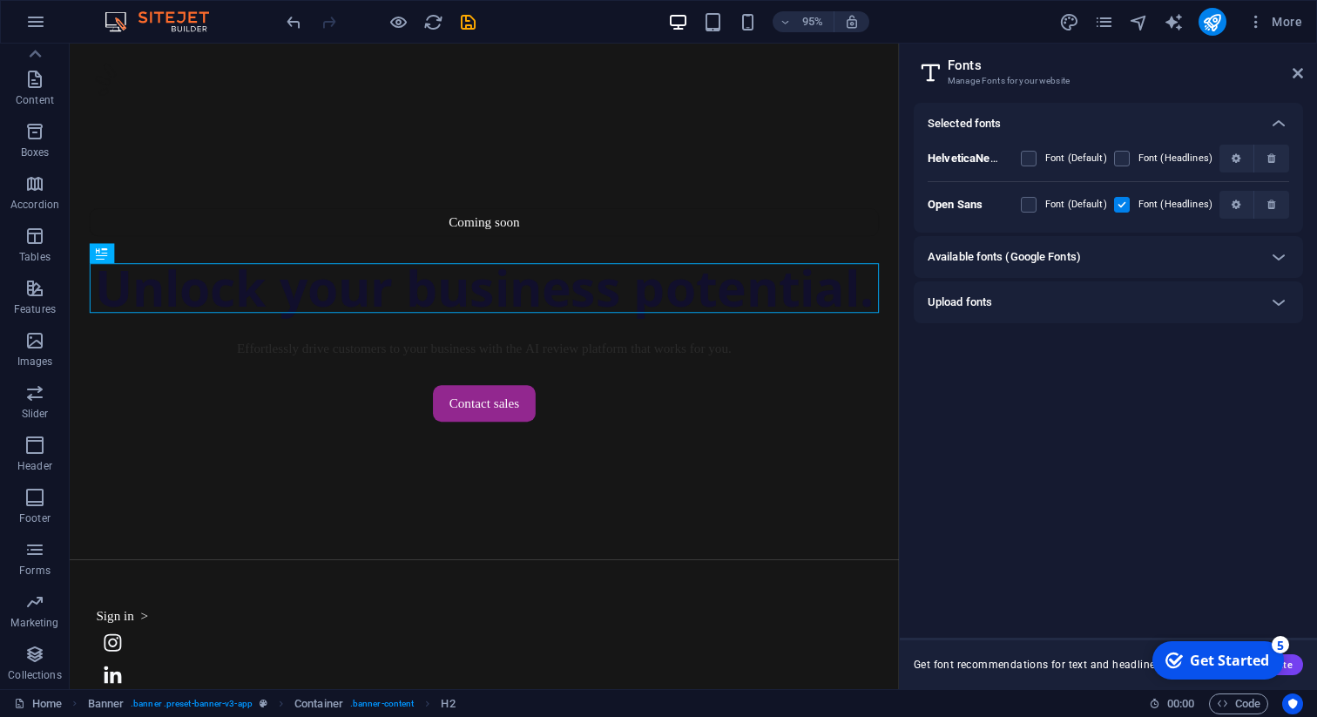
click at [1275, 154] on icon "button" at bounding box center [1272, 158] width 8 height 10
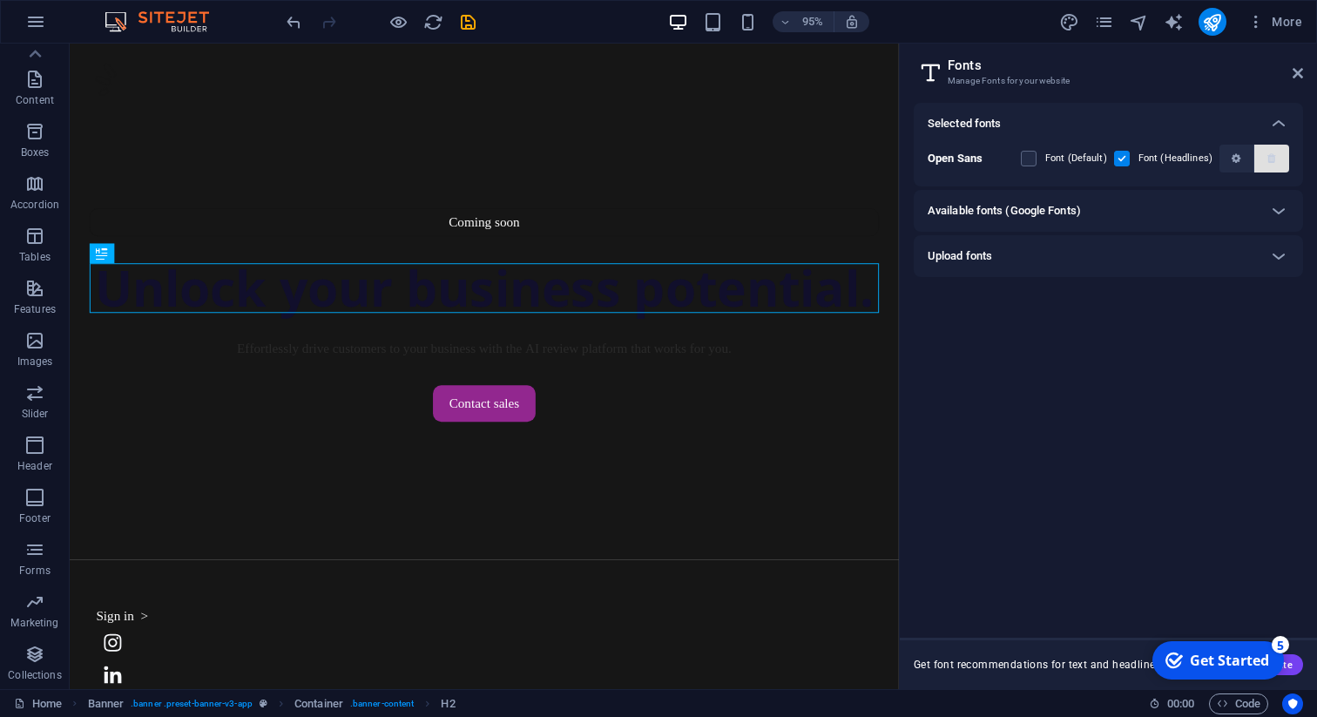
click at [1270, 157] on icon "button" at bounding box center [1272, 158] width 8 height 10
click at [1271, 127] on icon at bounding box center [1278, 123] width 21 height 21
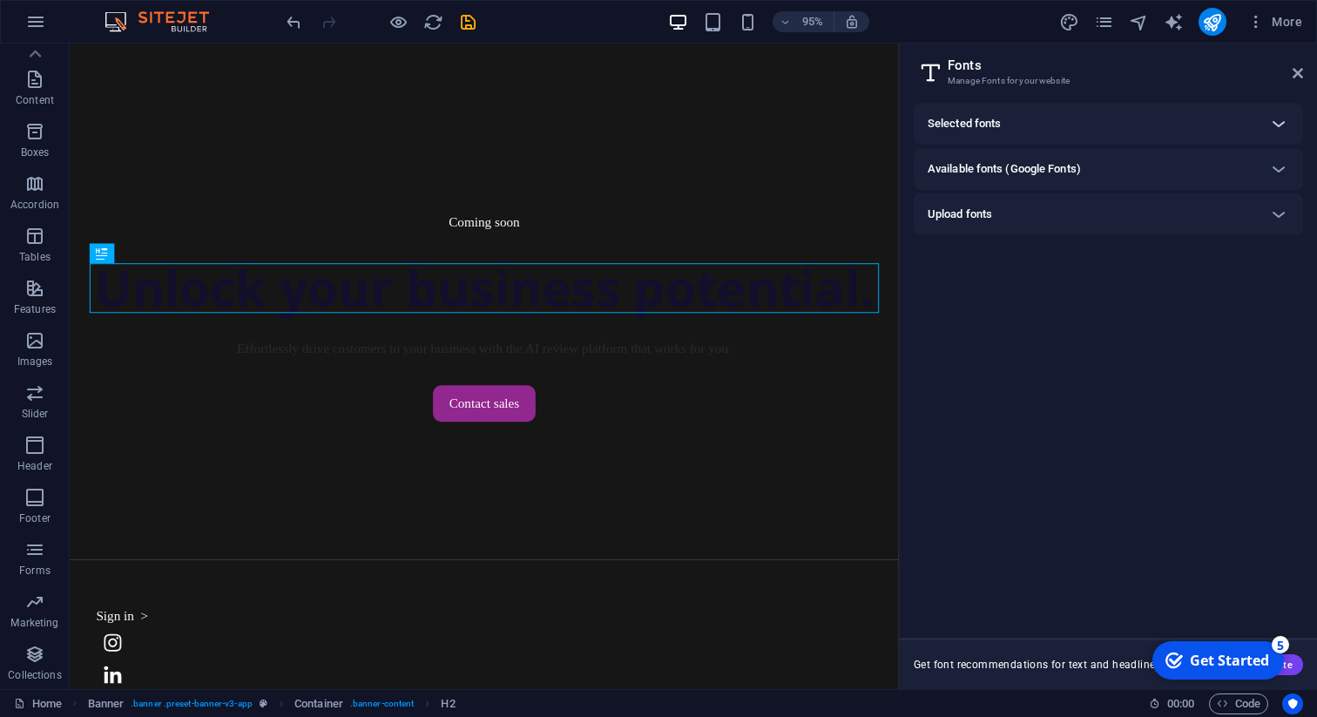
click at [1271, 127] on icon at bounding box center [1278, 123] width 21 height 21
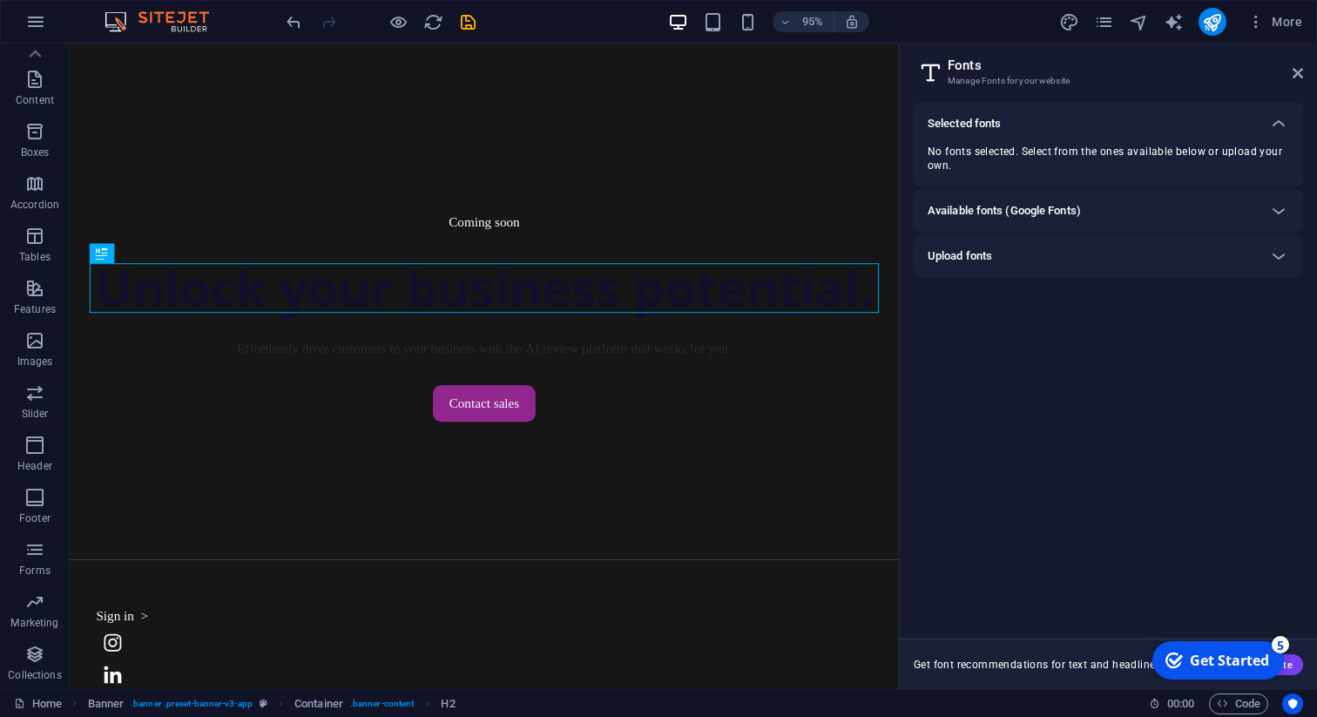
click at [1288, 73] on header "Fonts Manage Fonts for your website" at bounding box center [1110, 66] width 386 height 45
click at [1297, 73] on icon at bounding box center [1298, 73] width 10 height 14
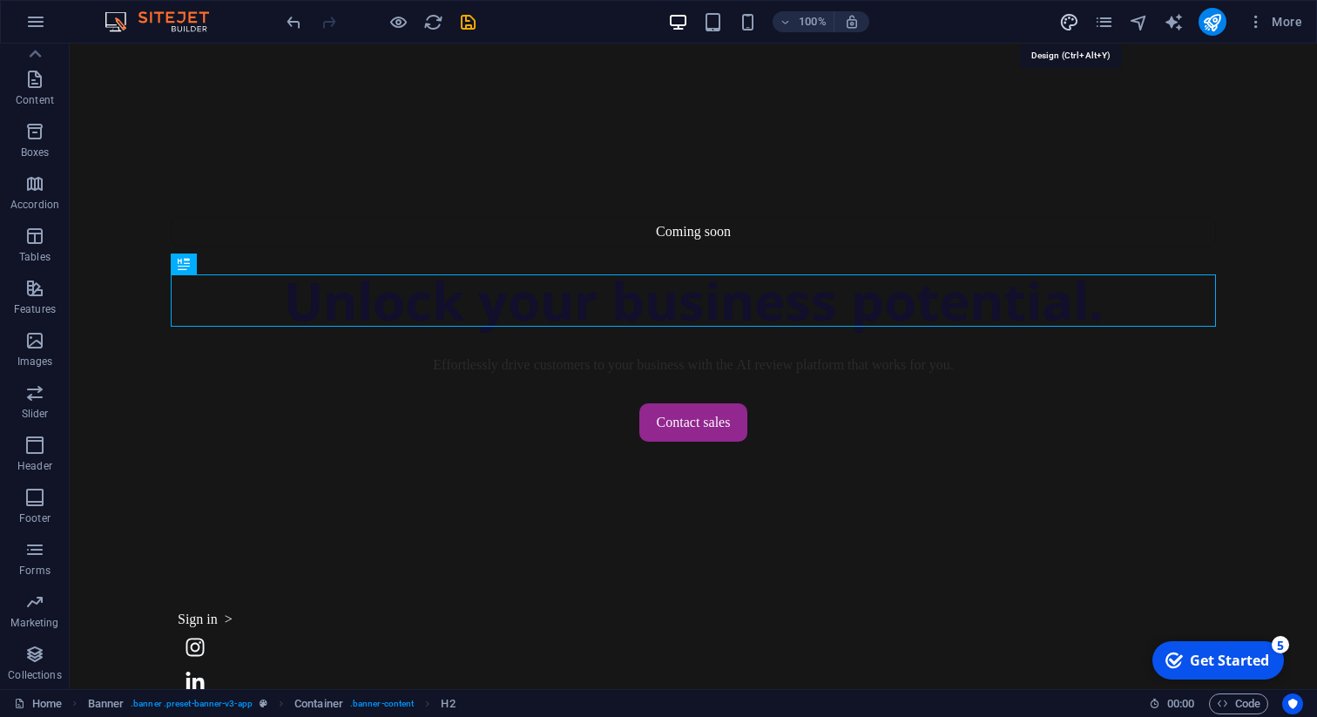
click at [1067, 17] on icon "design" at bounding box center [1069, 22] width 20 height 20
select select "px"
select select "400"
select select "px"
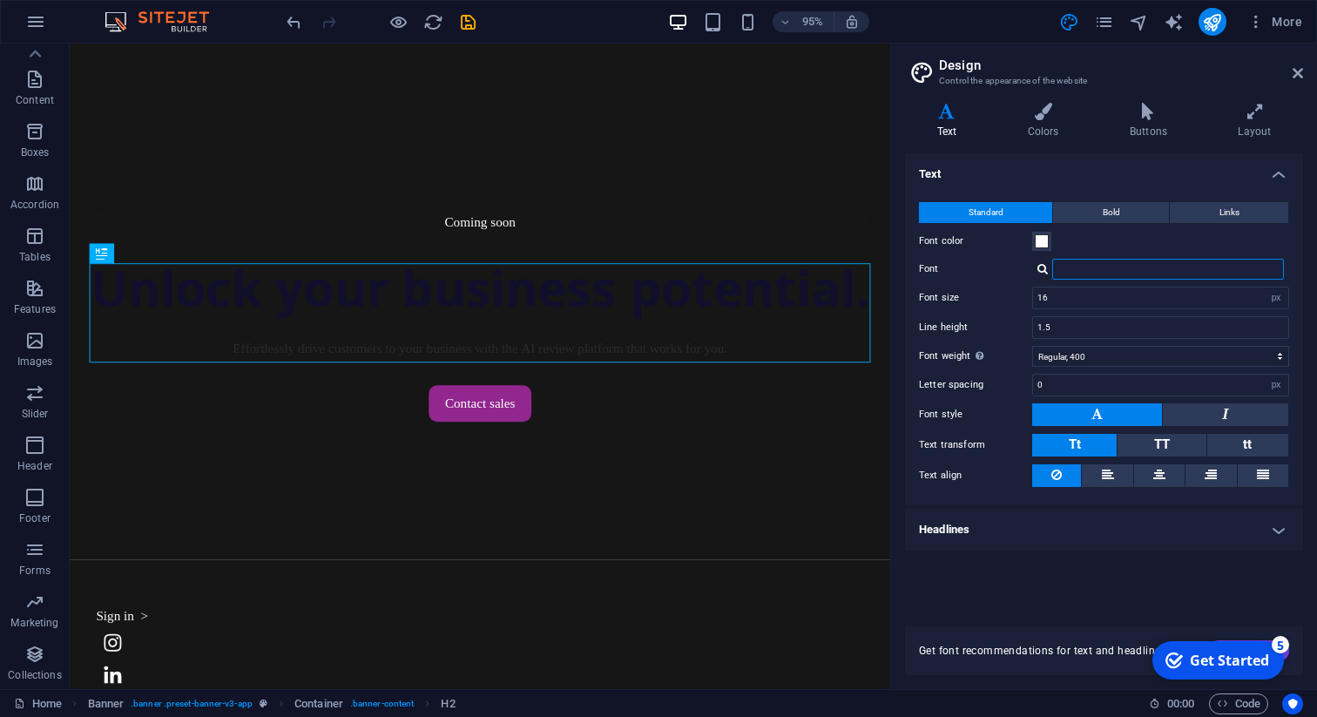
click at [1084, 273] on input "Font" at bounding box center [1168, 269] width 232 height 21
type input "test"
click at [1106, 290] on div "Manage fonts →" at bounding box center [1172, 292] width 230 height 18
select select "popularity"
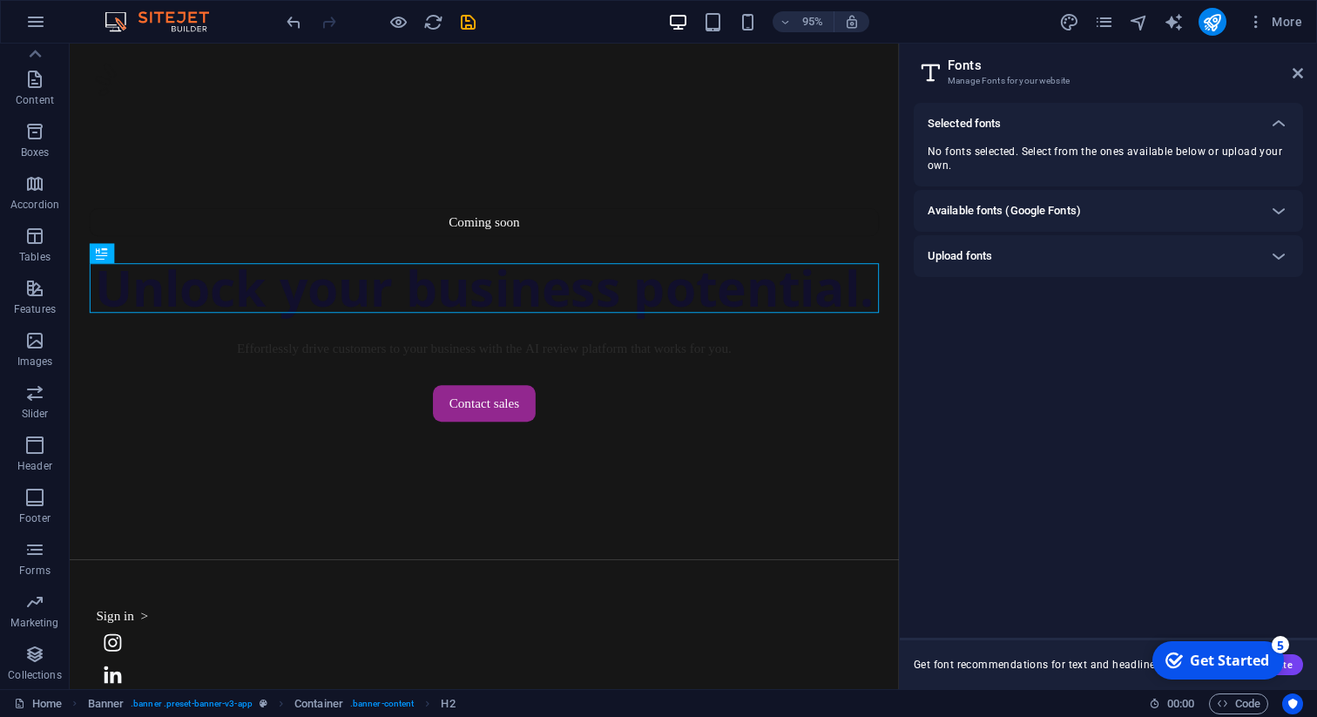
click at [1090, 261] on div "Upload fonts" at bounding box center [1093, 256] width 330 height 21
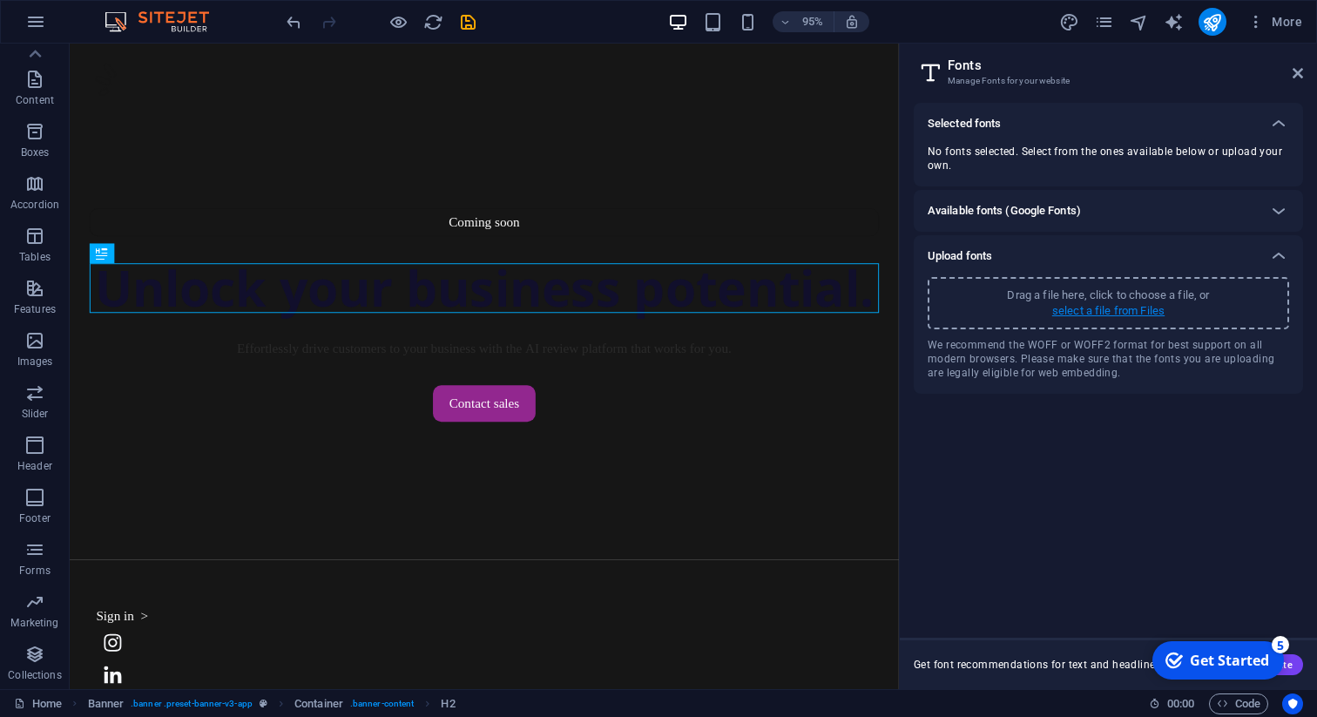
click at [1094, 312] on p "select a file from Files" at bounding box center [1108, 311] width 112 height 16
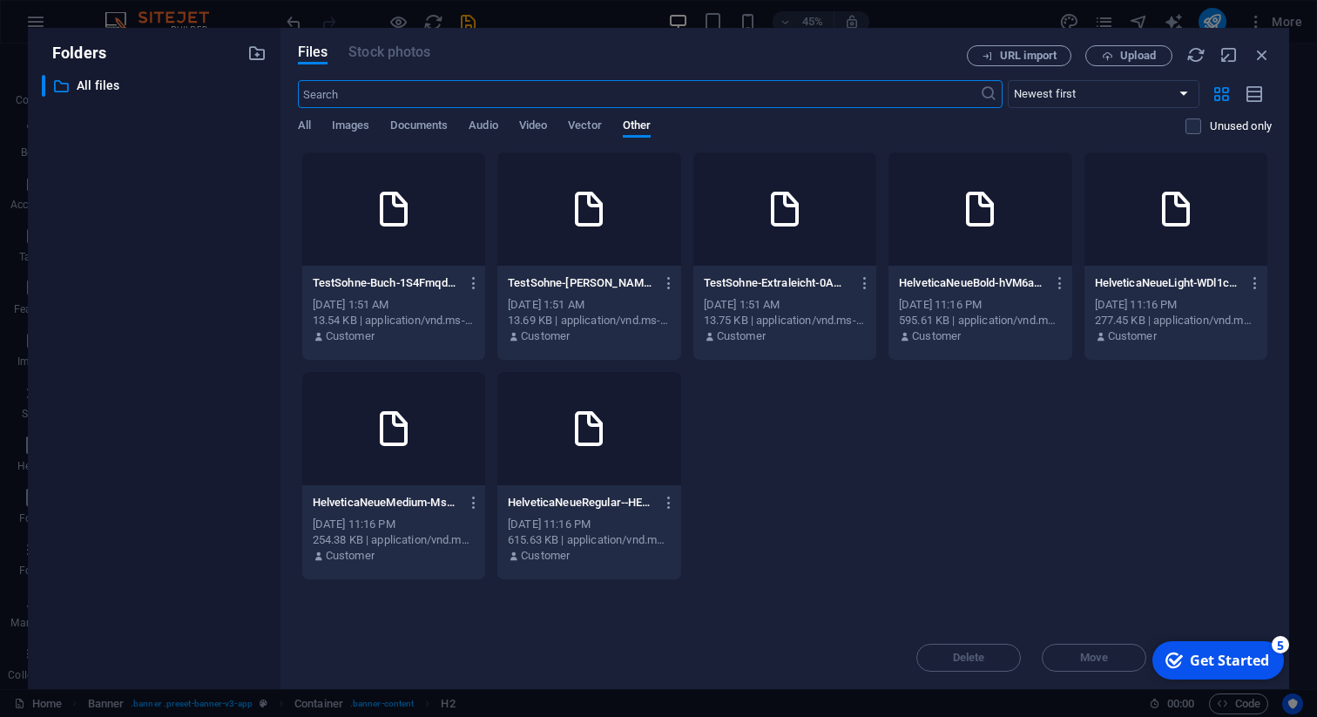
click at [416, 209] on div at bounding box center [393, 208] width 183 height 113
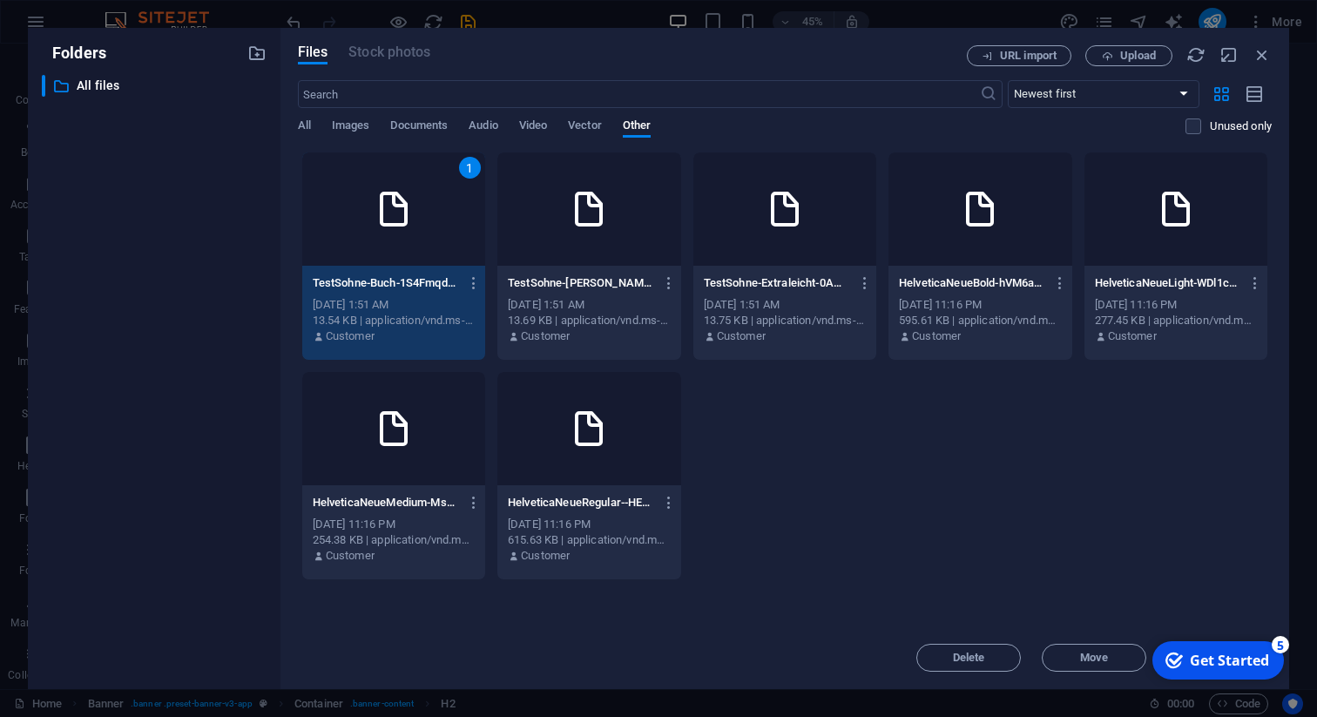
click at [591, 215] on icon at bounding box center [589, 209] width 42 height 42
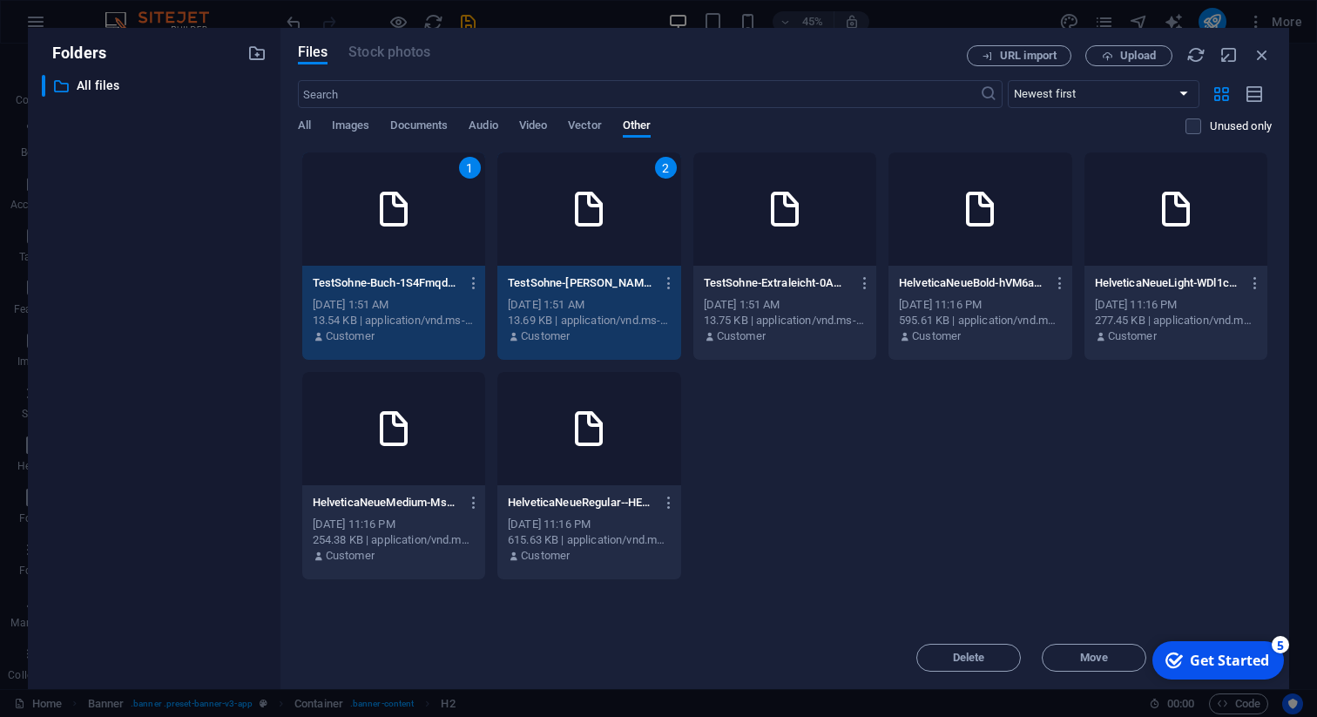
click at [791, 233] on div at bounding box center [784, 208] width 183 height 113
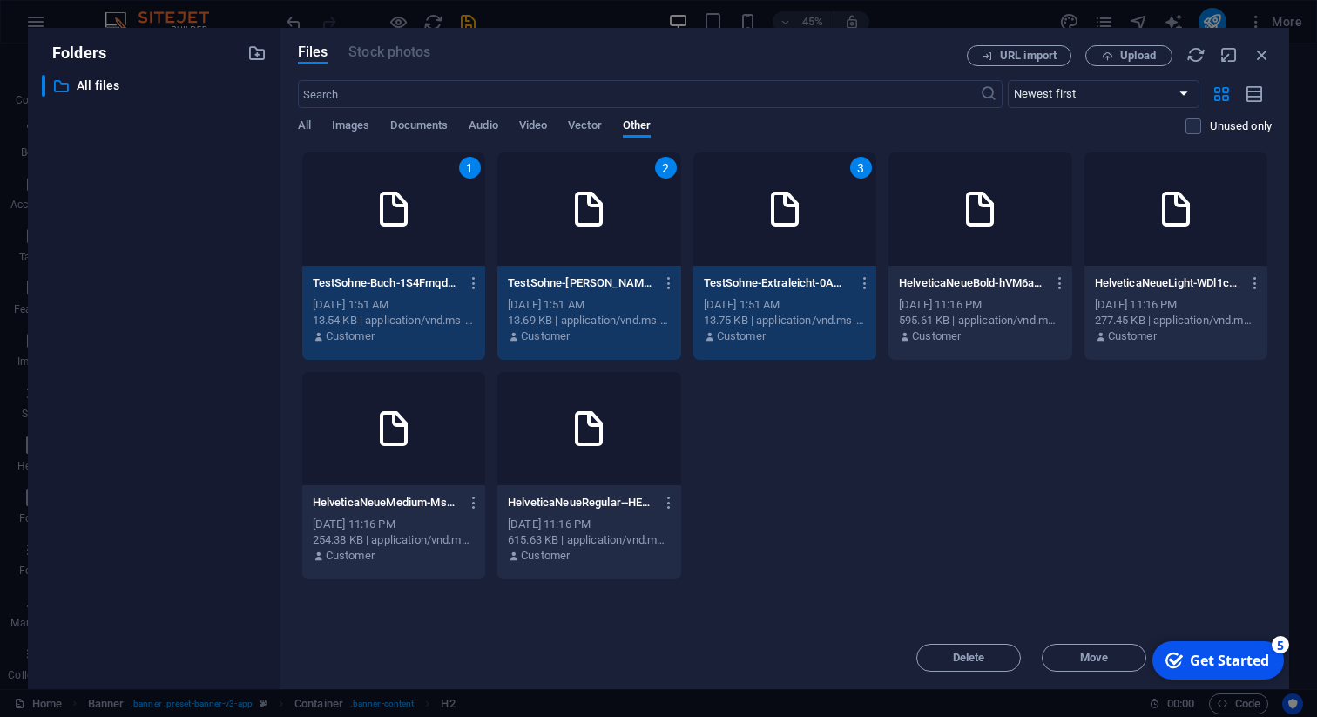
click at [1204, 656] on div "Get Started" at bounding box center [1229, 660] width 79 height 19
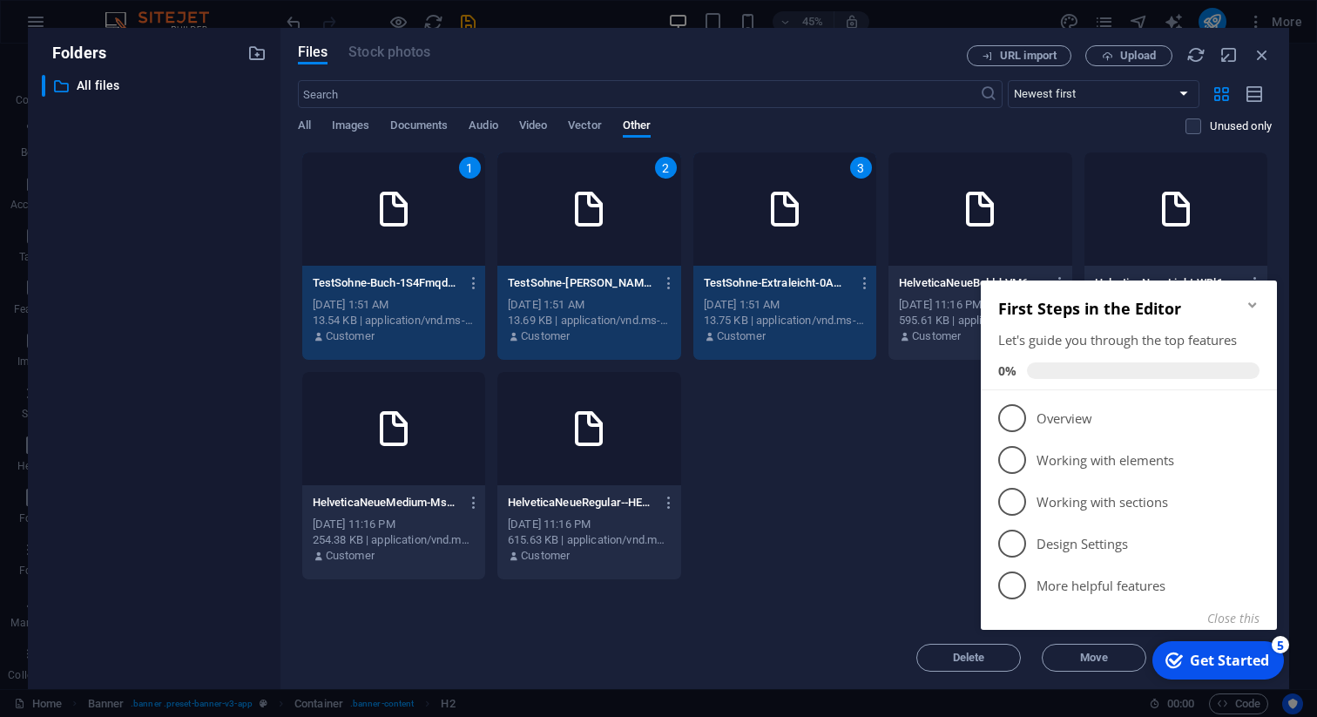
click at [869, 552] on div "1 TestSohne-Buch-1S4Fmqddz8X0WIW7yDNXVg.otf TestSohne-Buch-1S4Fmqddz8X0WIW7yDNX…" at bounding box center [785, 366] width 974 height 429
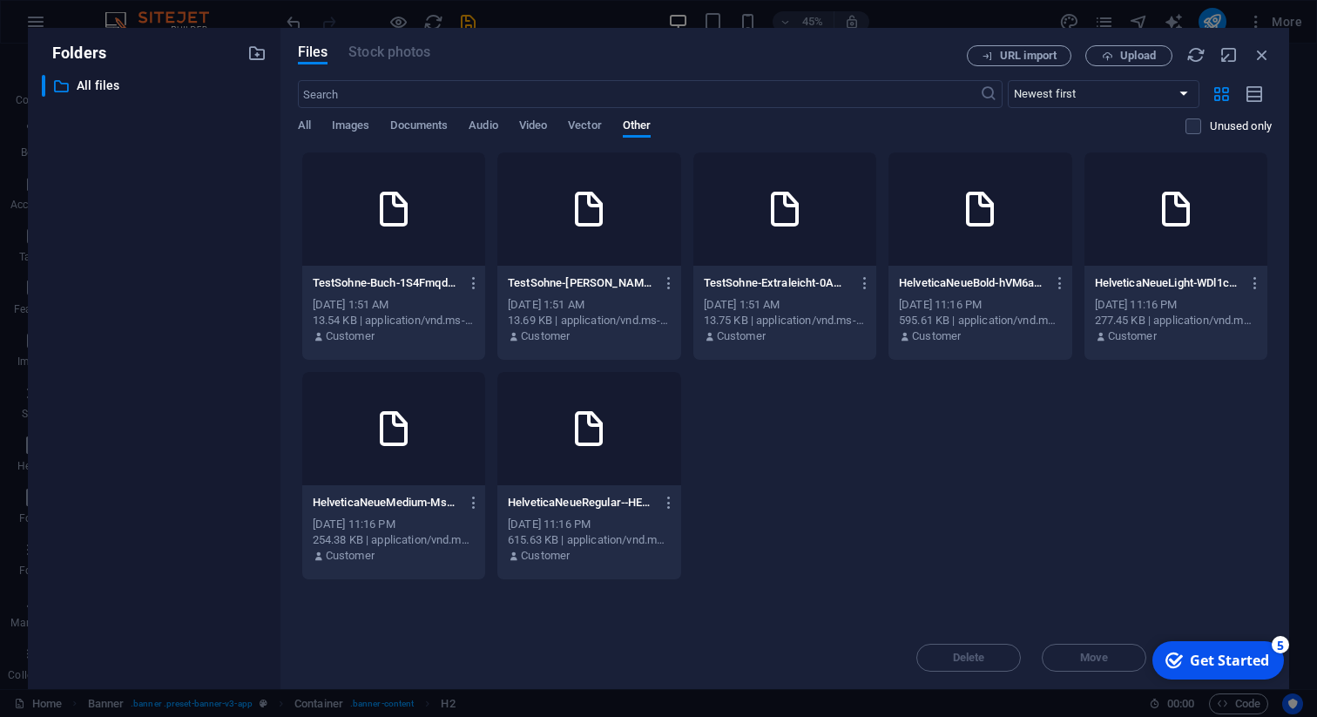
click at [558, 206] on div at bounding box center [588, 208] width 183 height 113
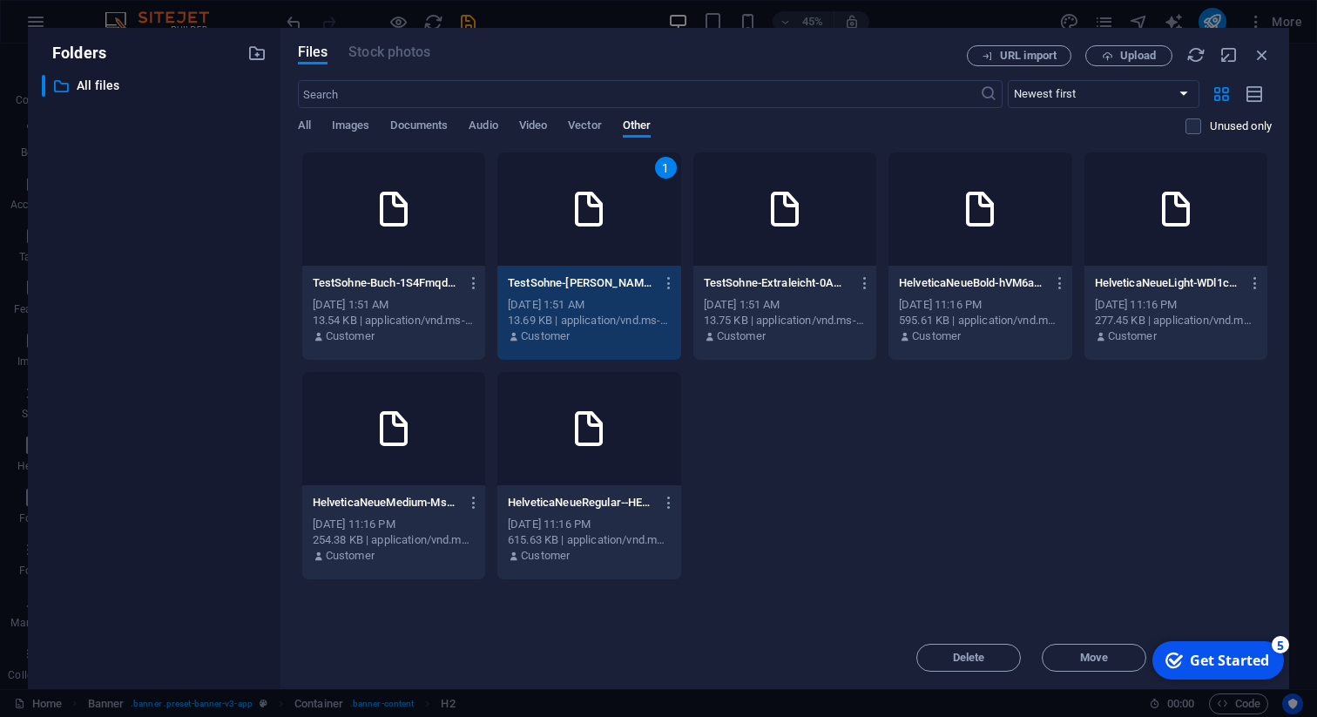
click at [409, 220] on icon at bounding box center [394, 209] width 42 height 42
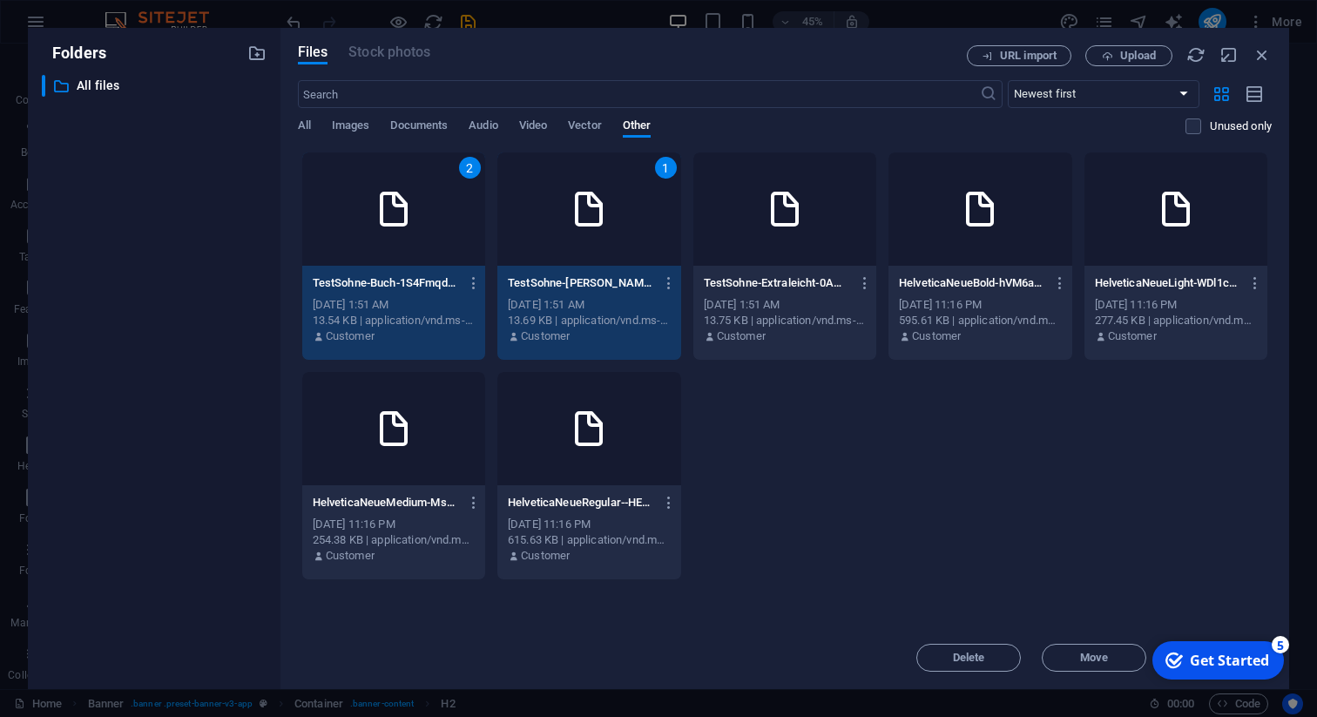
click at [762, 242] on div at bounding box center [784, 208] width 183 height 113
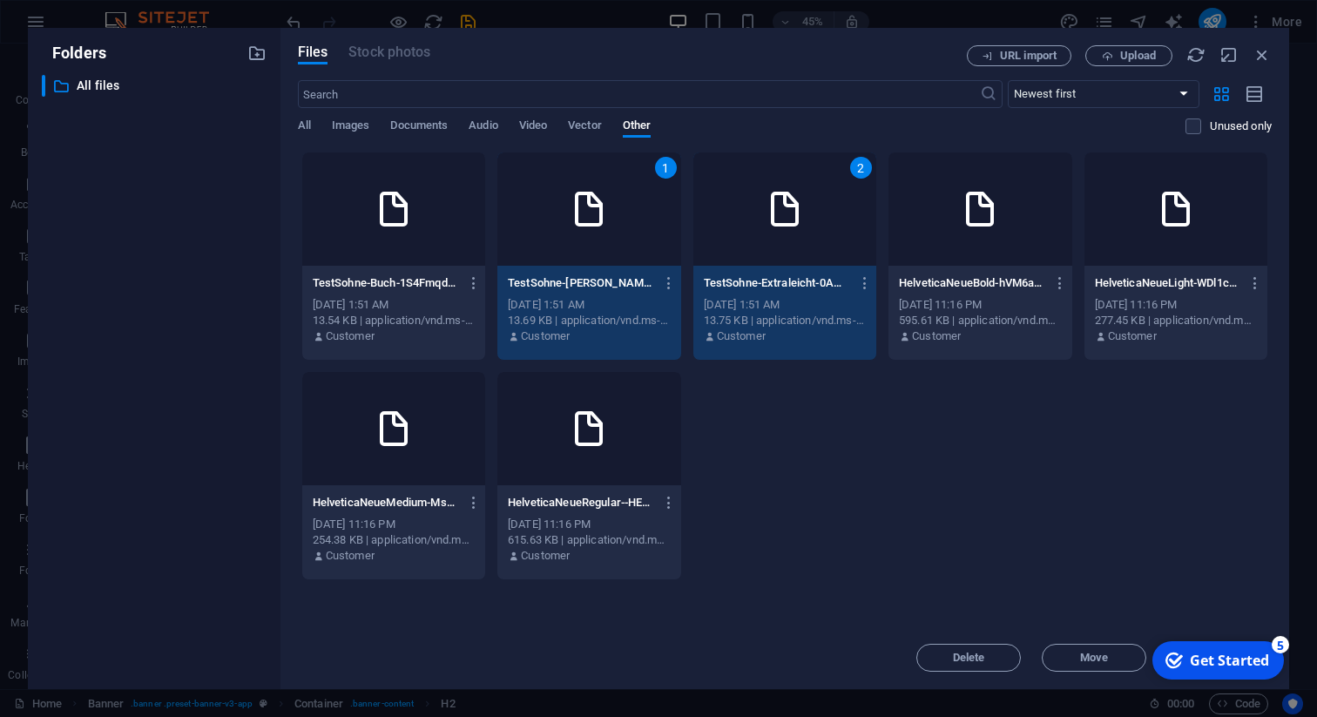
click at [410, 215] on icon at bounding box center [394, 209] width 42 height 42
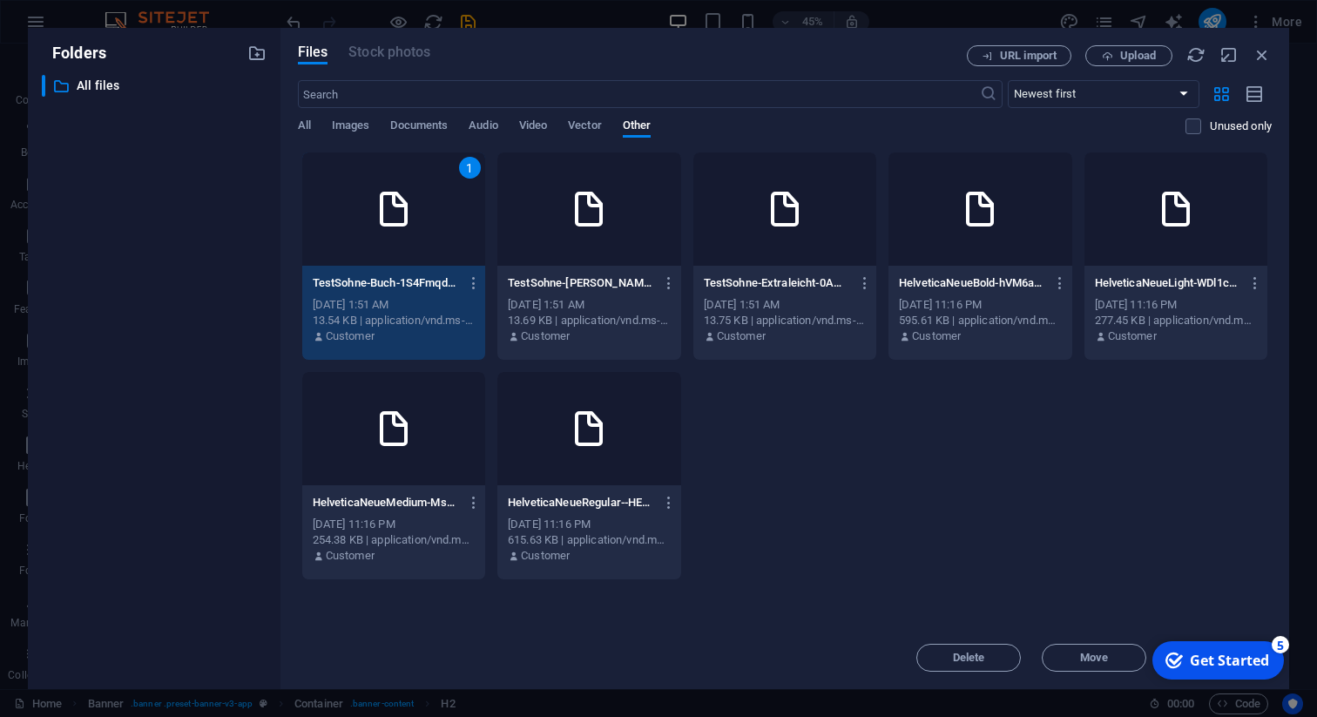
click at [584, 225] on icon at bounding box center [589, 209] width 42 height 42
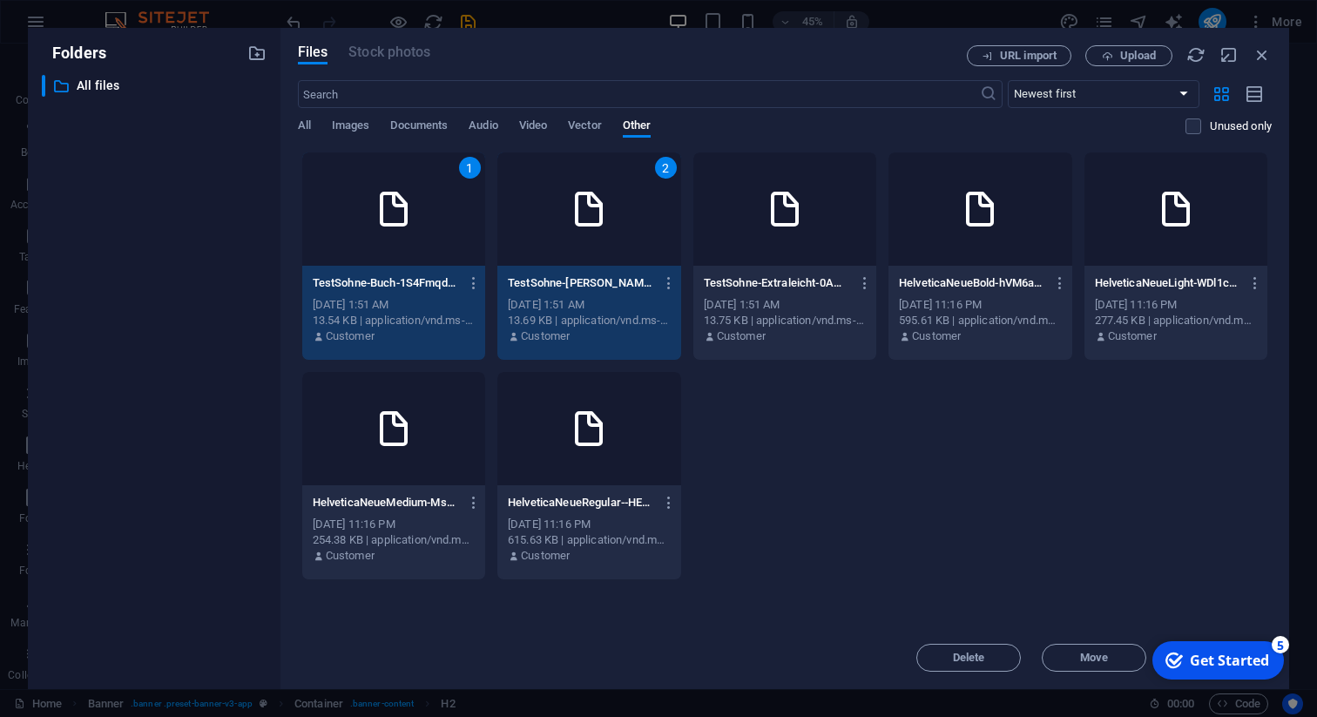
click at [745, 227] on div at bounding box center [784, 208] width 183 height 113
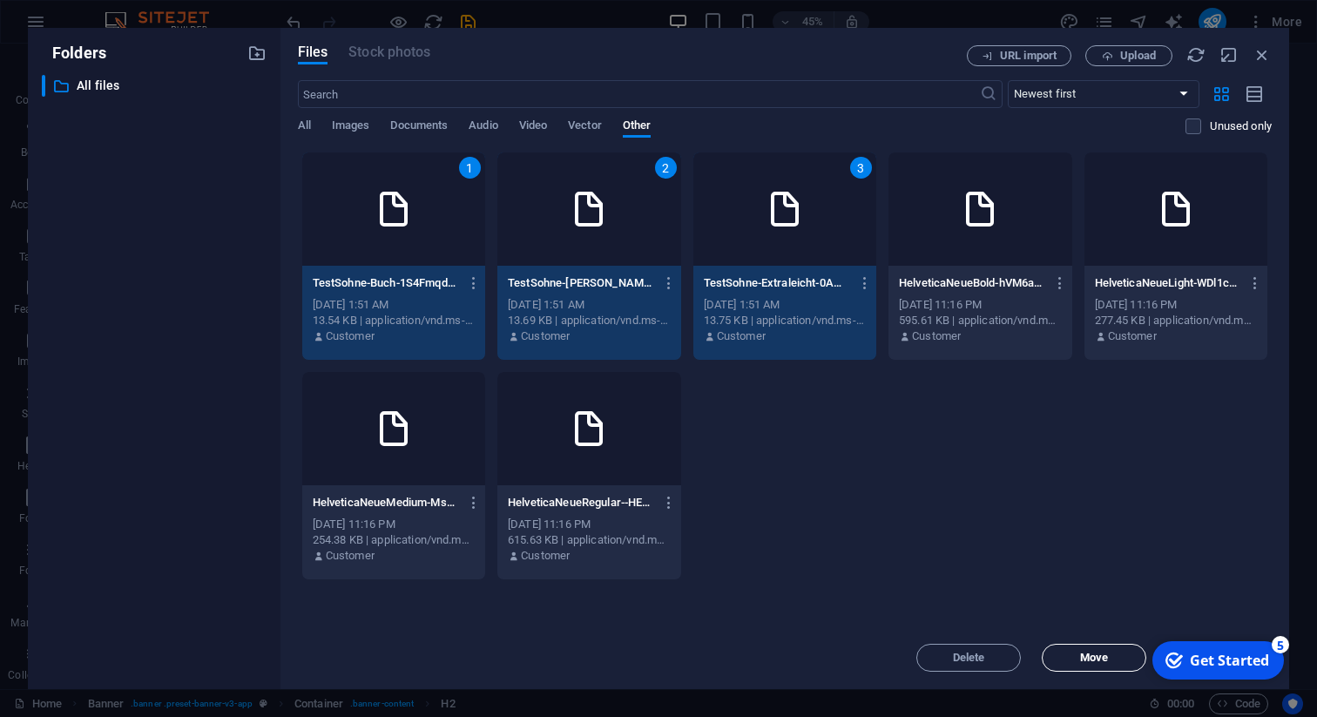
click at [1063, 646] on button "Move" at bounding box center [1094, 658] width 105 height 28
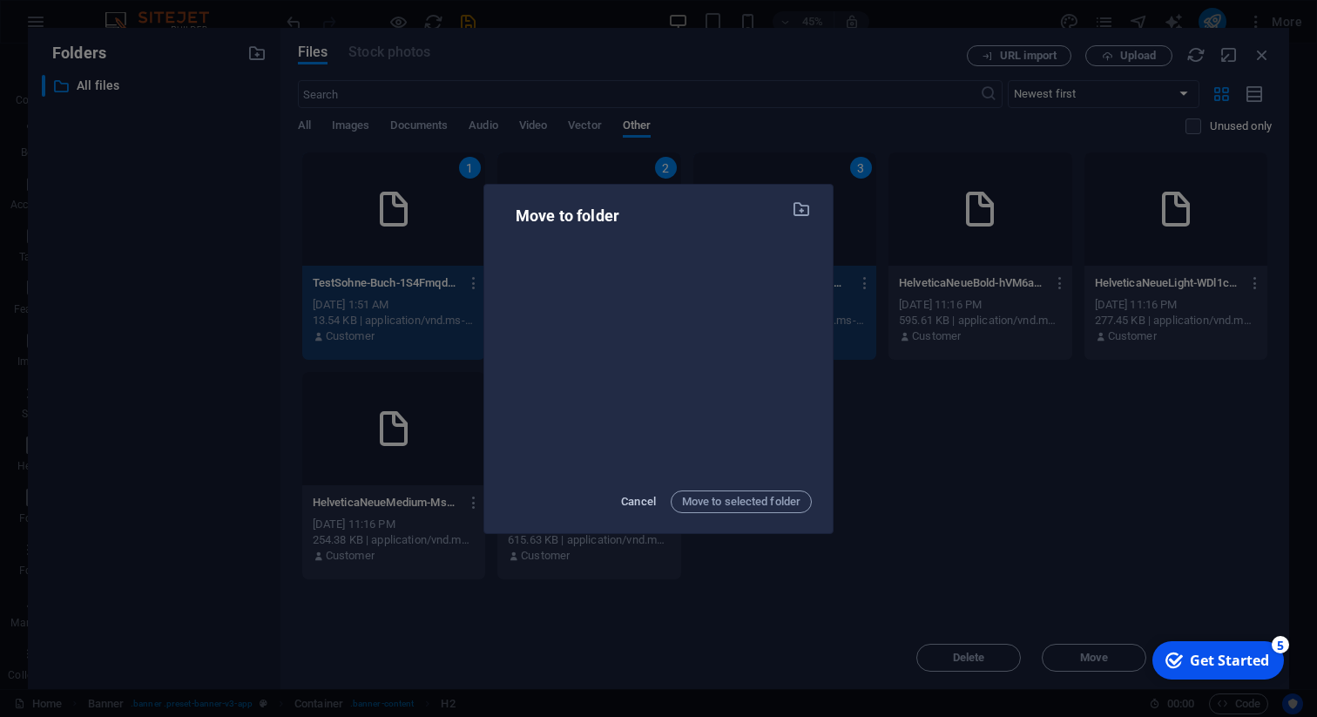
click at [644, 493] on span "Cancel" at bounding box center [638, 501] width 35 height 21
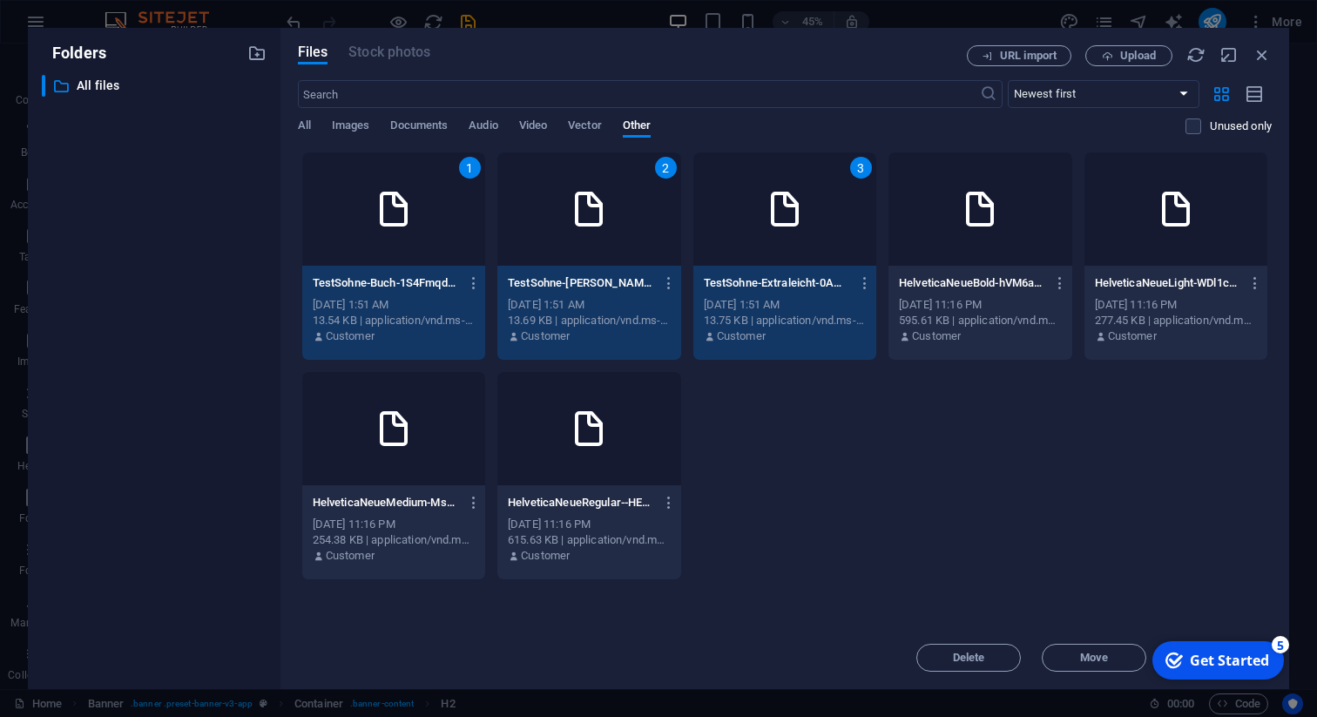
click at [752, 442] on div "1 TestSohne-Buch-1S4Fmqddz8X0WIW7yDNXVg.otf TestSohne-Buch-1S4Fmqddz8X0WIW7yDNX…" at bounding box center [785, 366] width 974 height 429
click at [1221, 602] on div "Drop files here to upload them instantly 1 TestSohne-Buch-1S4Fmqddz8X0WIW7yDNXV…" at bounding box center [785, 389] width 974 height 475
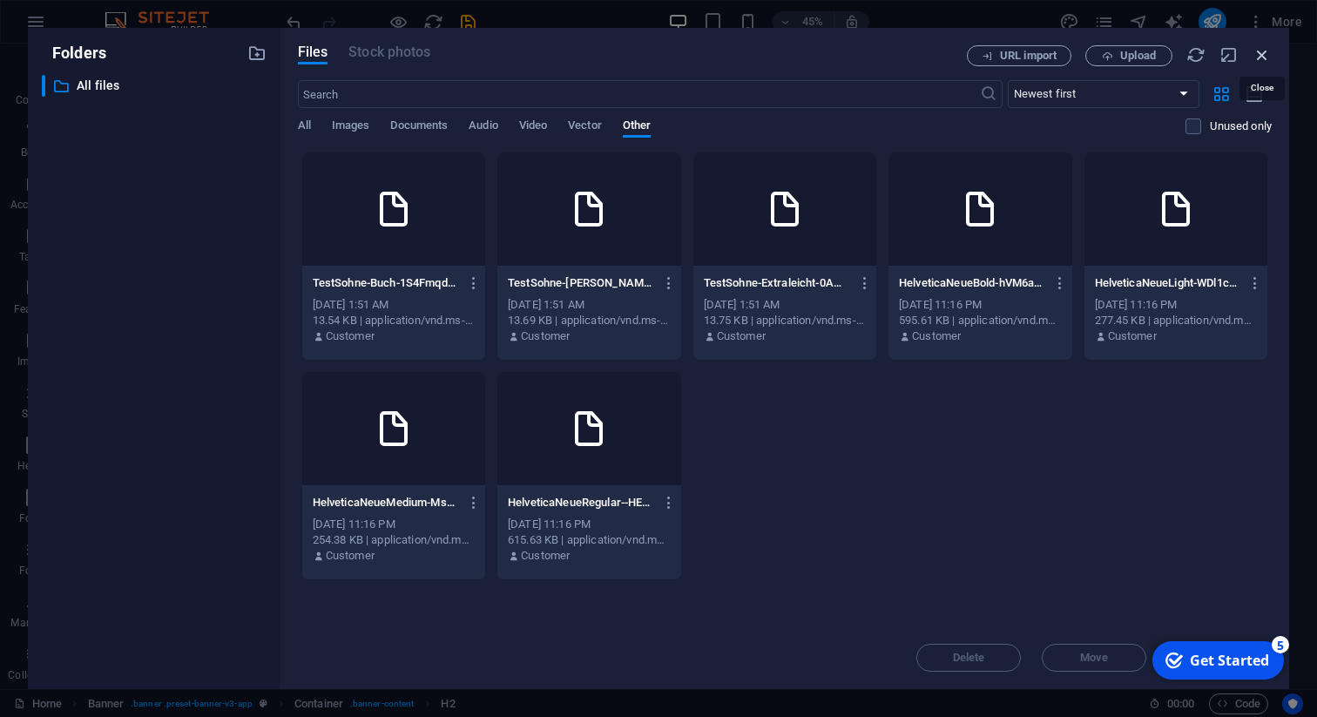
click at [1260, 53] on icon "button" at bounding box center [1262, 54] width 19 height 19
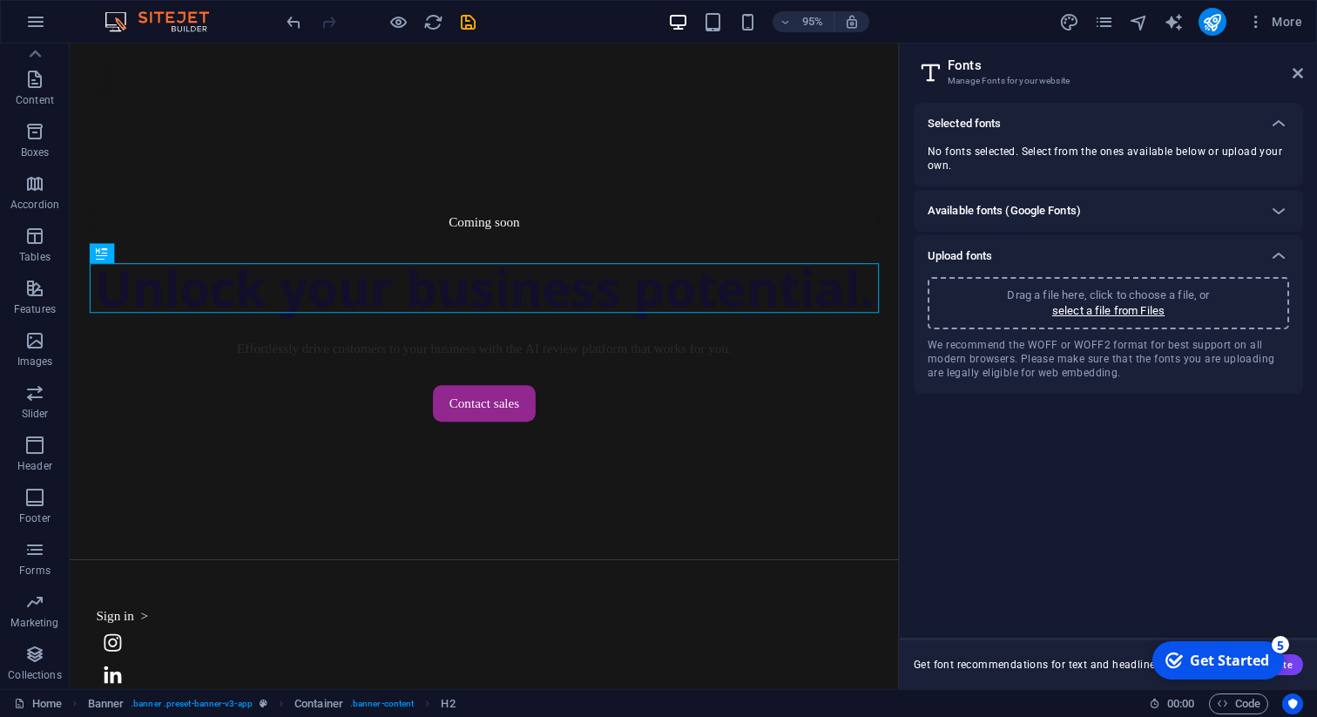
click at [1110, 251] on div "Upload fonts" at bounding box center [1093, 256] width 330 height 21
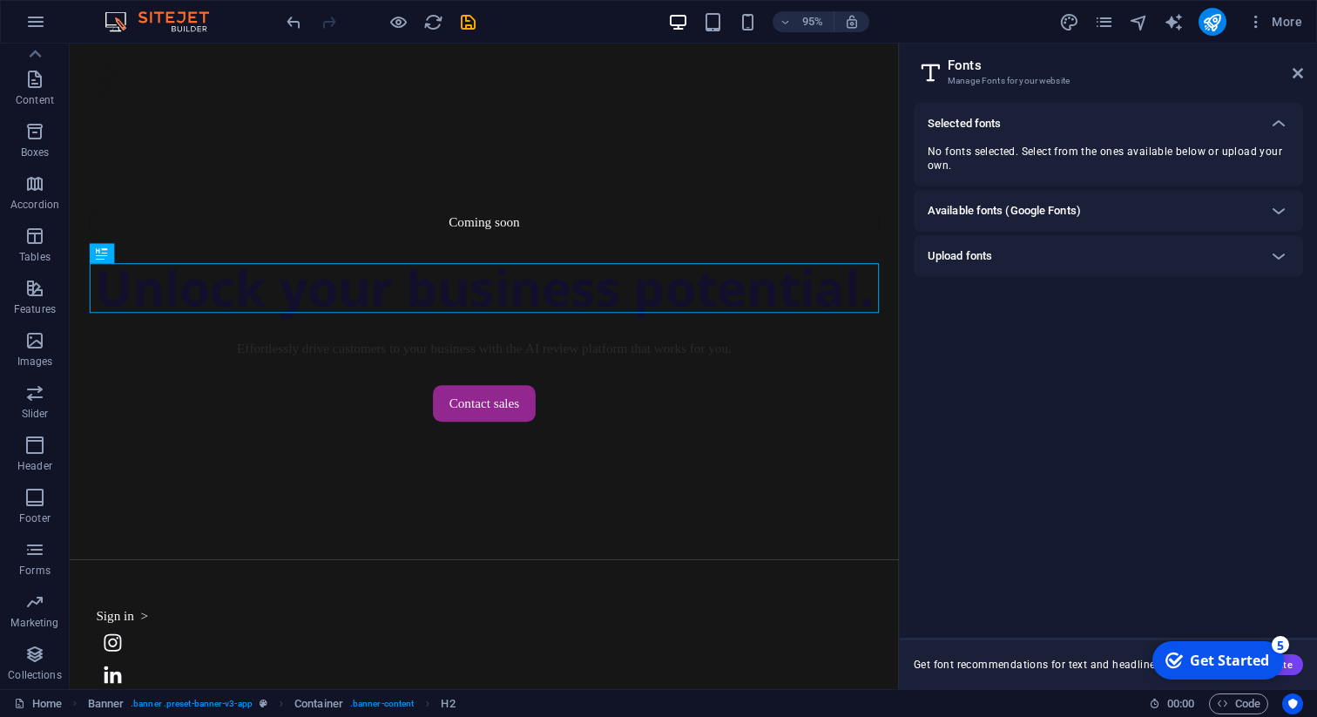
click at [1108, 252] on div "Upload fonts" at bounding box center [1093, 256] width 330 height 21
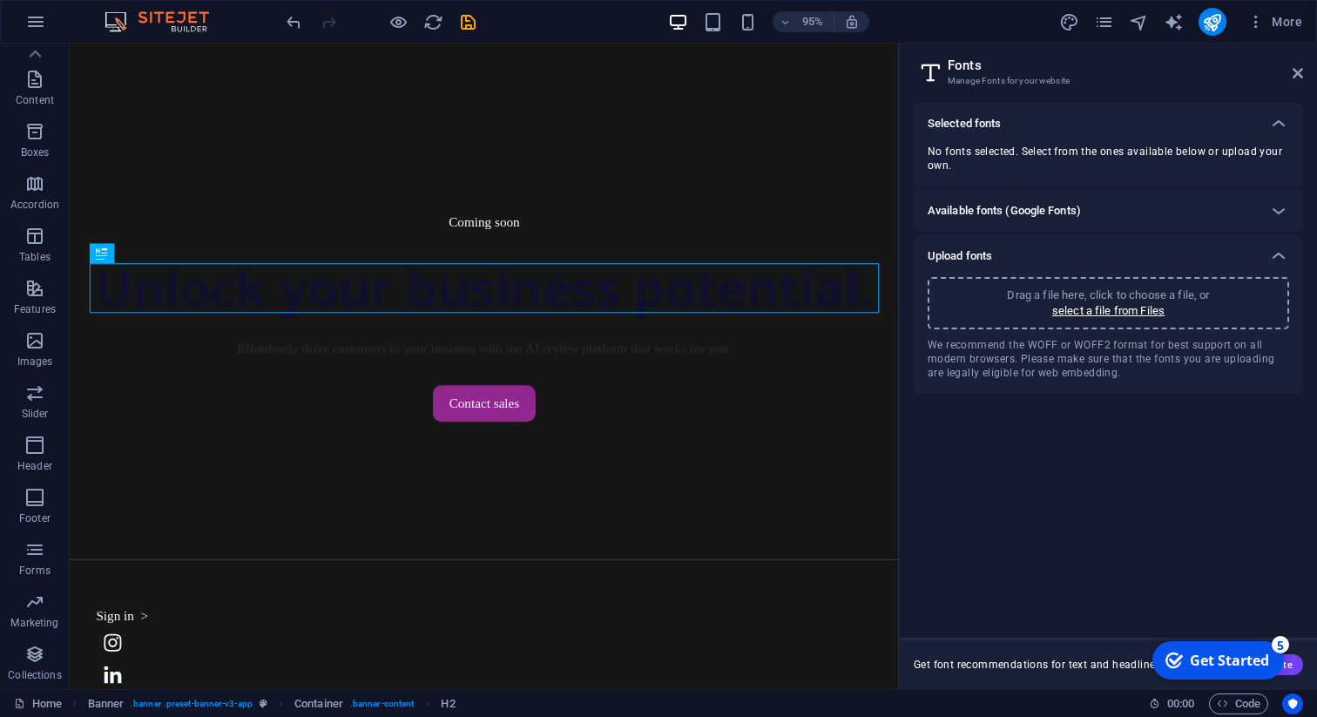
click at [1108, 252] on div "Upload fonts" at bounding box center [1093, 256] width 330 height 21
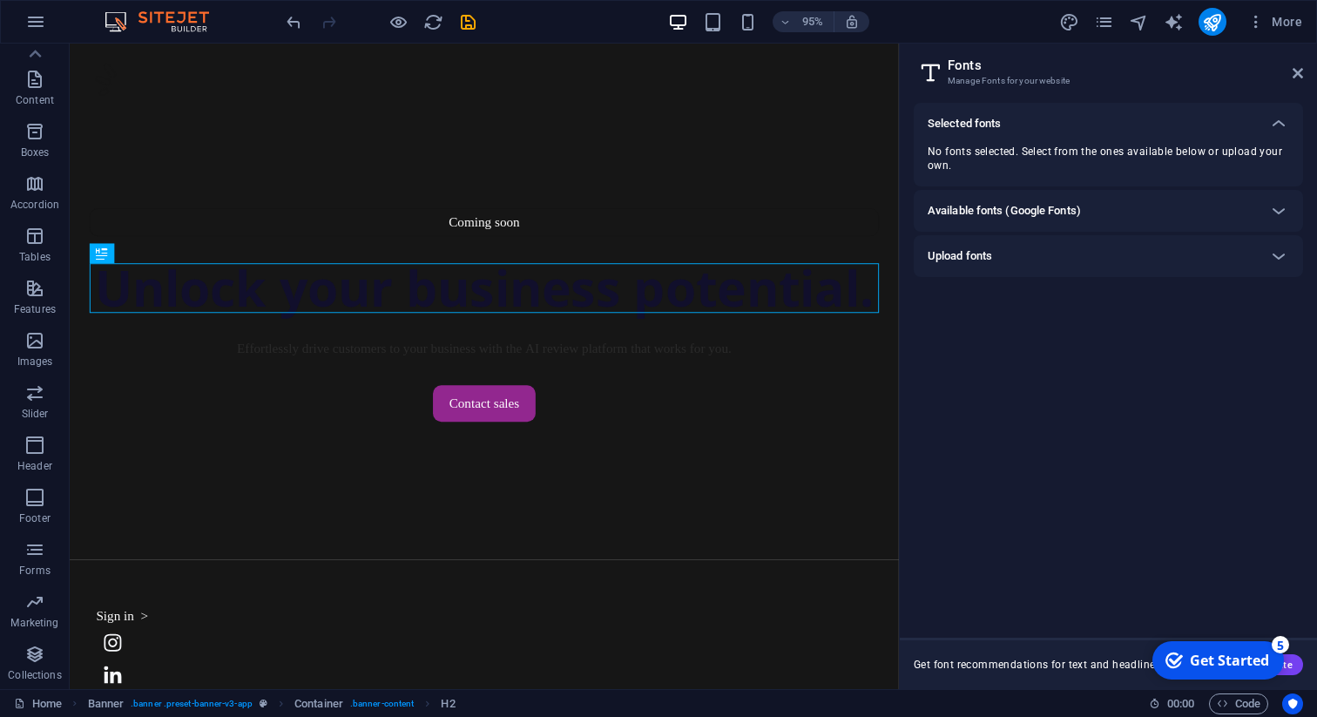
click at [1134, 199] on div "Available fonts (Google Fonts)" at bounding box center [1108, 211] width 389 height 42
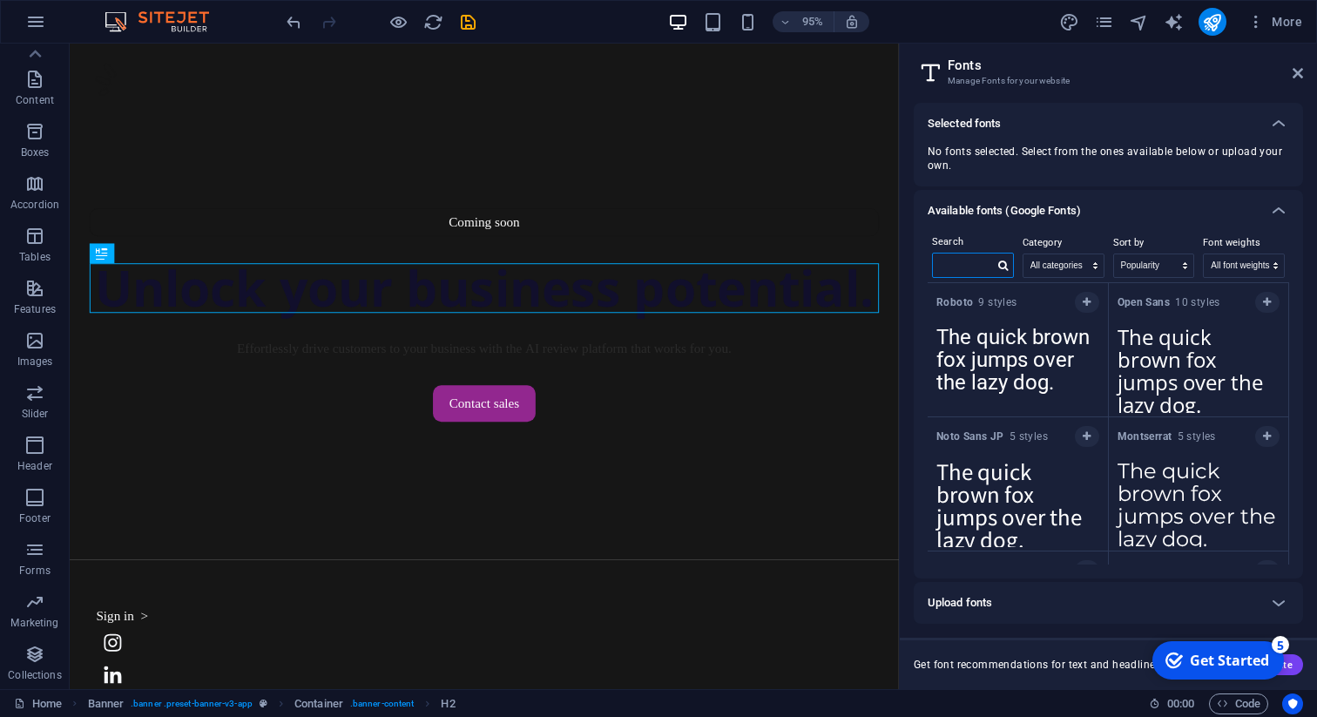
click at [967, 267] on input "text" at bounding box center [963, 265] width 61 height 23
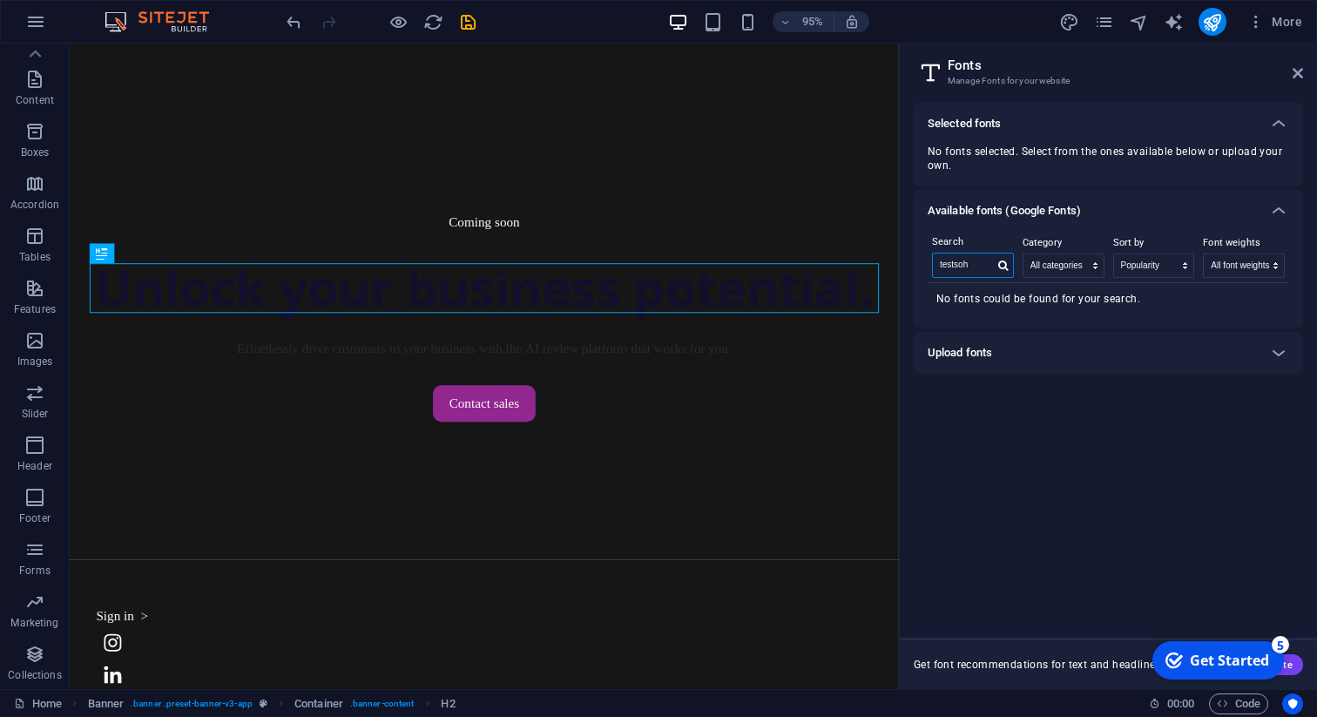
type input "testsoh"
click at [1035, 210] on h6 "Available fonts (Google Fonts)" at bounding box center [1004, 210] width 153 height 21
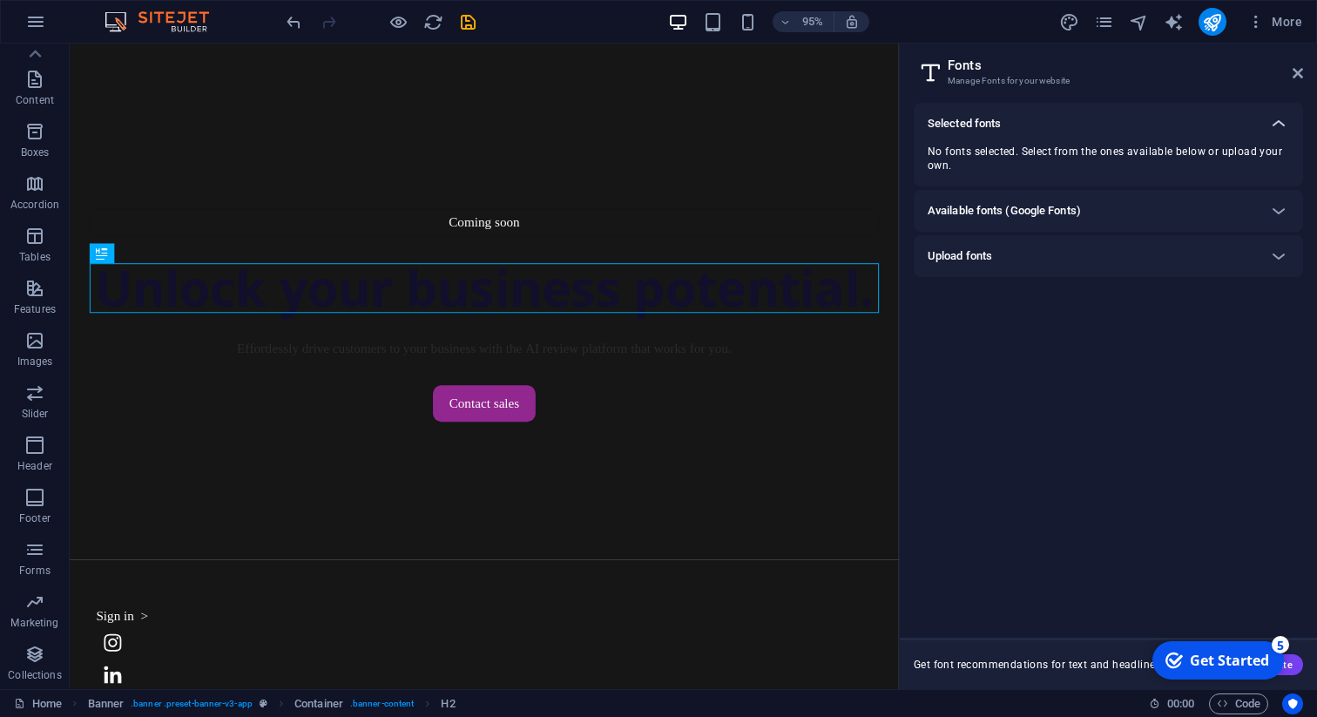
click at [1267, 131] on div at bounding box center [1279, 124] width 42 height 42
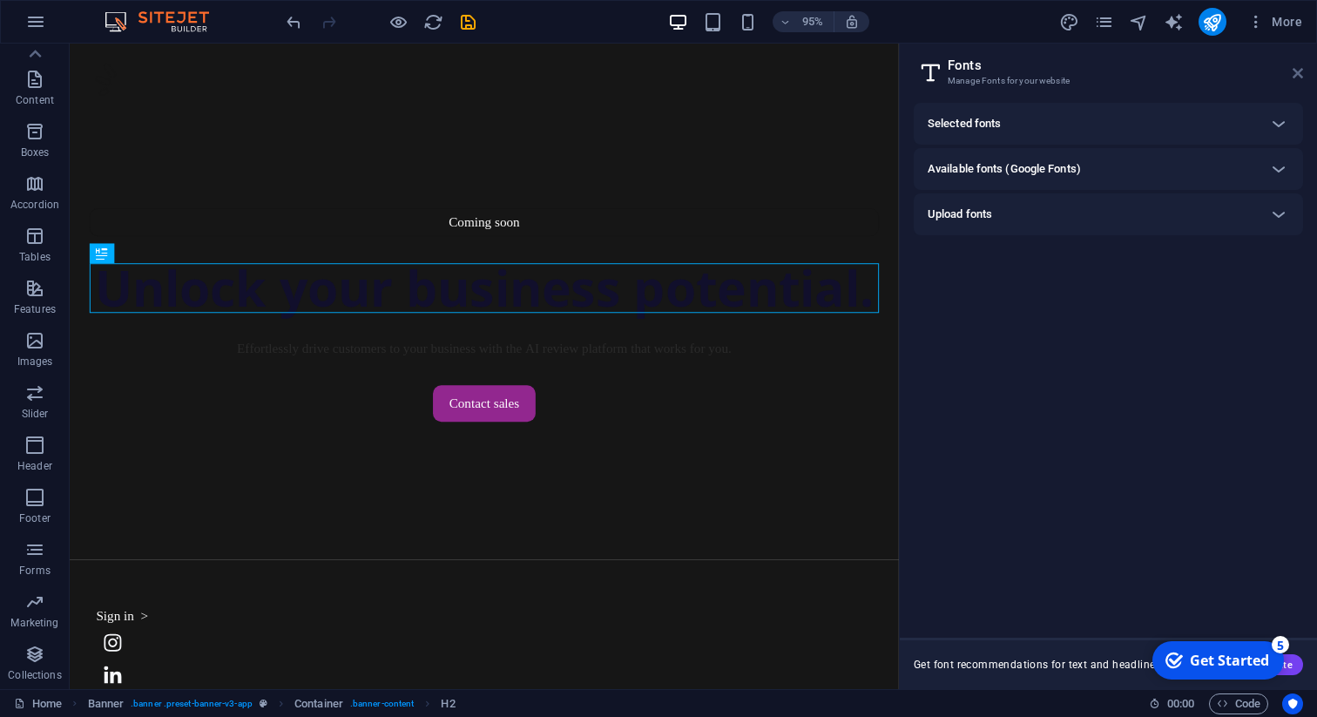
click at [1302, 78] on icon at bounding box center [1298, 73] width 10 height 14
